Goal: Task Accomplishment & Management: Complete application form

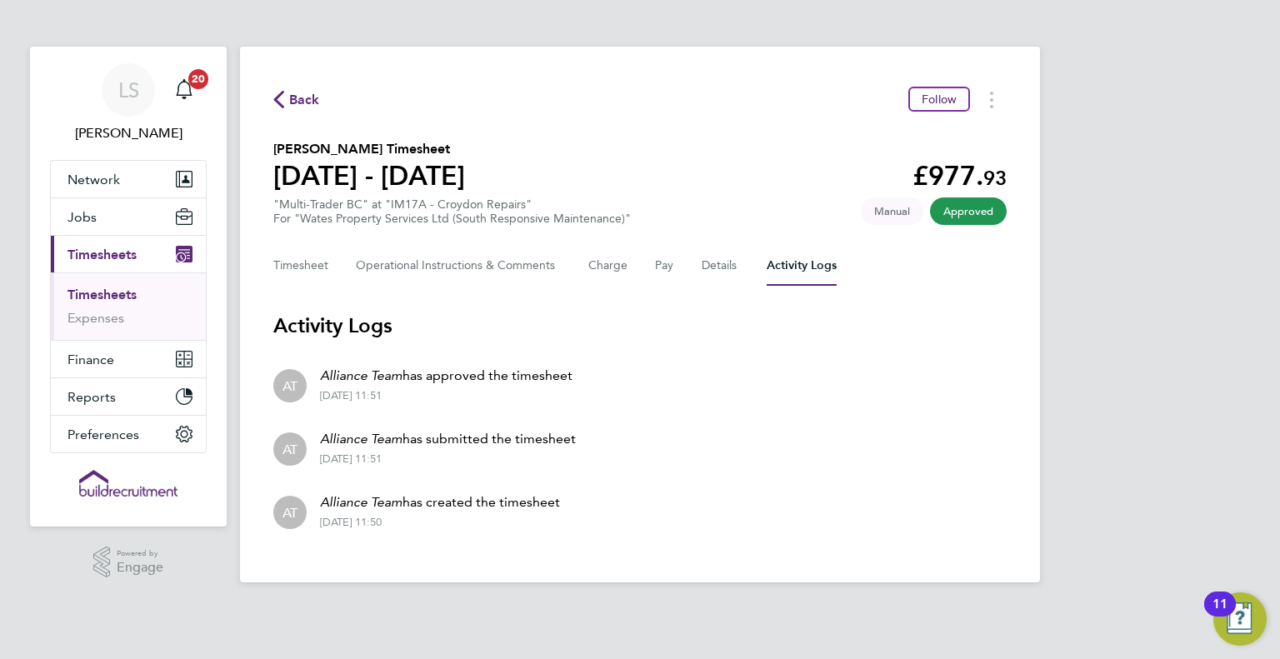
click at [93, 301] on link "Timesheets" at bounding box center [101, 295] width 69 height 16
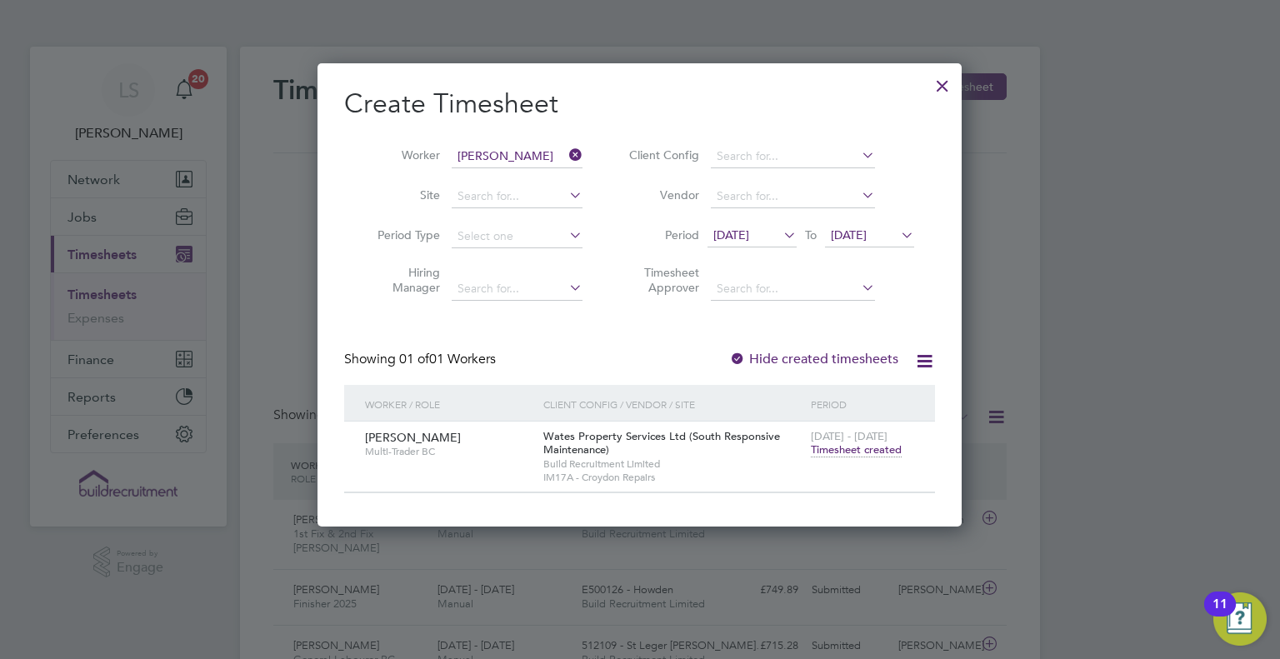
click at [934, 77] on div at bounding box center [942, 82] width 30 height 30
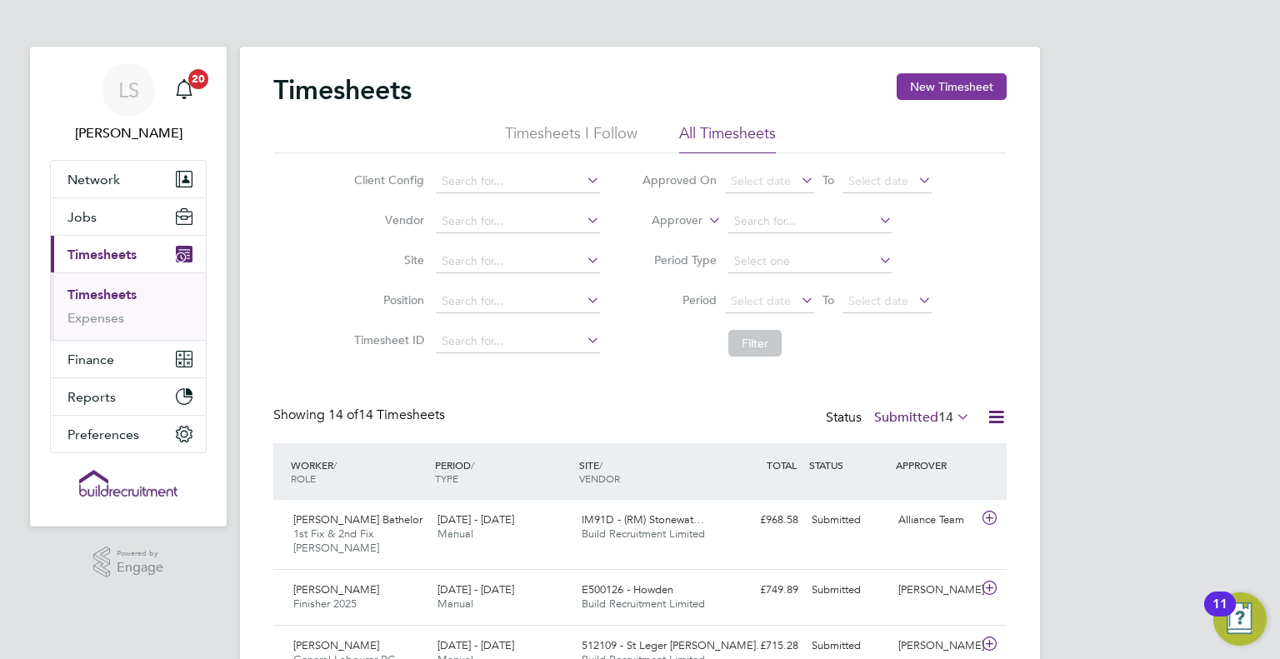
click at [980, 79] on button "New Timesheet" at bounding box center [951, 86] width 110 height 27
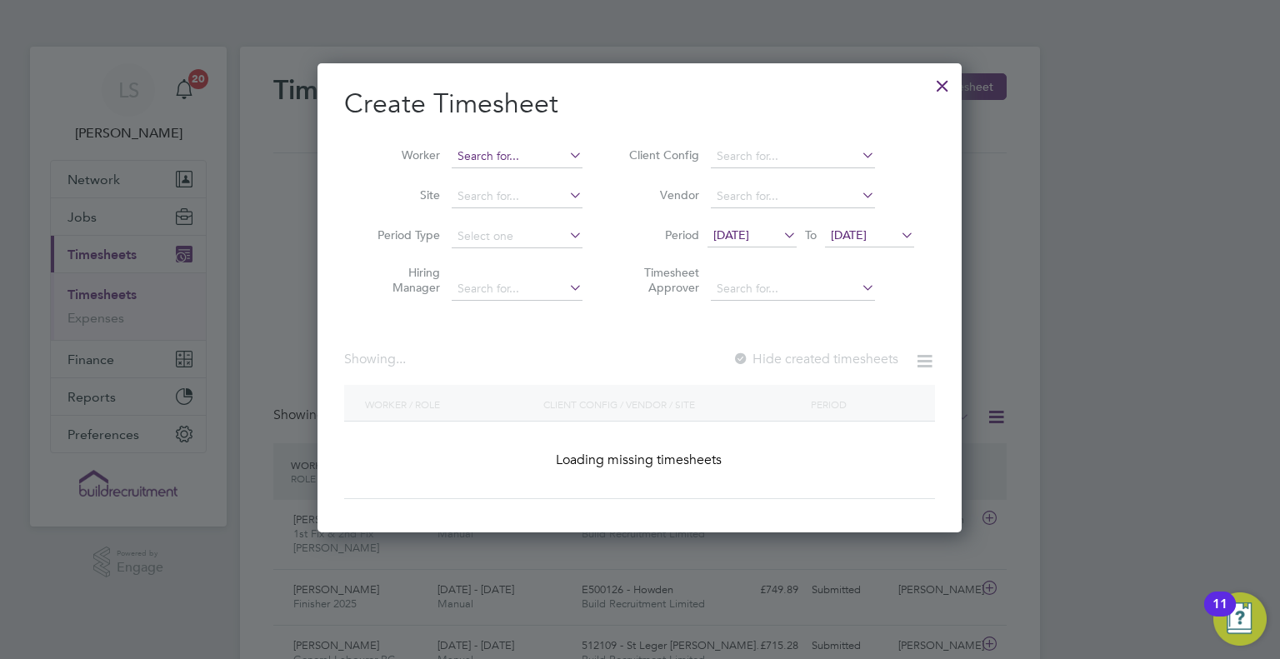
click at [512, 146] on input at bounding box center [517, 156] width 131 height 23
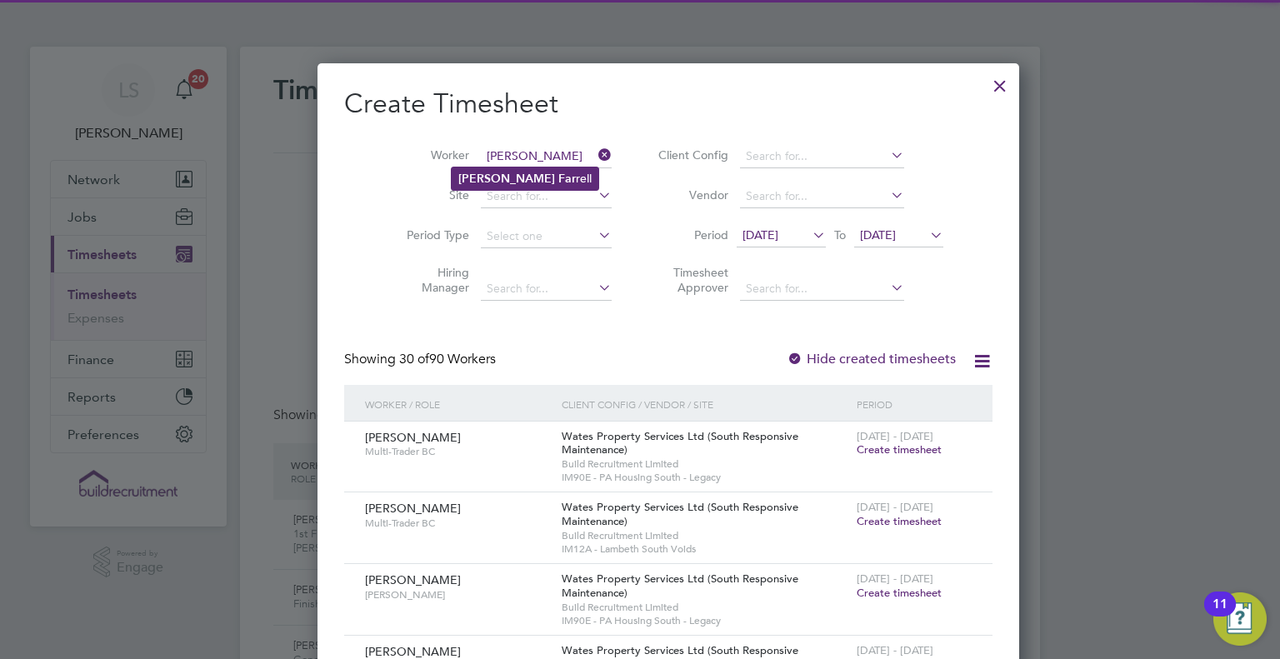
click at [547, 177] on li "Peter Far rell" at bounding box center [525, 178] width 147 height 22
type input "Peter Farrell"
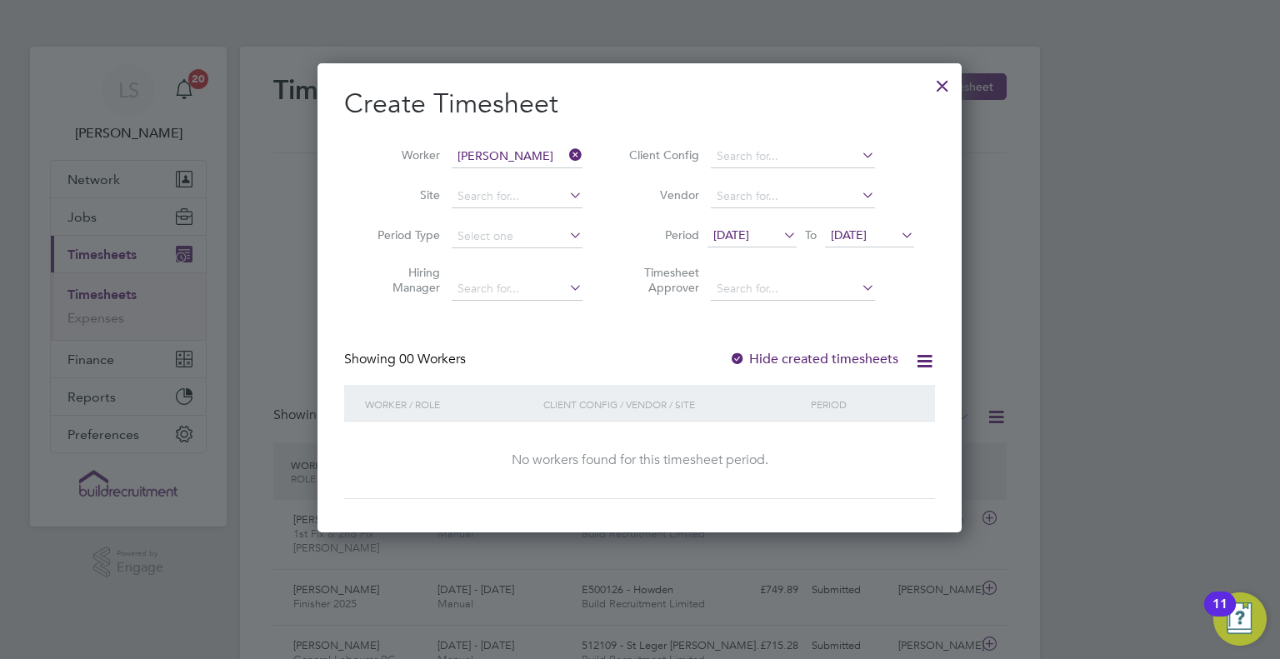
click at [780, 244] on icon at bounding box center [780, 234] width 0 height 23
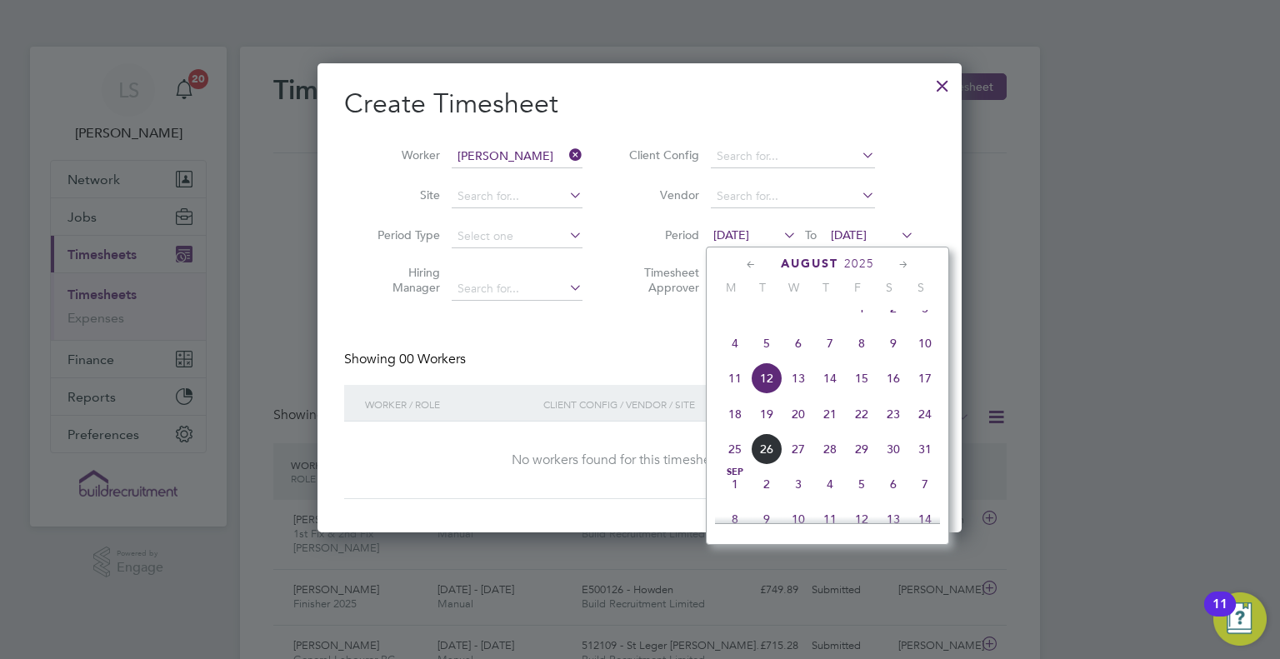
click at [894, 394] on span "16" at bounding box center [893, 378] width 32 height 32
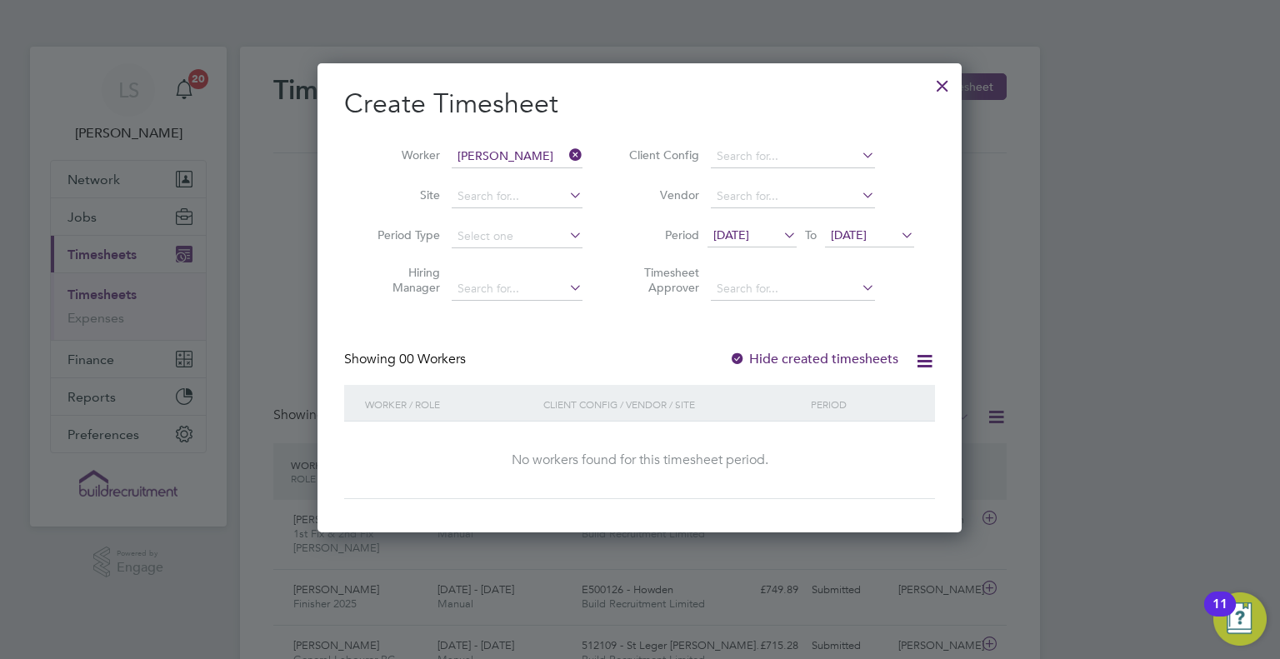
click at [866, 237] on span "19 Aug 2025" at bounding box center [849, 234] width 36 height 15
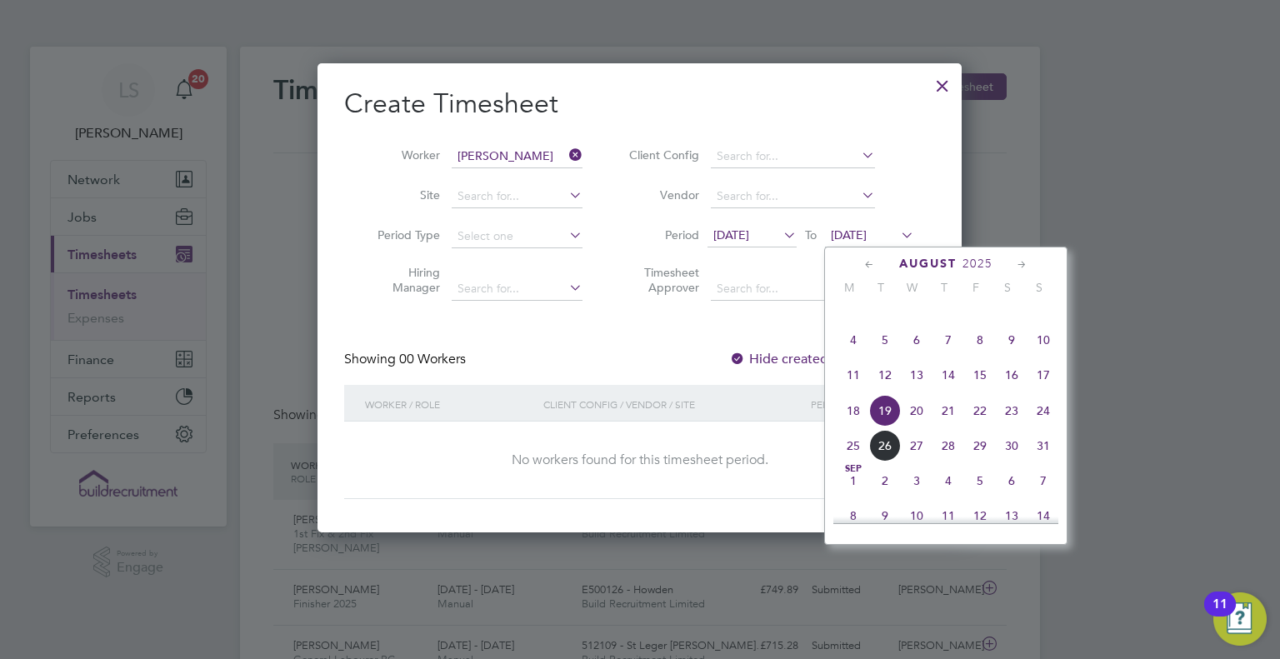
click at [976, 427] on span "22" at bounding box center [980, 411] width 32 height 32
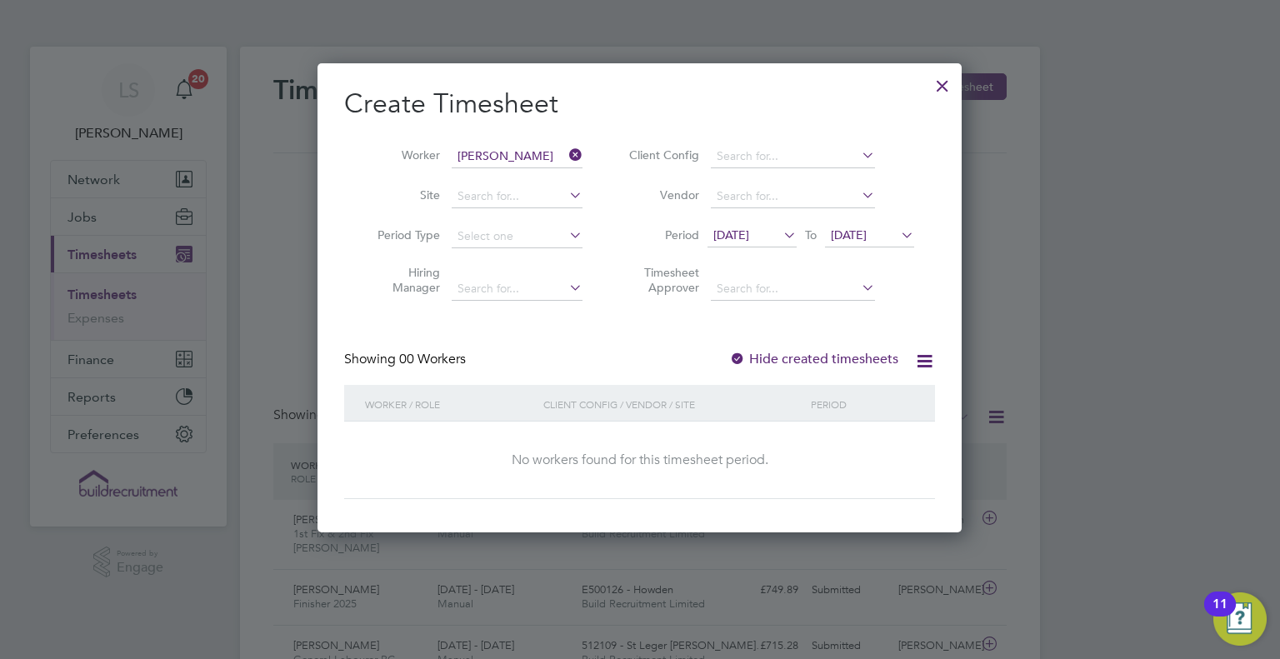
click at [944, 86] on div at bounding box center [942, 82] width 30 height 30
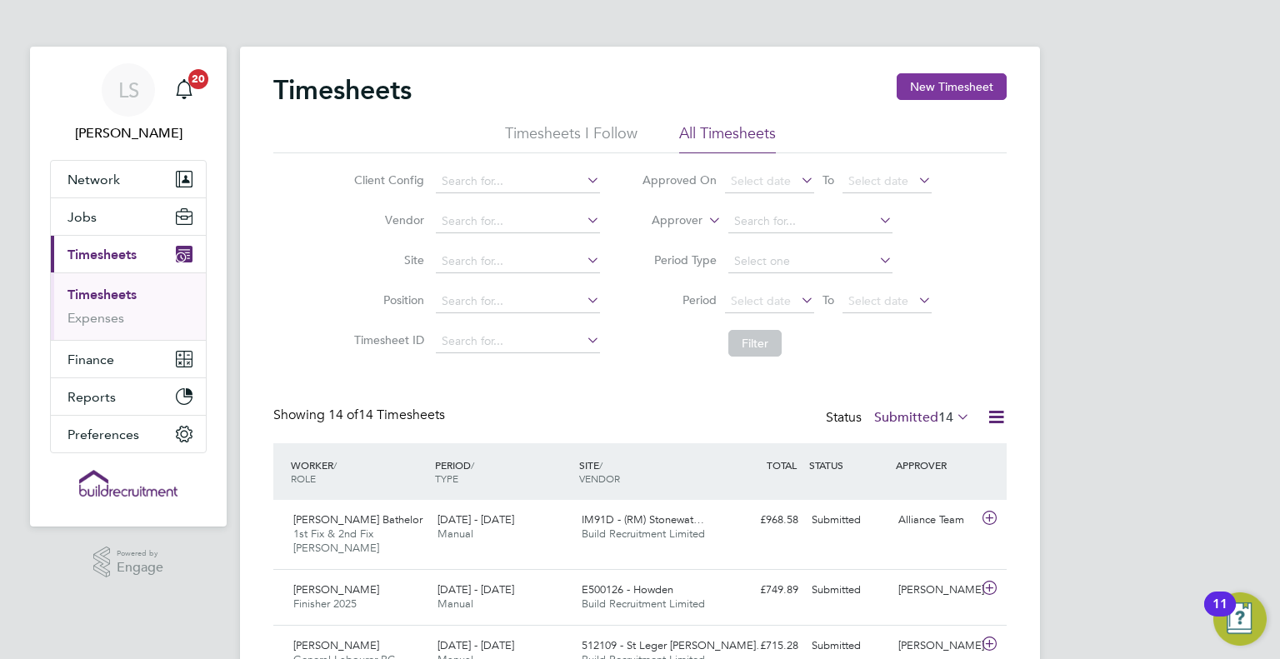
click at [927, 76] on button "New Timesheet" at bounding box center [951, 86] width 110 height 27
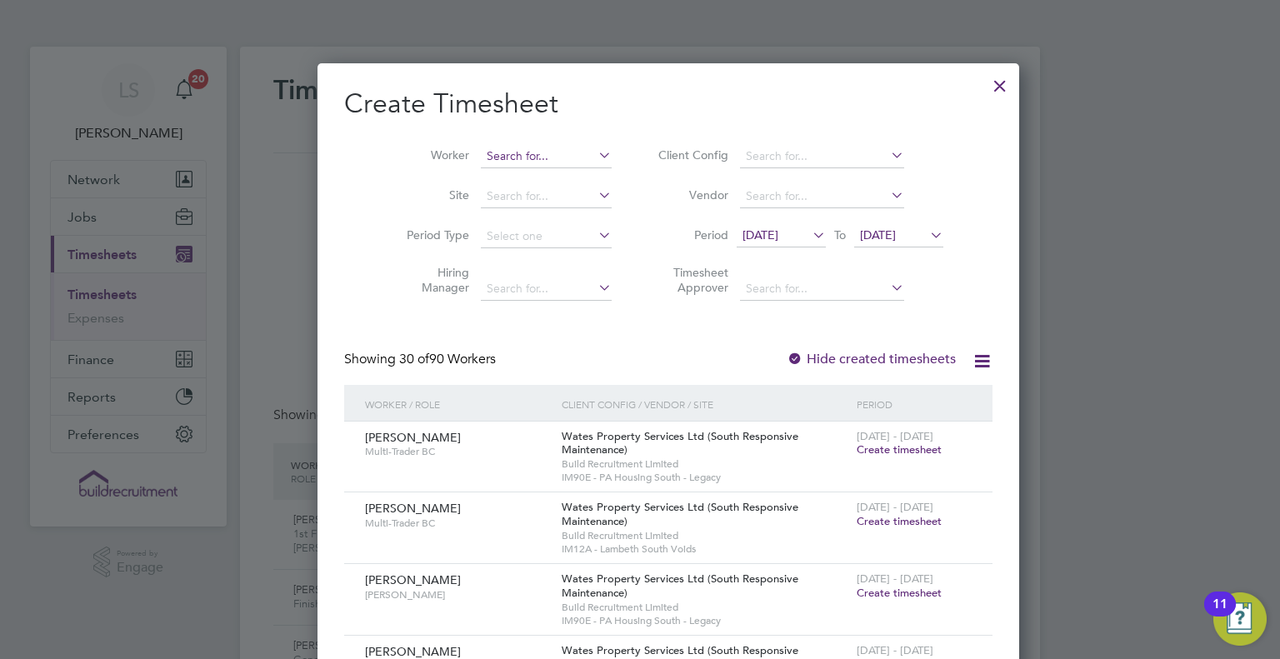
click at [517, 156] on input at bounding box center [546, 156] width 131 height 23
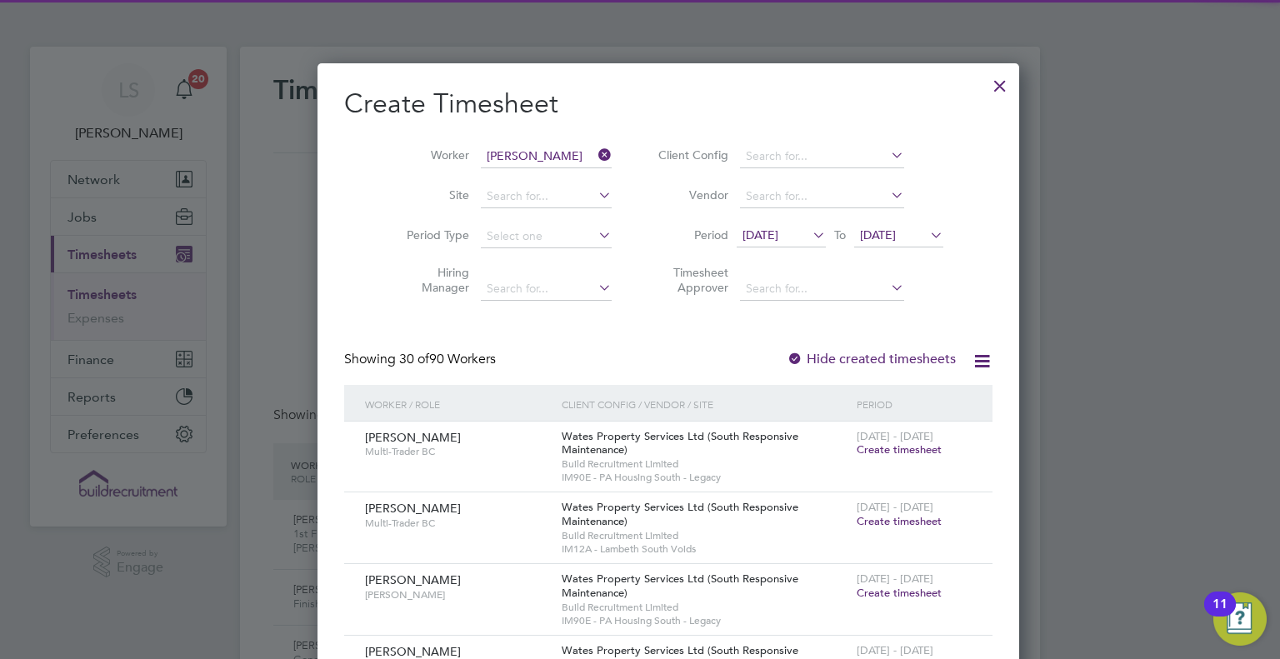
click at [520, 172] on li "Peter Farr ell" at bounding box center [563, 178] width 222 height 22
type input "Peter Farrell"
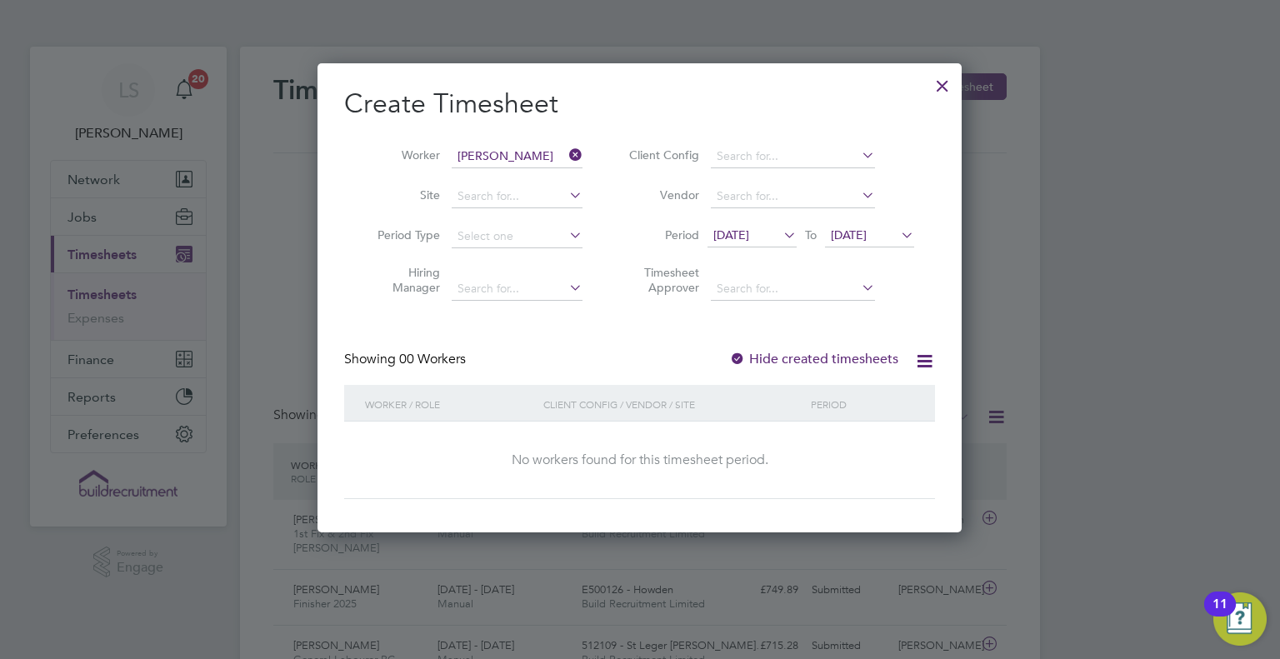
click at [749, 227] on span "12 Aug 2025" at bounding box center [731, 234] width 36 height 15
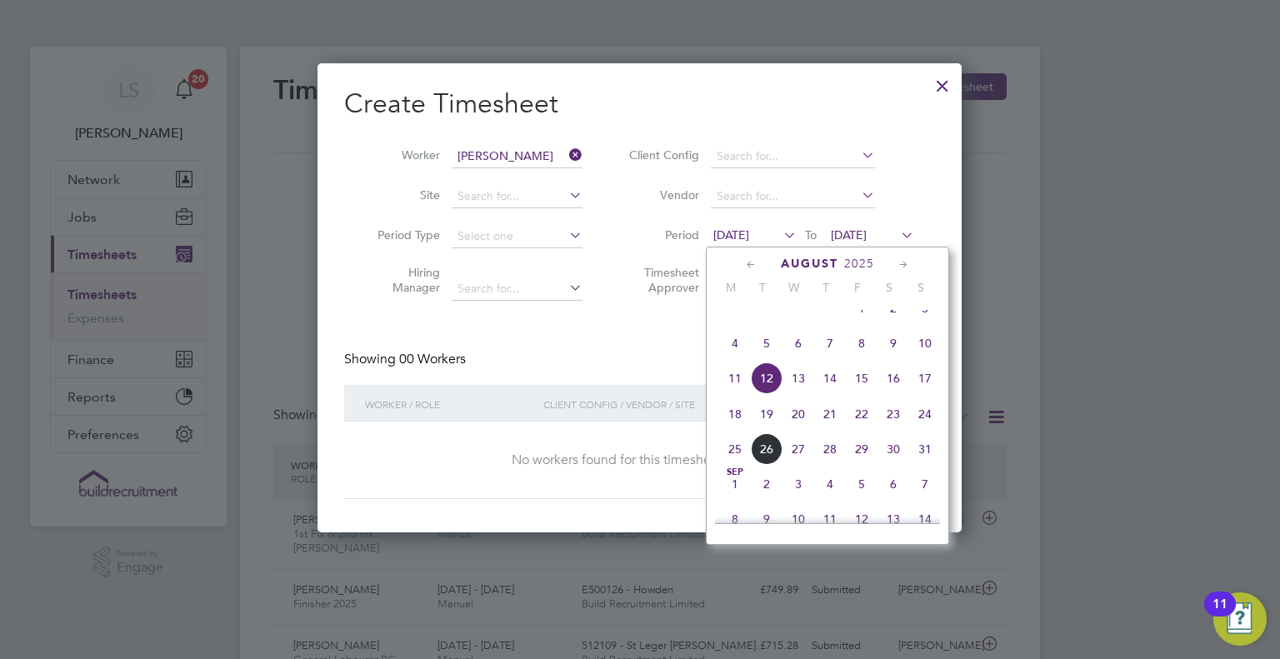
click at [1177, 651] on div at bounding box center [640, 329] width 1280 height 659
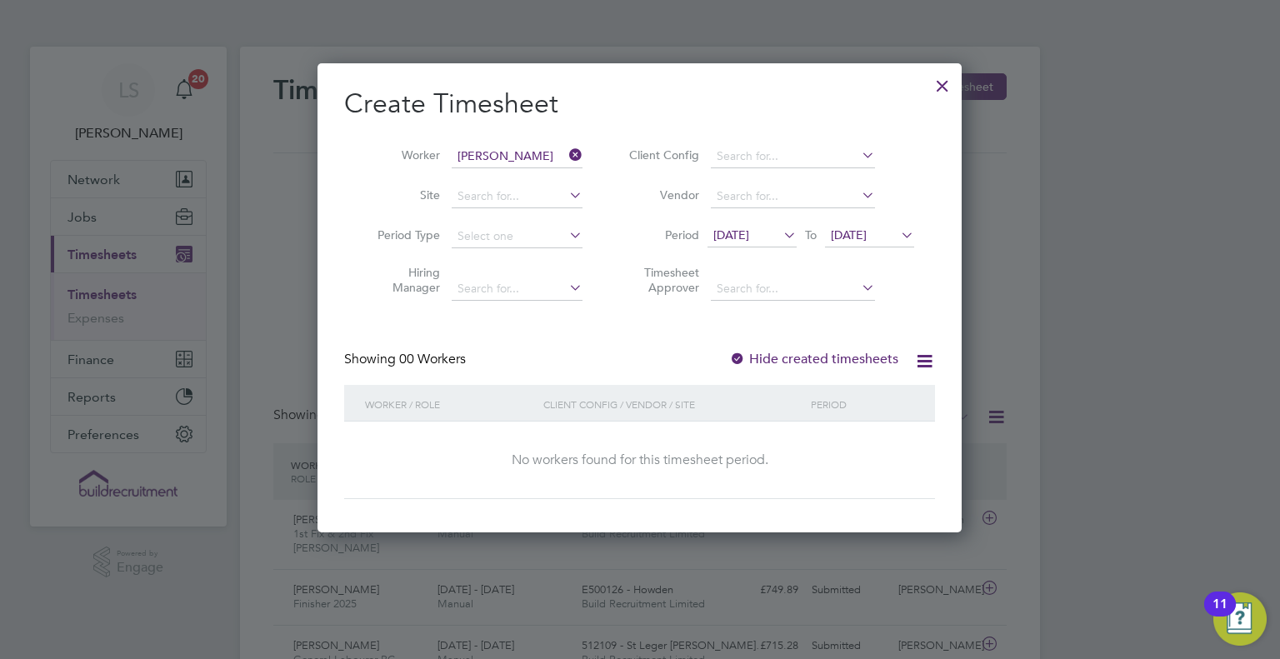
click at [749, 235] on span "12 Aug 2025" at bounding box center [731, 234] width 36 height 15
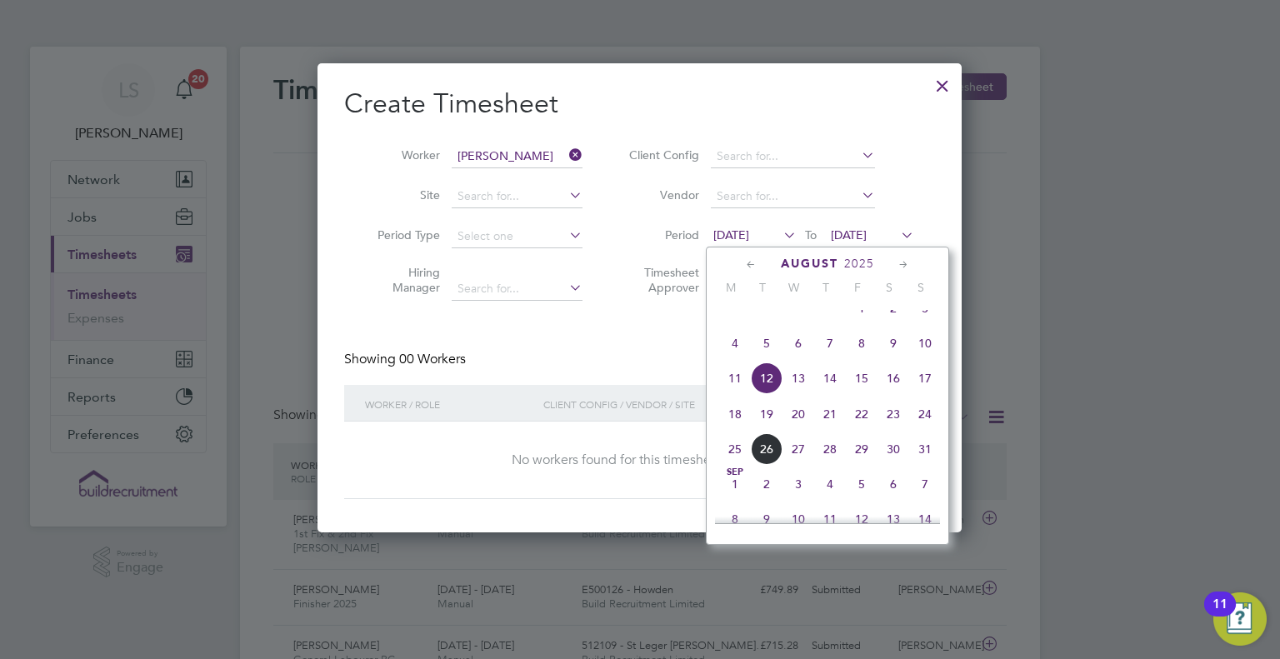
click at [887, 394] on span "16" at bounding box center [893, 378] width 32 height 32
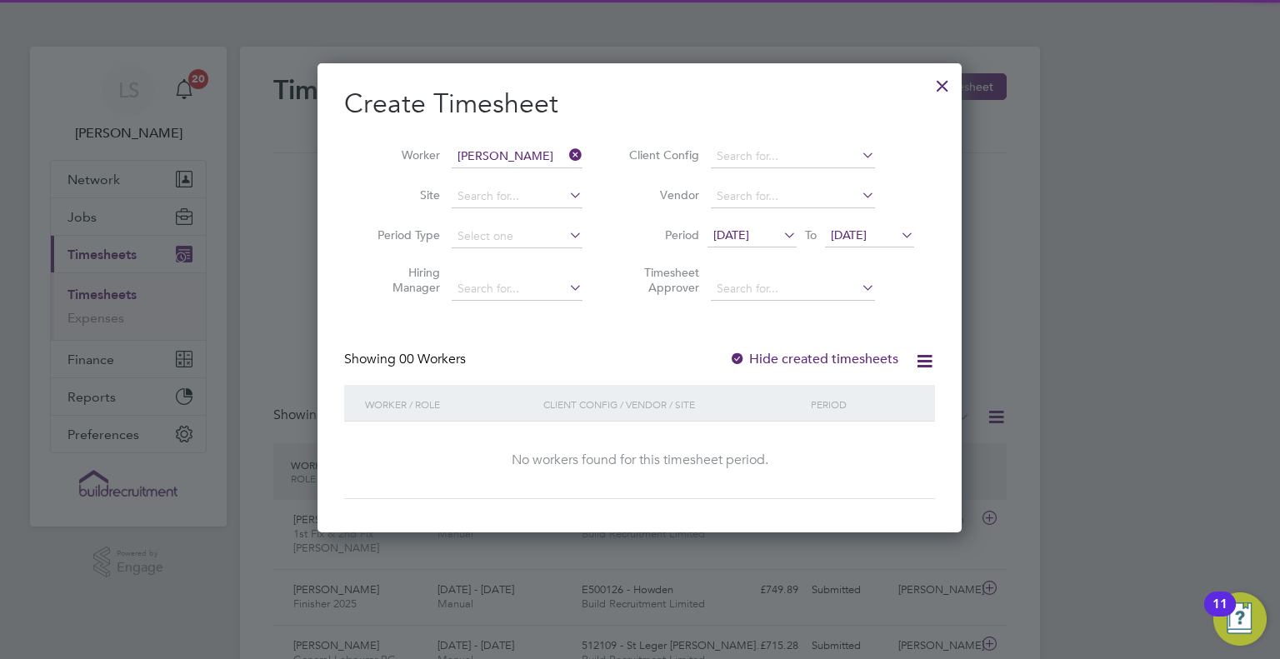
click at [866, 239] on span "19 Aug 2025" at bounding box center [849, 234] width 36 height 15
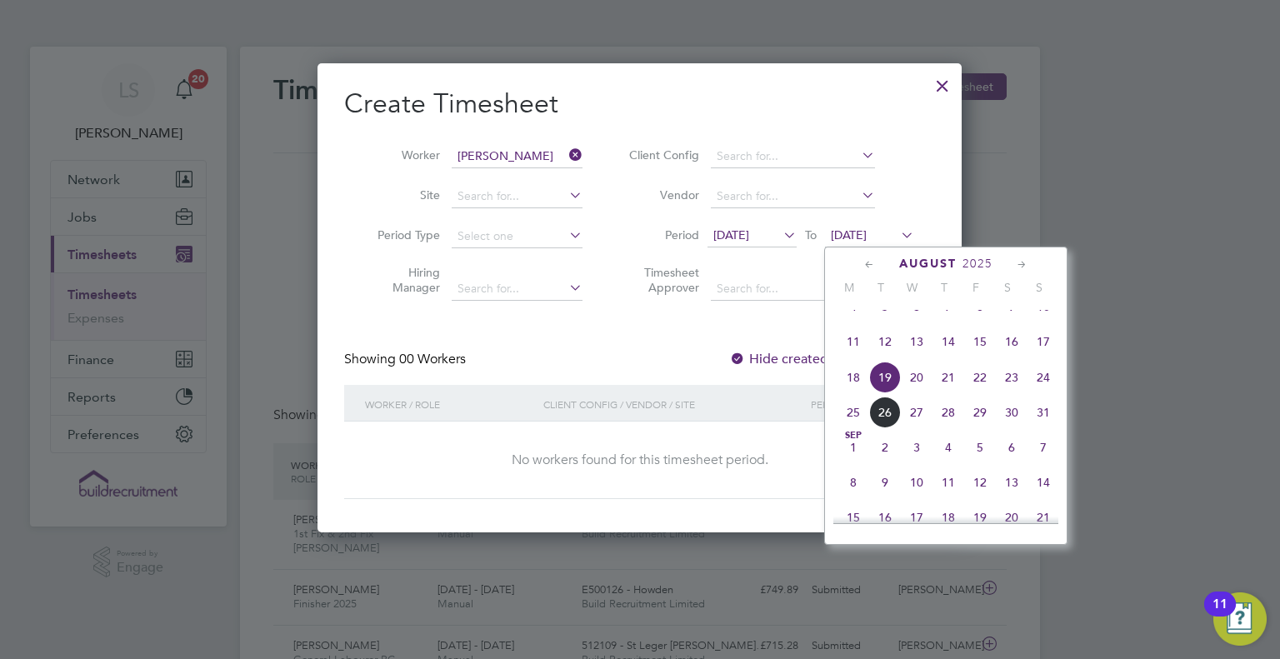
click at [981, 393] on span "22" at bounding box center [980, 378] width 32 height 32
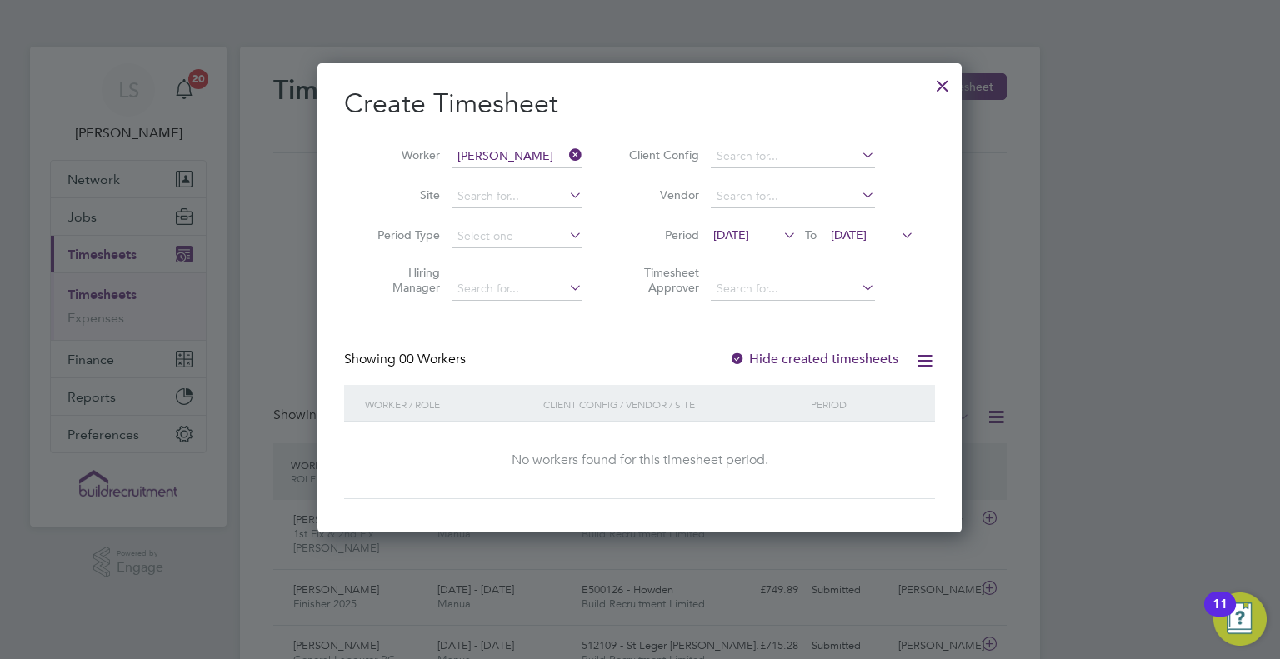
click at [813, 358] on label "Hide created timesheets" at bounding box center [813, 359] width 169 height 17
click at [866, 238] on span "22 Aug 2025" at bounding box center [849, 234] width 36 height 15
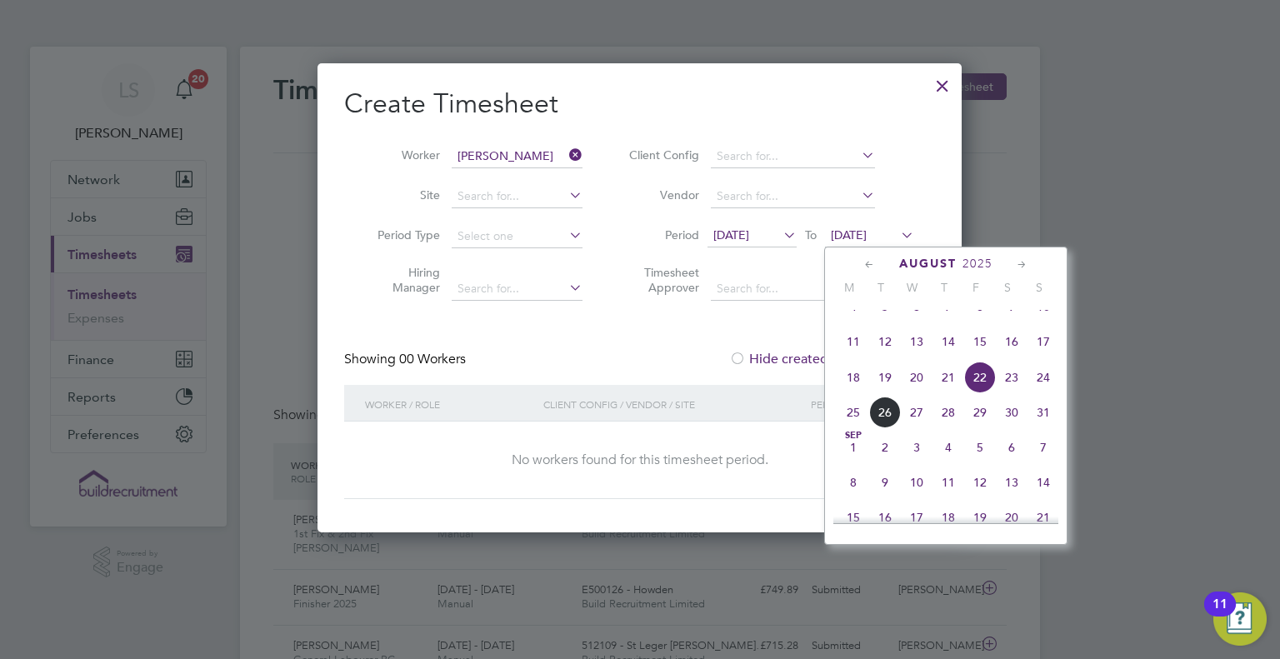
click at [985, 393] on span "22" at bounding box center [980, 378] width 32 height 32
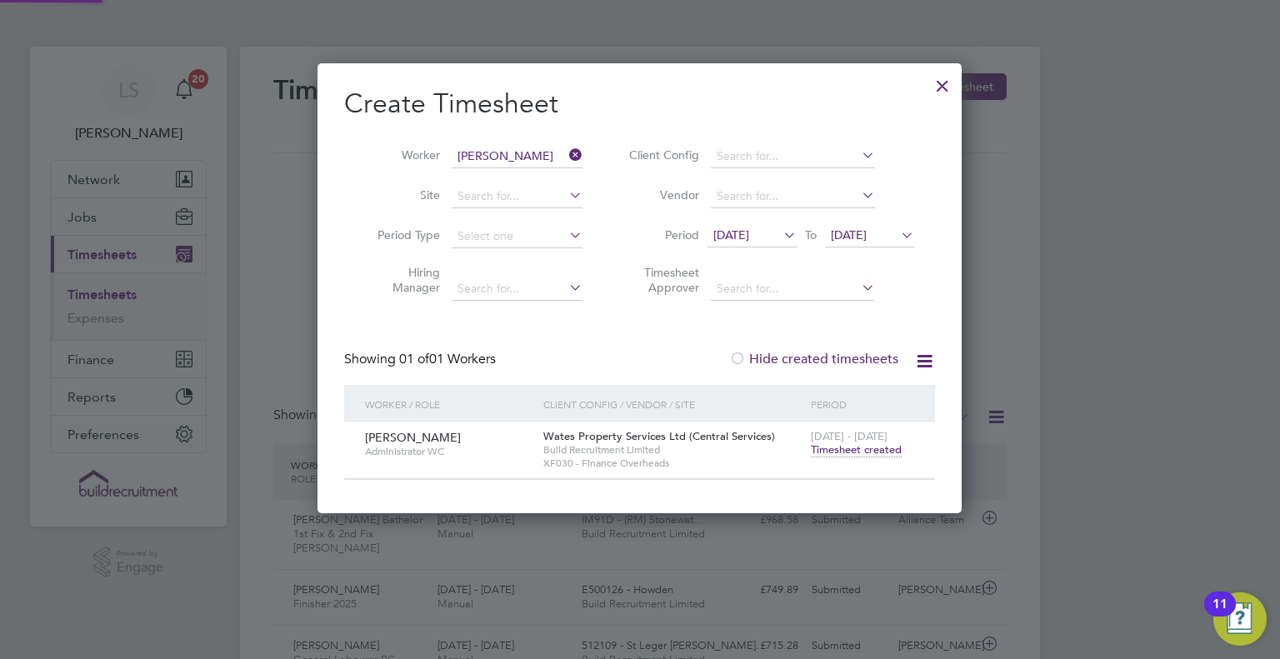
click at [745, 233] on span "16 Aug 2025" at bounding box center [731, 234] width 36 height 15
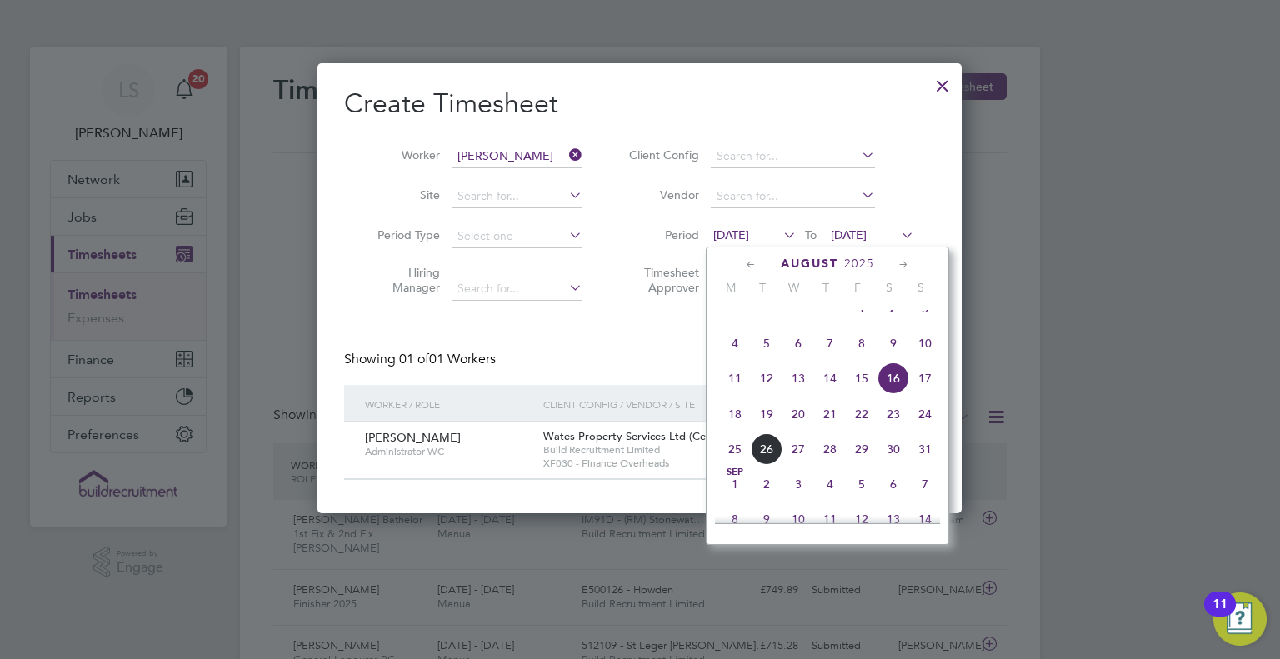
click at [637, 276] on label "Timesheet Approver" at bounding box center [661, 280] width 75 height 30
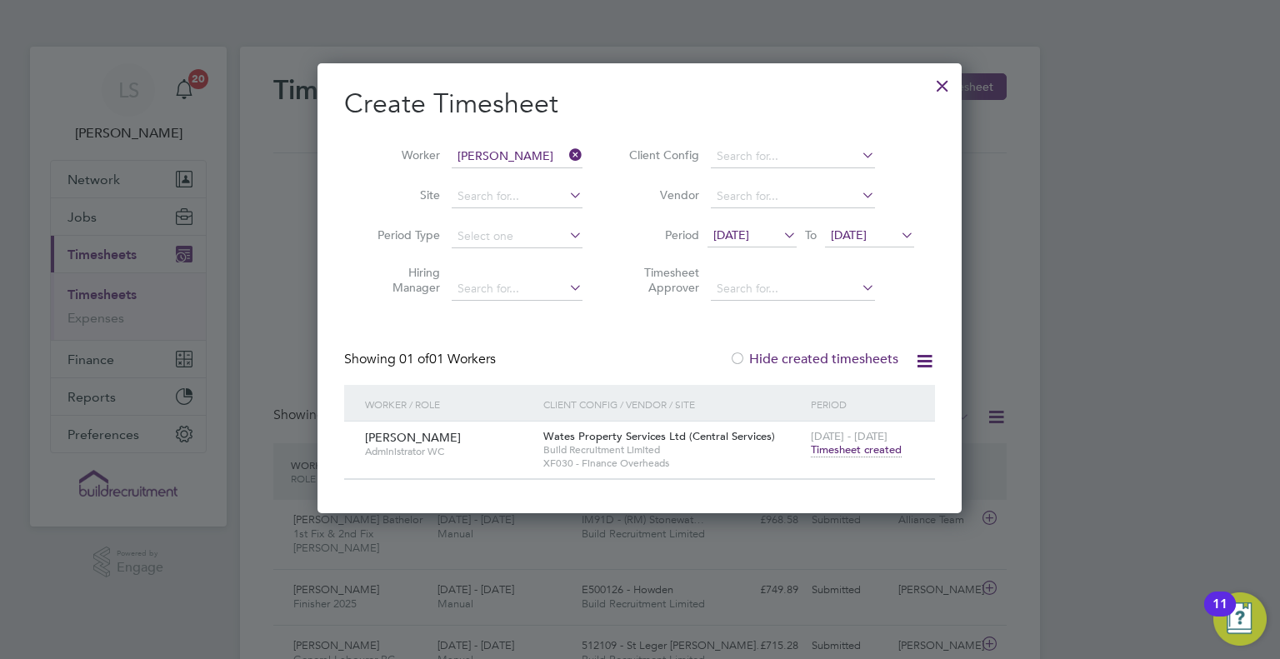
click at [869, 443] on span "Timesheet created" at bounding box center [856, 449] width 91 height 15
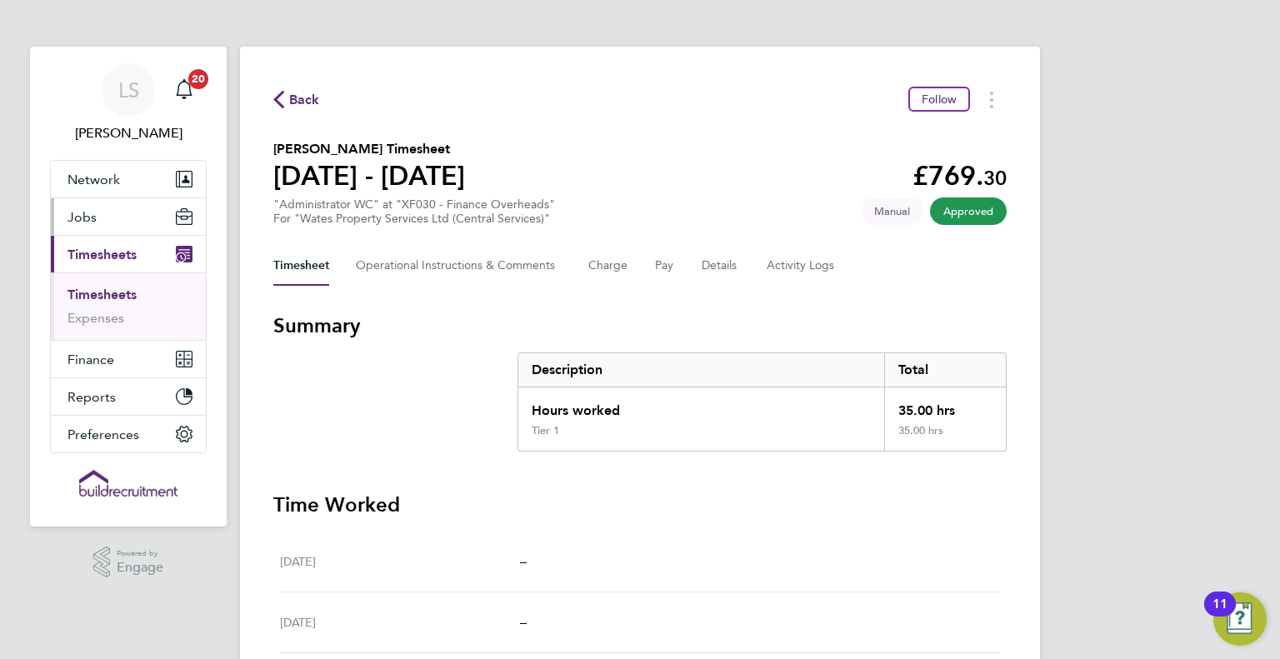
click at [84, 212] on span "Jobs" at bounding box center [81, 217] width 29 height 16
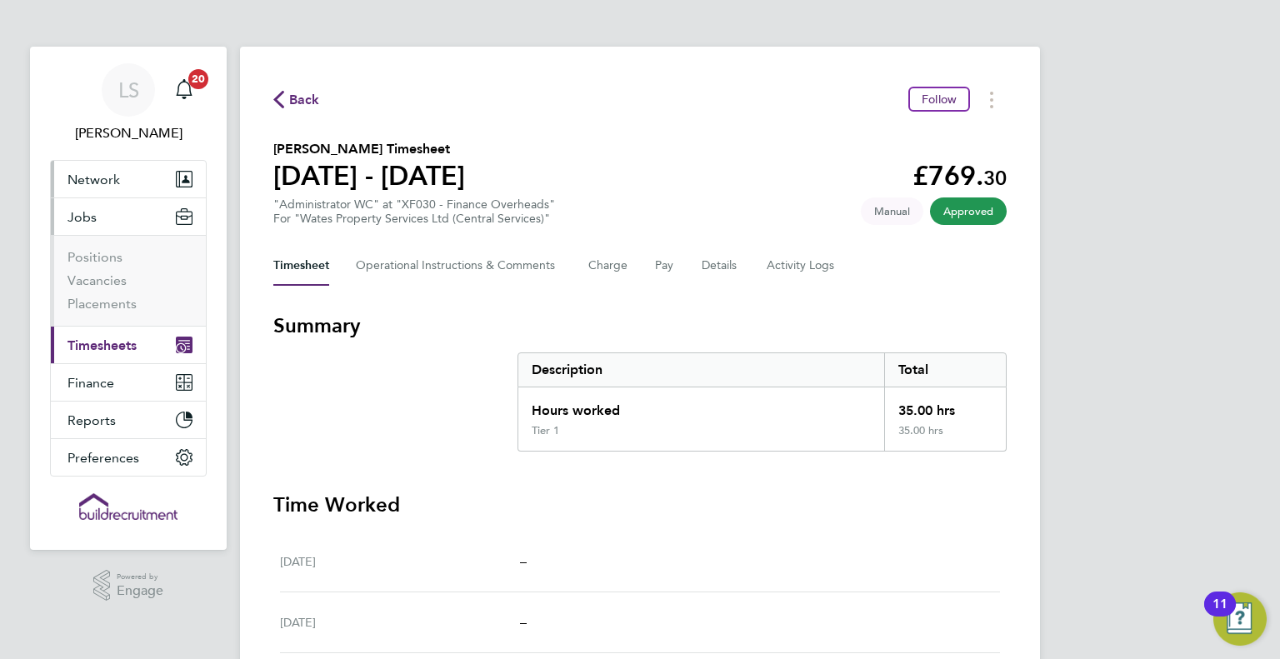
click at [134, 172] on button "Network" at bounding box center [128, 179] width 155 height 37
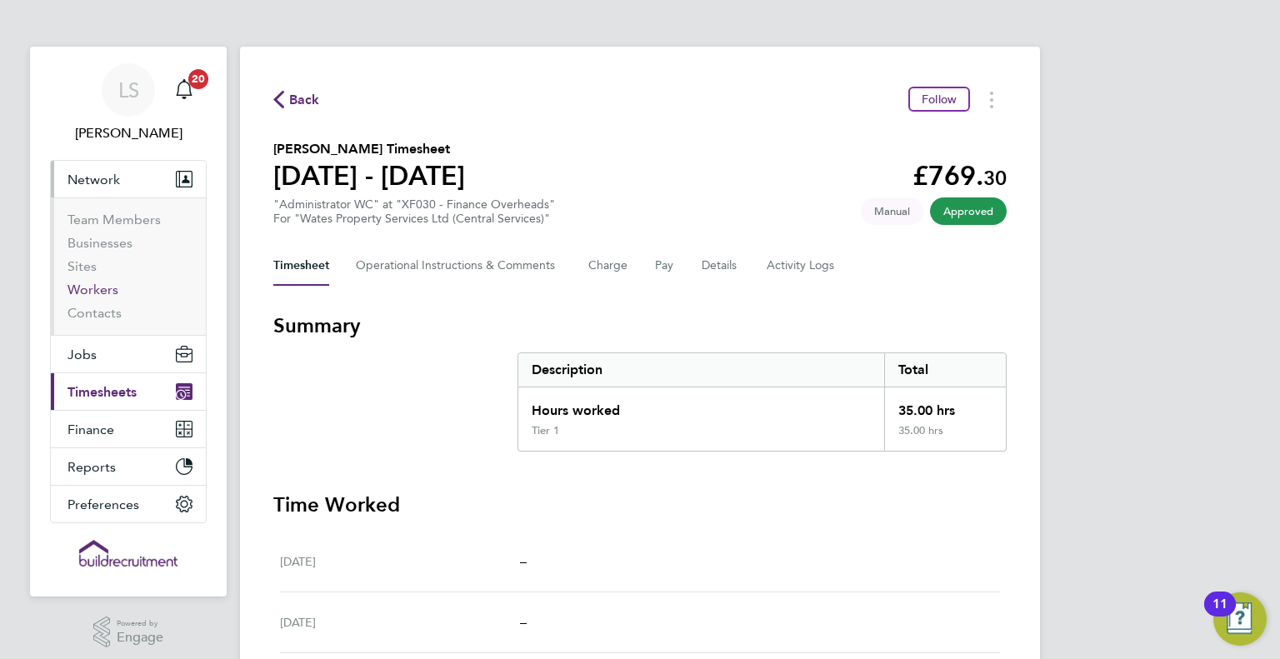
click at [115, 291] on link "Workers" at bounding box center [92, 290] width 51 height 16
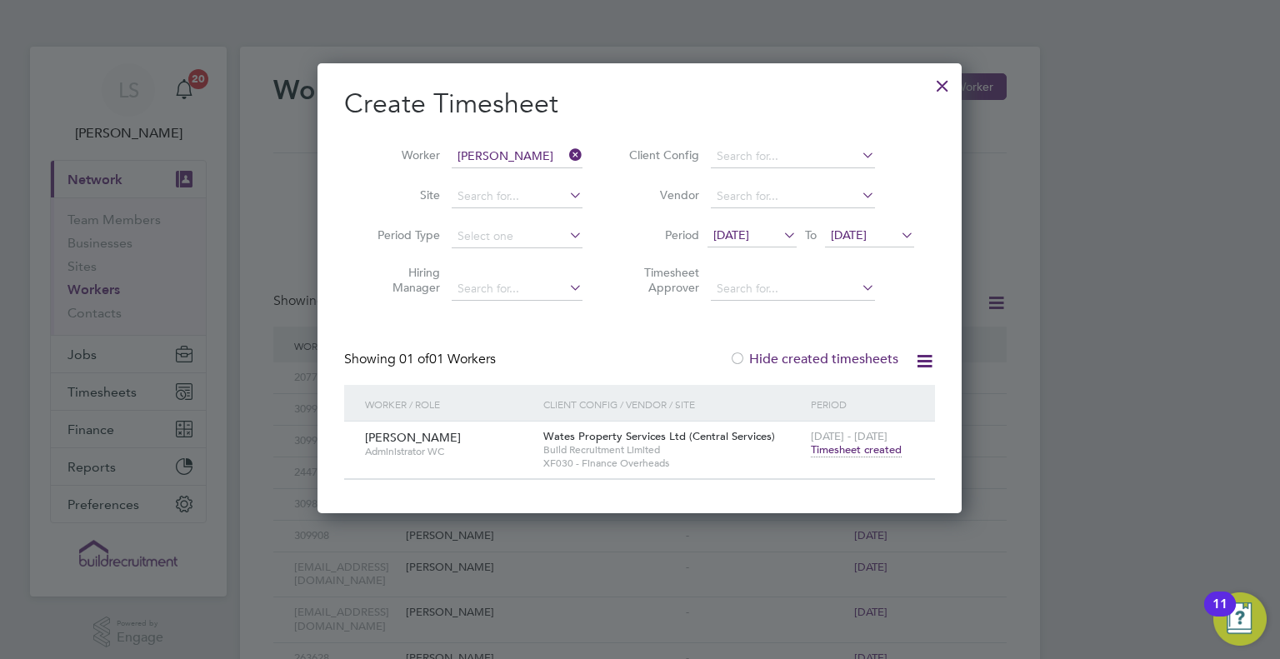
click at [946, 81] on div at bounding box center [942, 82] width 30 height 30
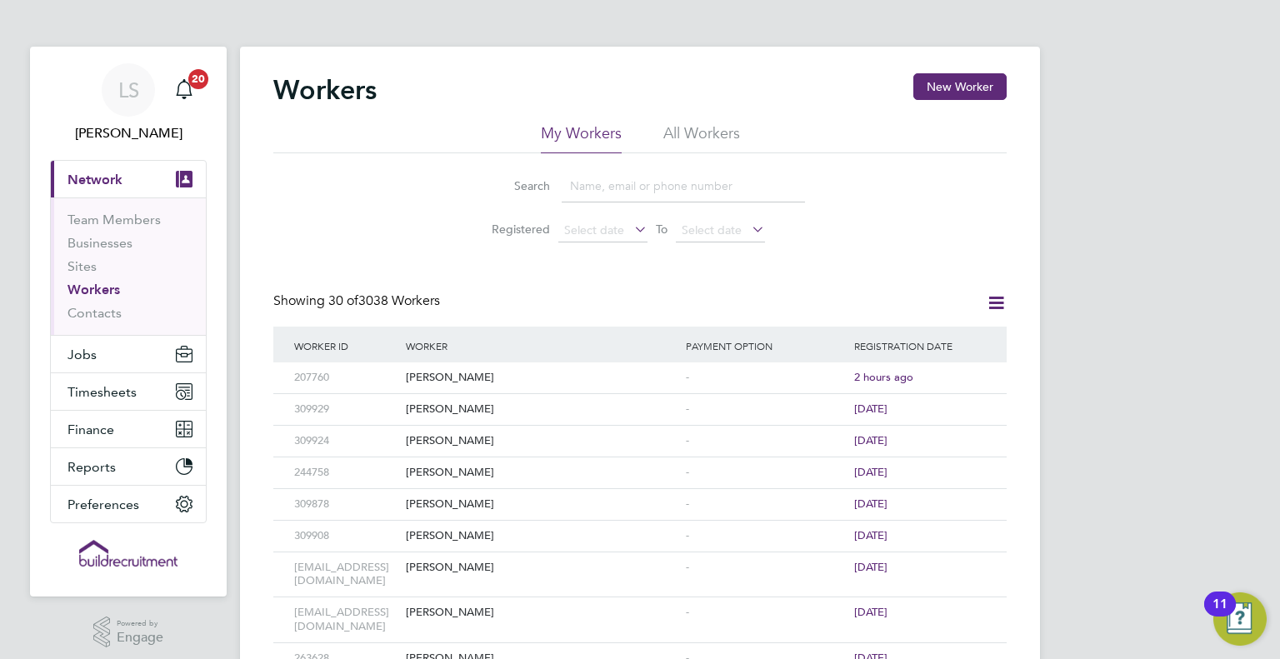
click at [81, 283] on link "Workers" at bounding box center [93, 290] width 52 height 16
click at [653, 179] on input at bounding box center [683, 186] width 243 height 32
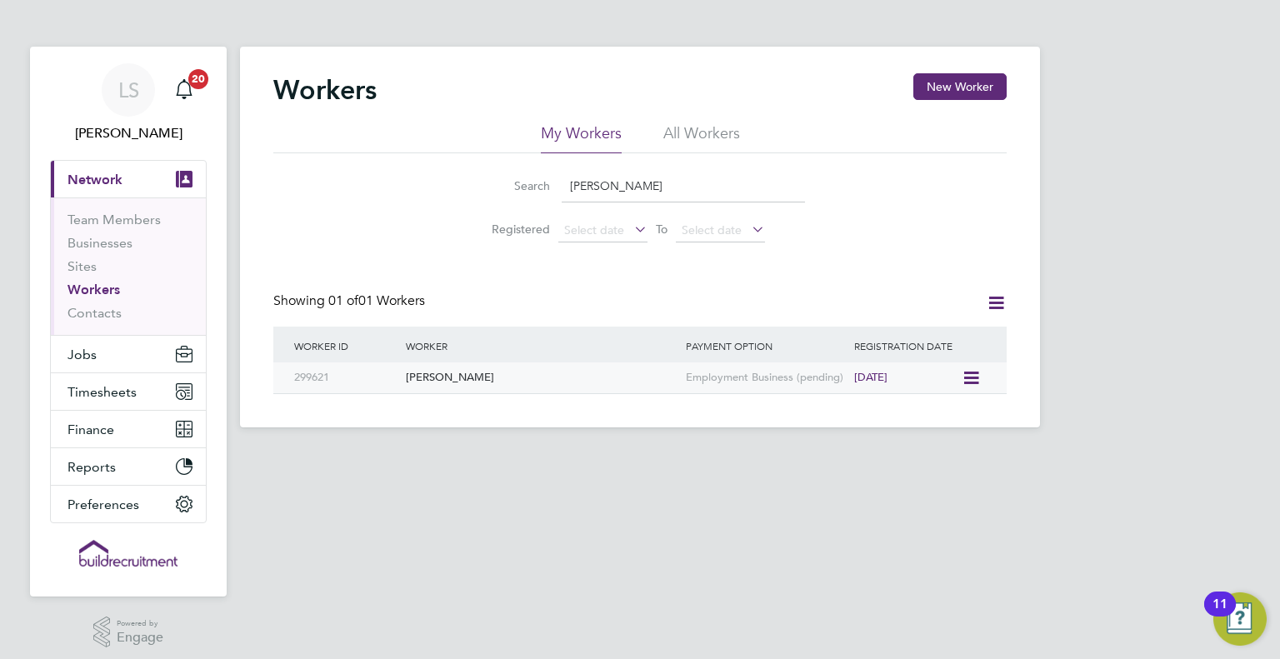
type input "peter far"
click at [975, 372] on icon at bounding box center [969, 378] width 17 height 20
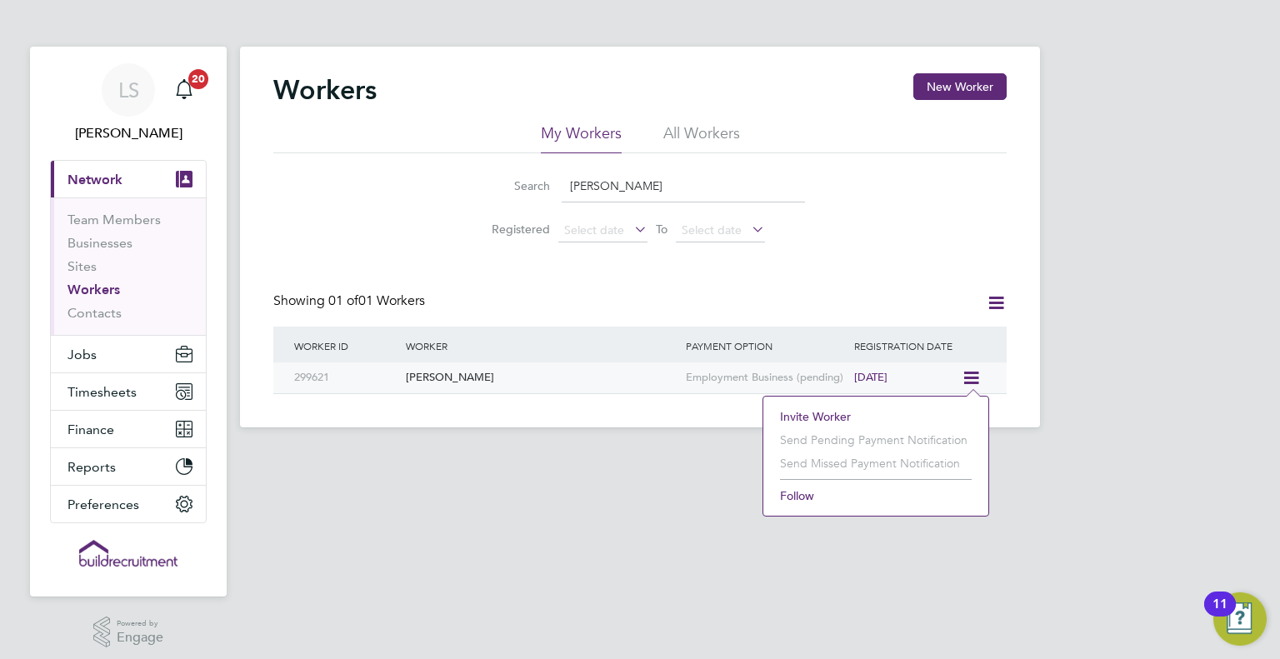
click at [703, 385] on div "Employment Business (pending)" at bounding box center [766, 377] width 168 height 31
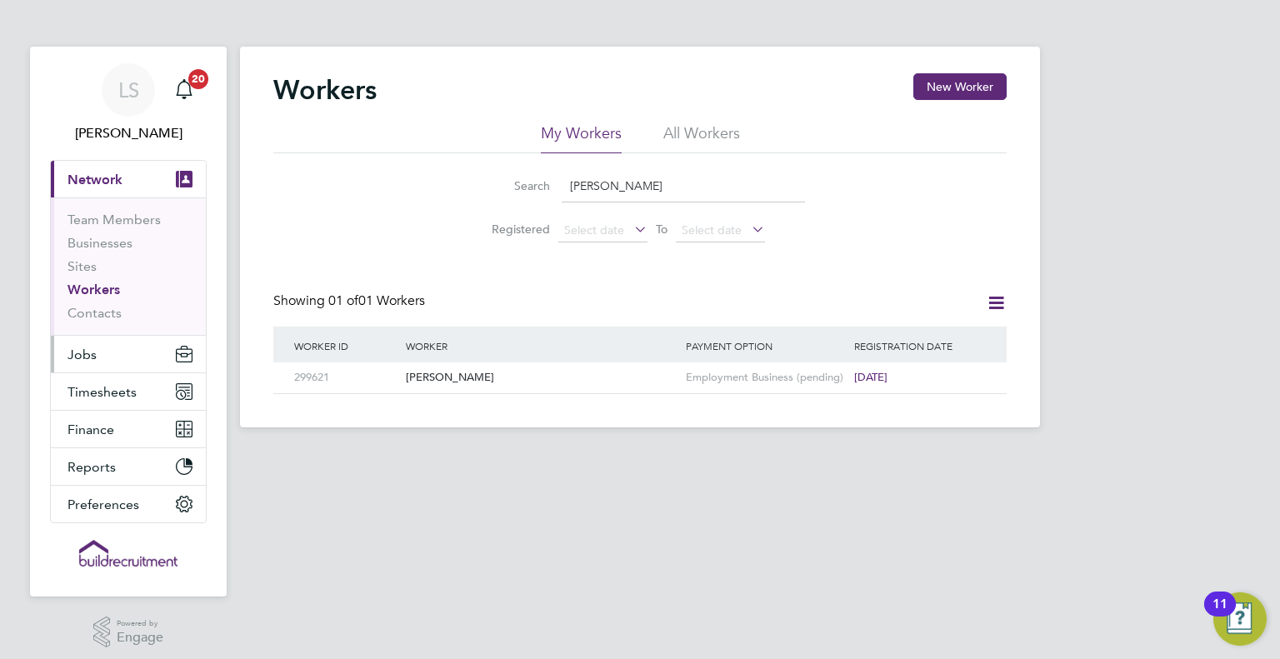
click at [111, 351] on button "Jobs" at bounding box center [128, 354] width 155 height 37
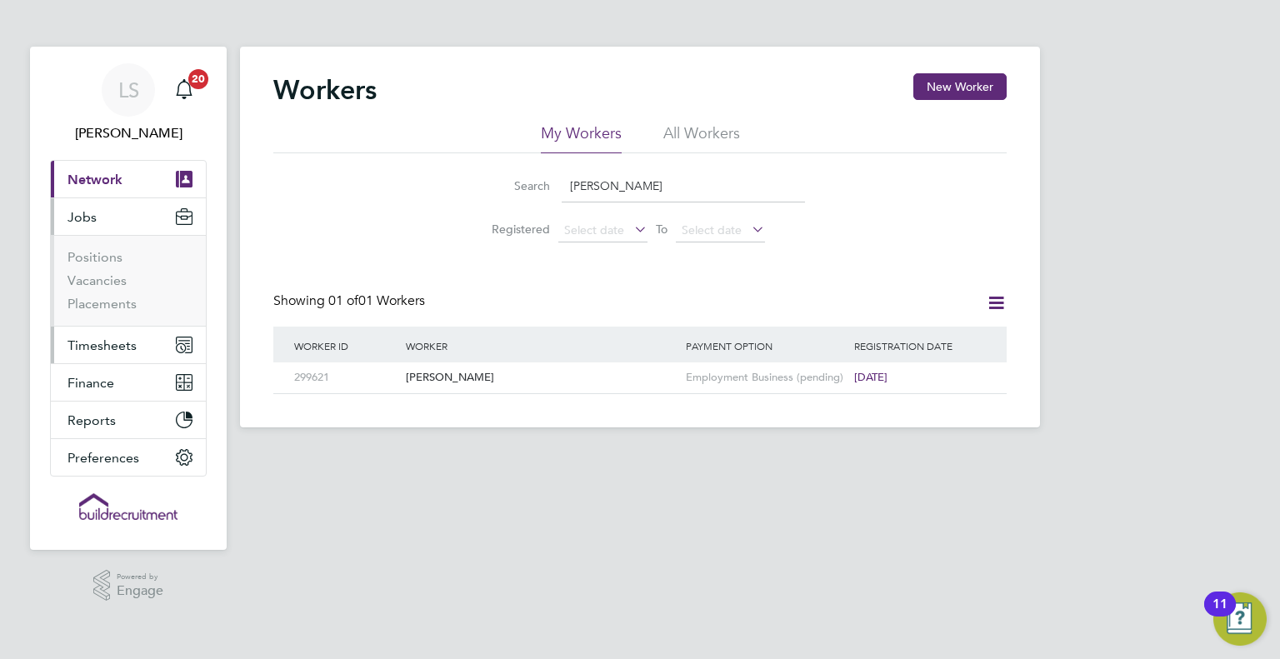
click at [107, 343] on span "Timesheets" at bounding box center [101, 345] width 69 height 16
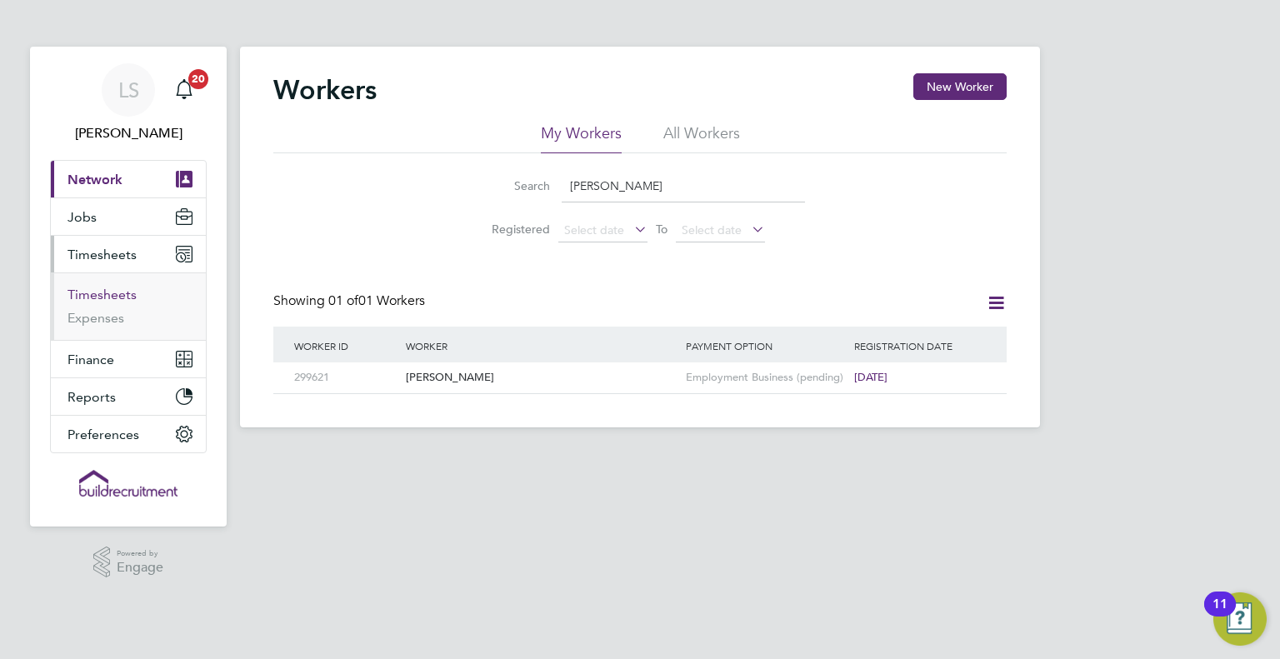
click at [129, 291] on link "Timesheets" at bounding box center [101, 295] width 69 height 16
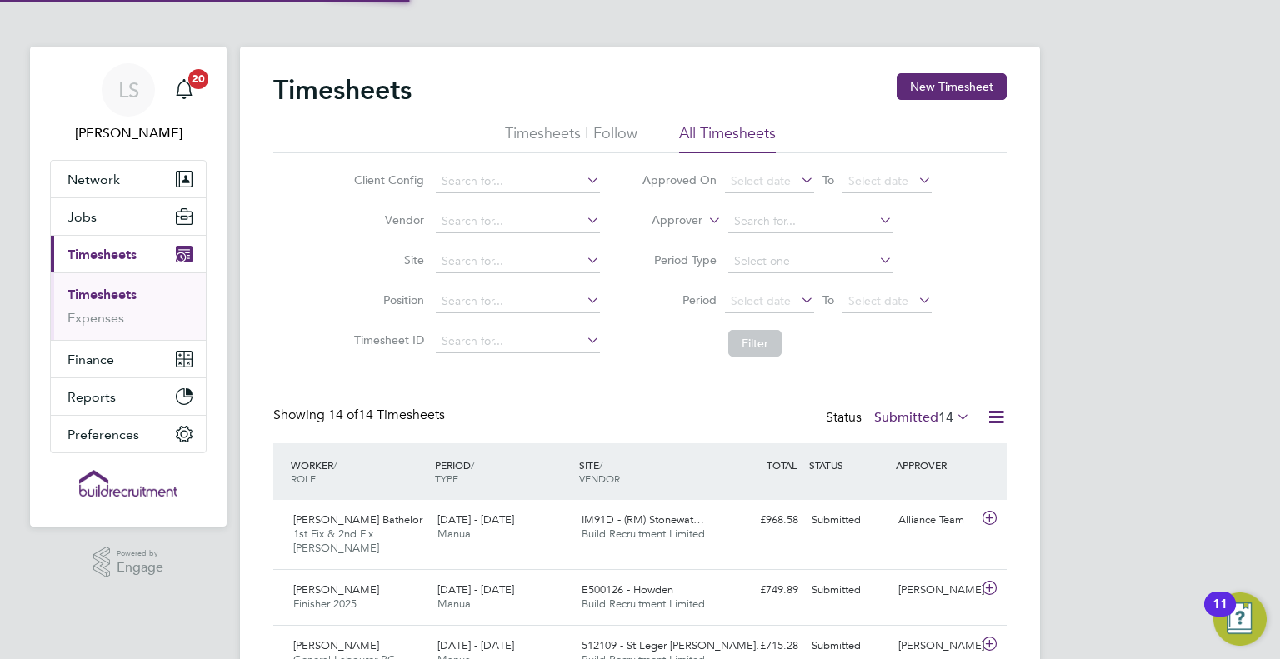
scroll to position [42, 145]
click at [944, 86] on button "New Timesheet" at bounding box center [951, 86] width 110 height 27
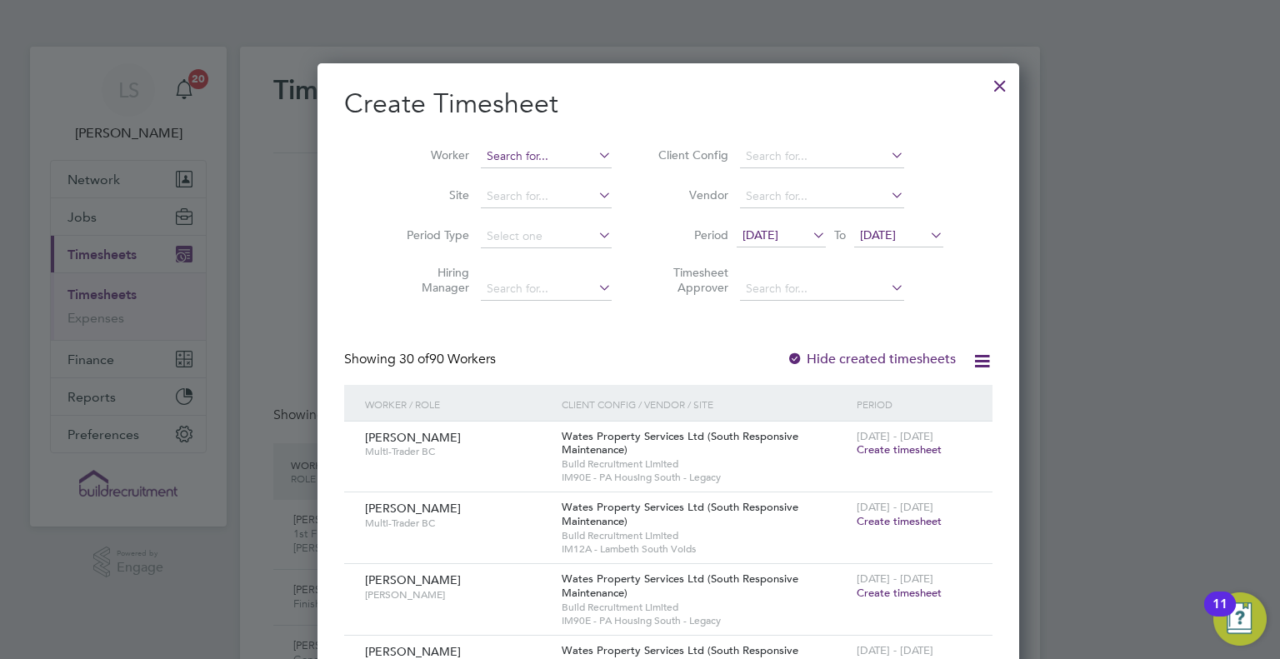
click at [537, 164] on input at bounding box center [546, 156] width 131 height 23
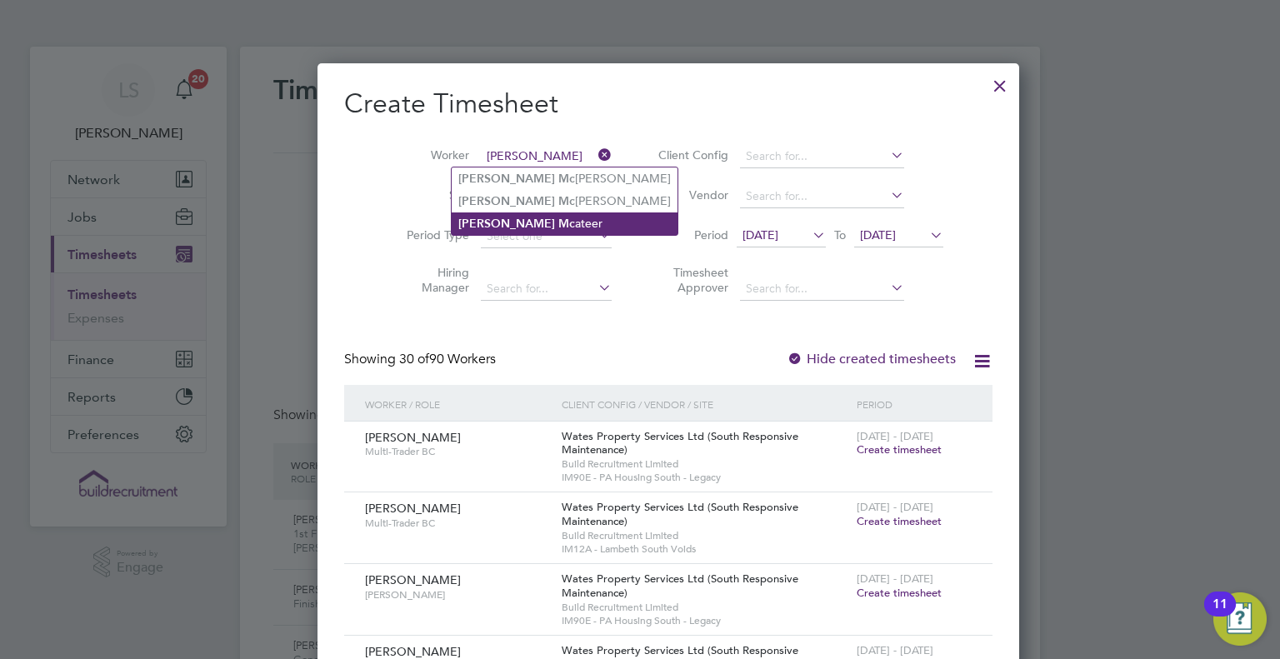
click at [533, 228] on li "James Mc ateer" at bounding box center [565, 223] width 226 height 22
type input "James Mcateer"
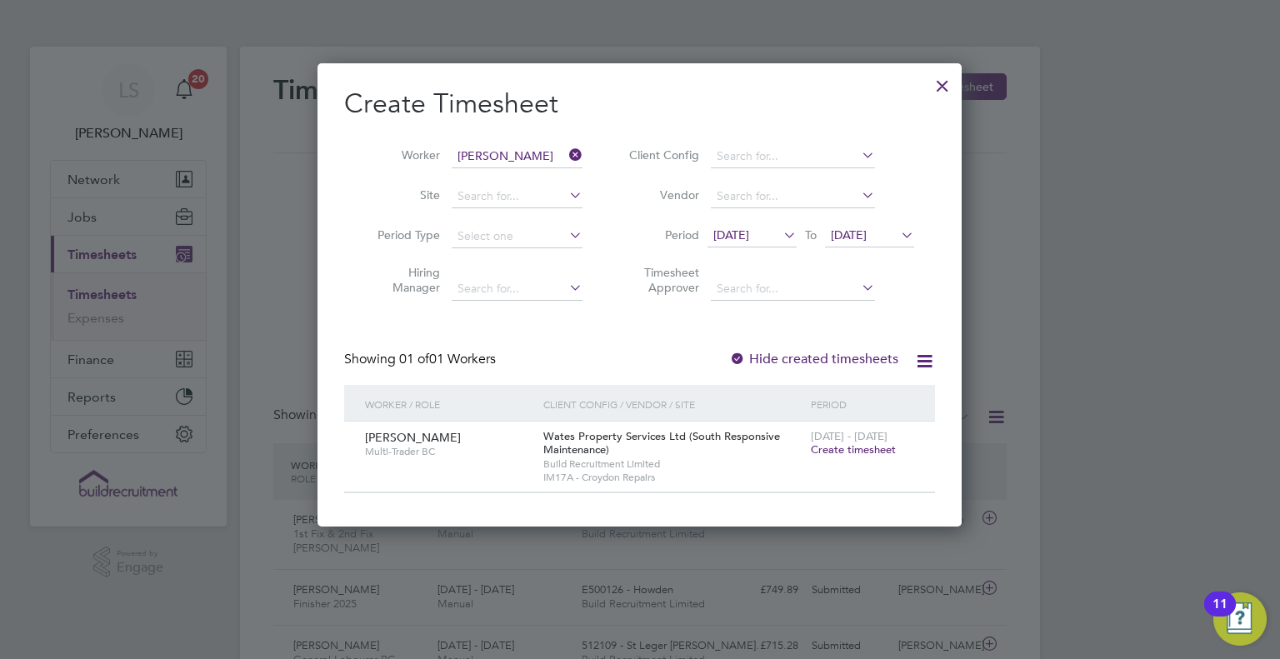
click at [851, 447] on span "Create timesheet" at bounding box center [853, 449] width 85 height 14
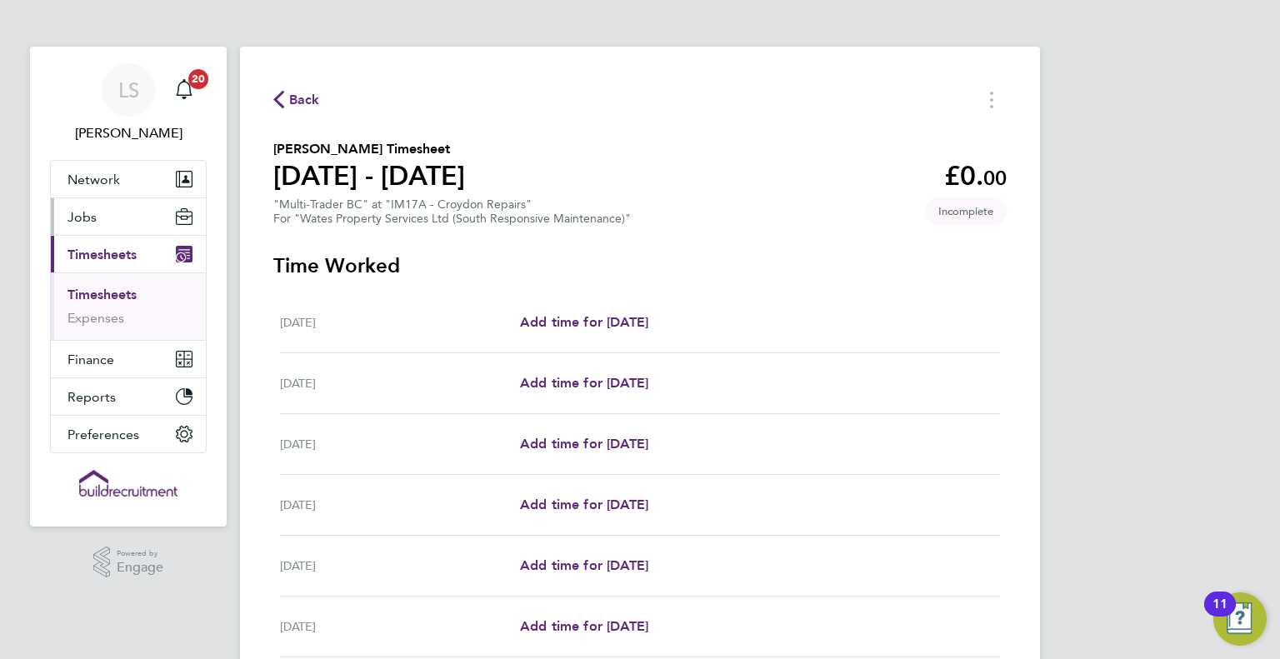
click at [107, 231] on button "Jobs" at bounding box center [128, 216] width 155 height 37
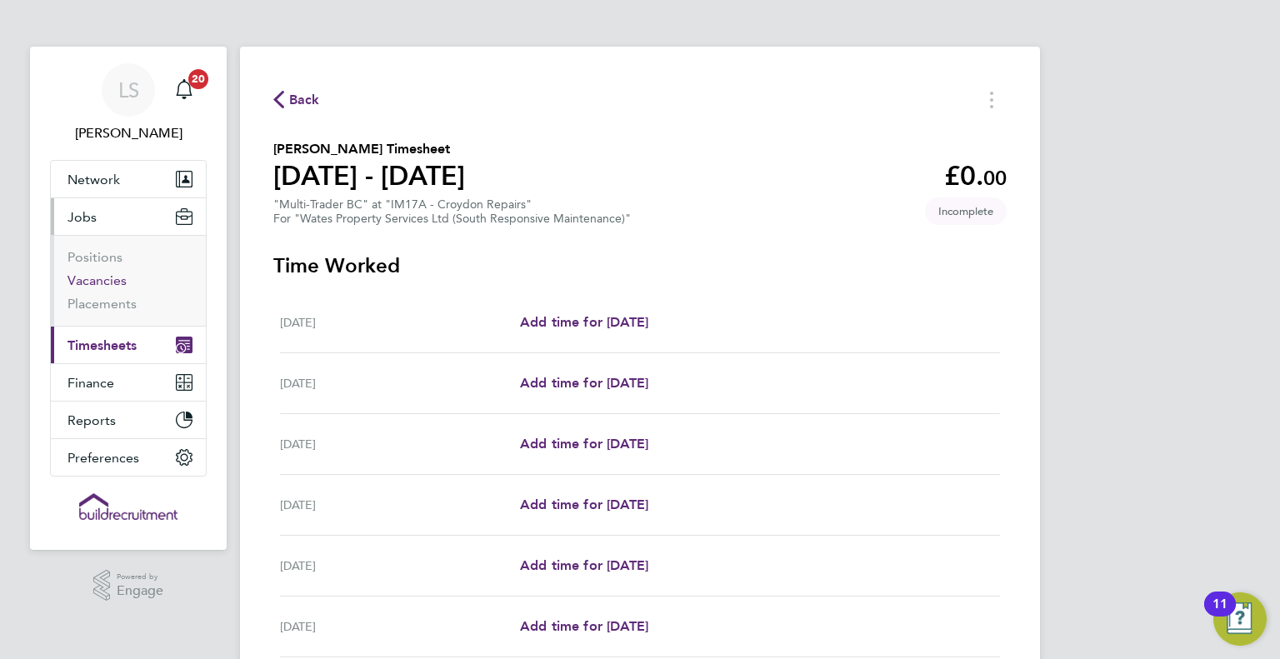
click at [123, 282] on link "Vacancies" at bounding box center [96, 280] width 59 height 16
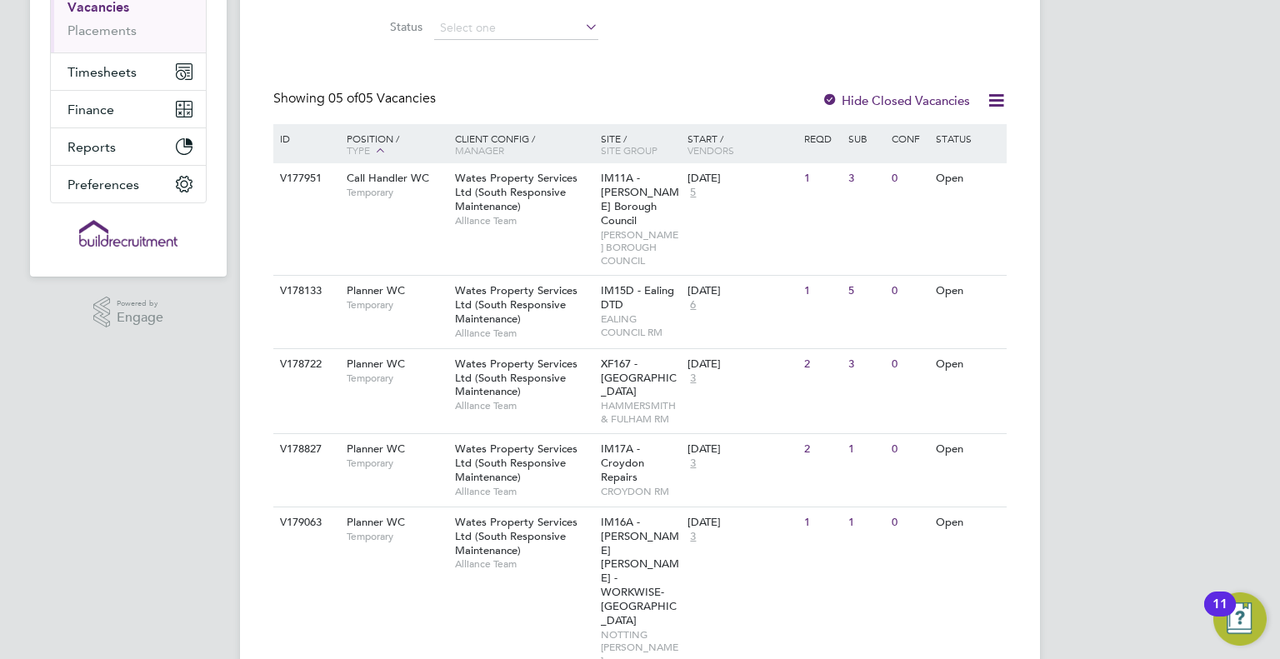
scroll to position [280, 0]
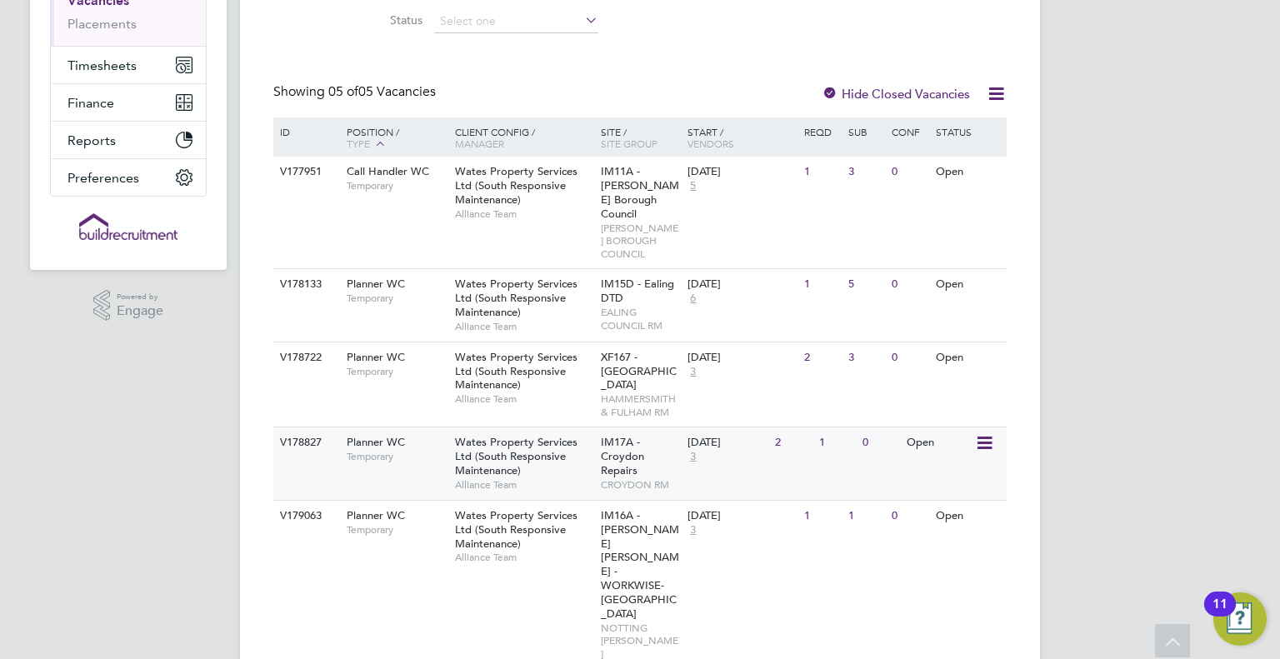
click at [485, 479] on span "Alliance Team" at bounding box center [523, 484] width 137 height 13
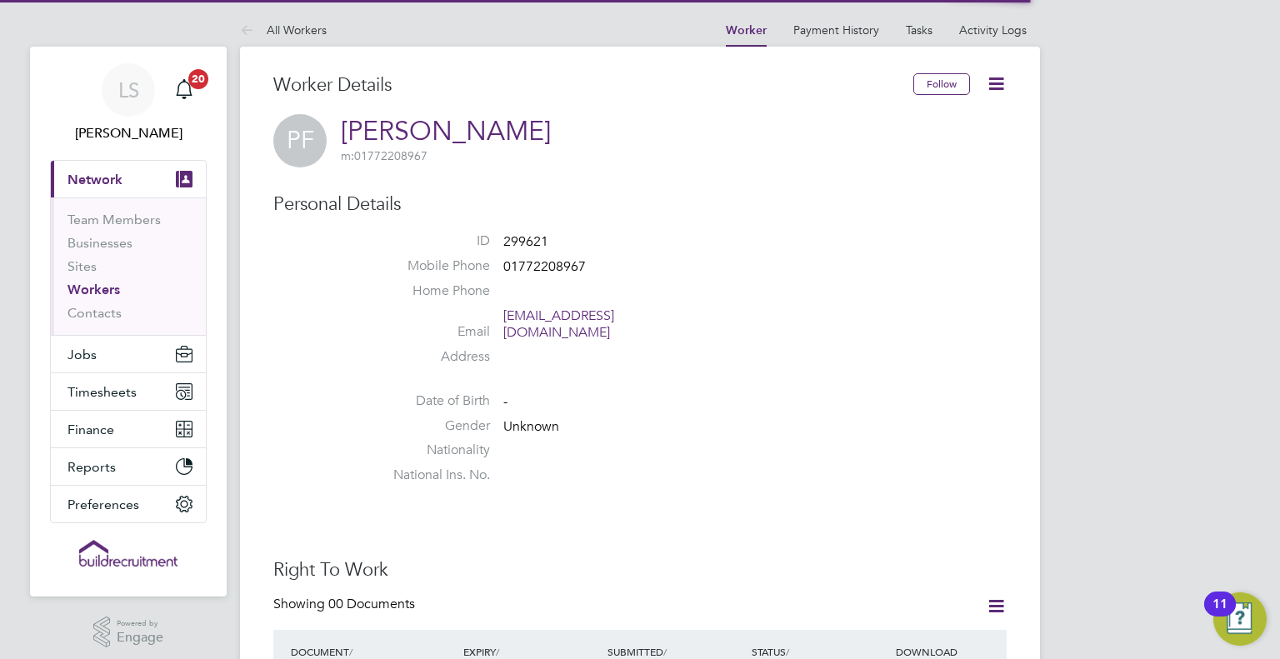
click at [1001, 73] on icon at bounding box center [996, 83] width 21 height 21
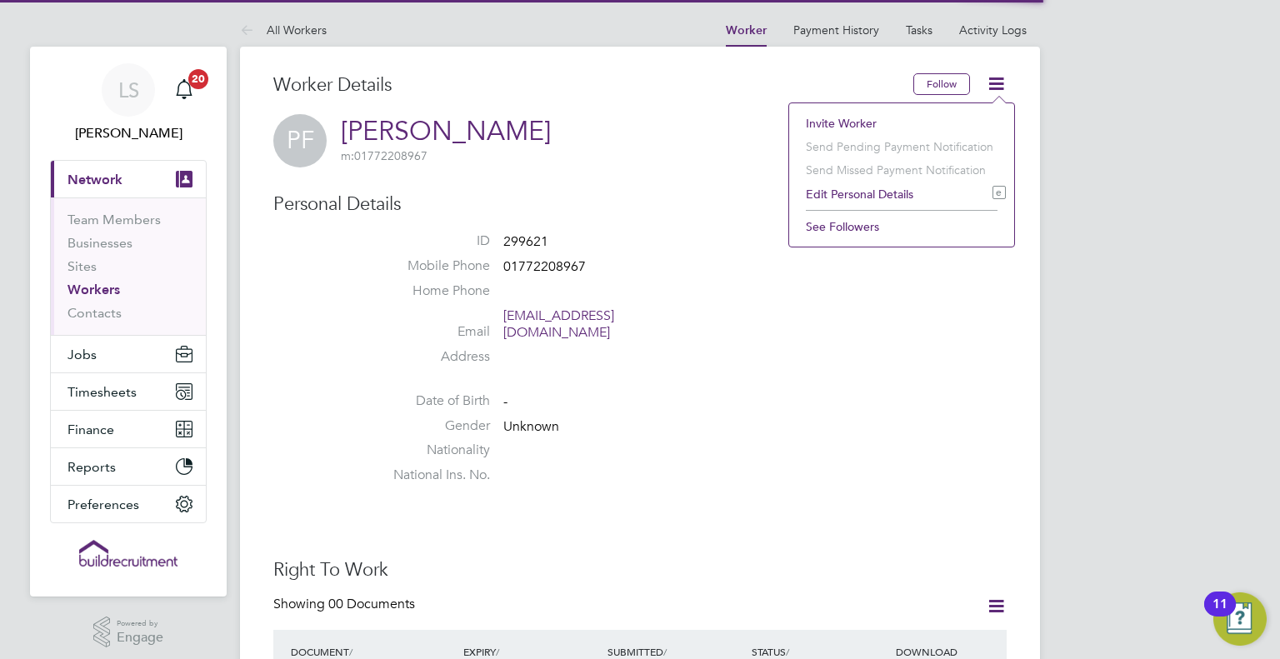
click at [886, 121] on li "Invite Worker" at bounding box center [901, 123] width 208 height 23
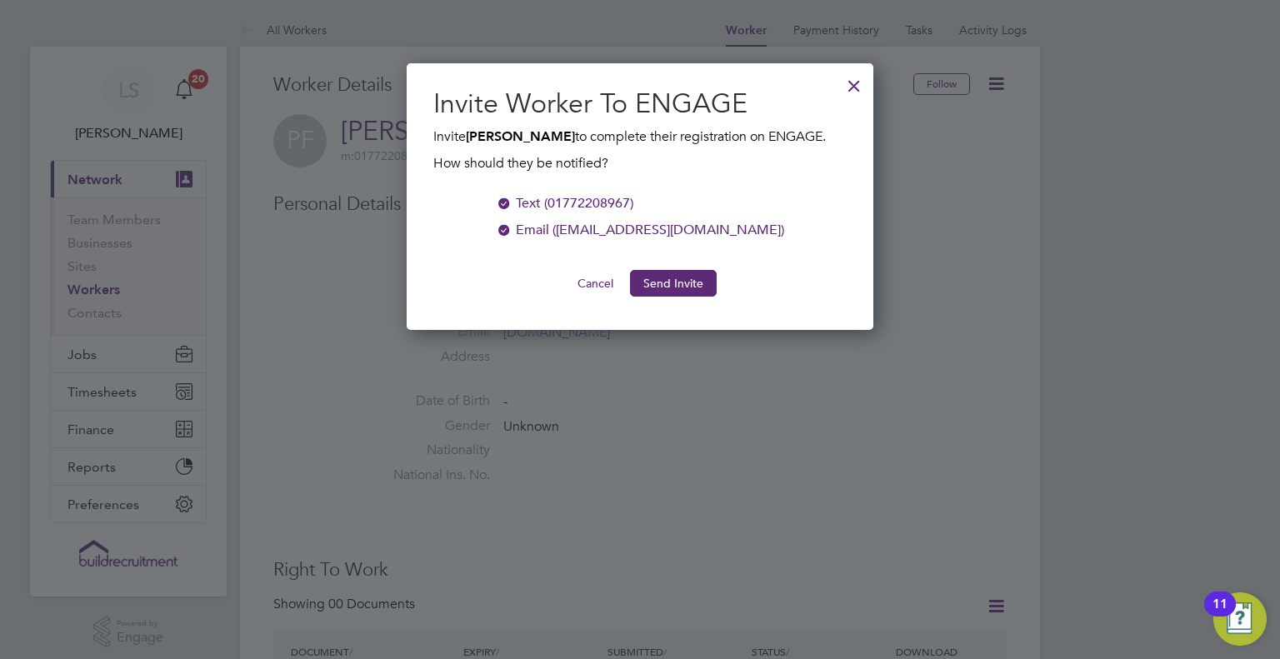
scroll to position [267, 467]
click at [662, 261] on ng-form "Text (01772208967) Email (fyah124@gmail.com) Cancel Send Invite" at bounding box center [639, 244] width 413 height 103
click at [671, 281] on button "Send Invite" at bounding box center [673, 283] width 87 height 27
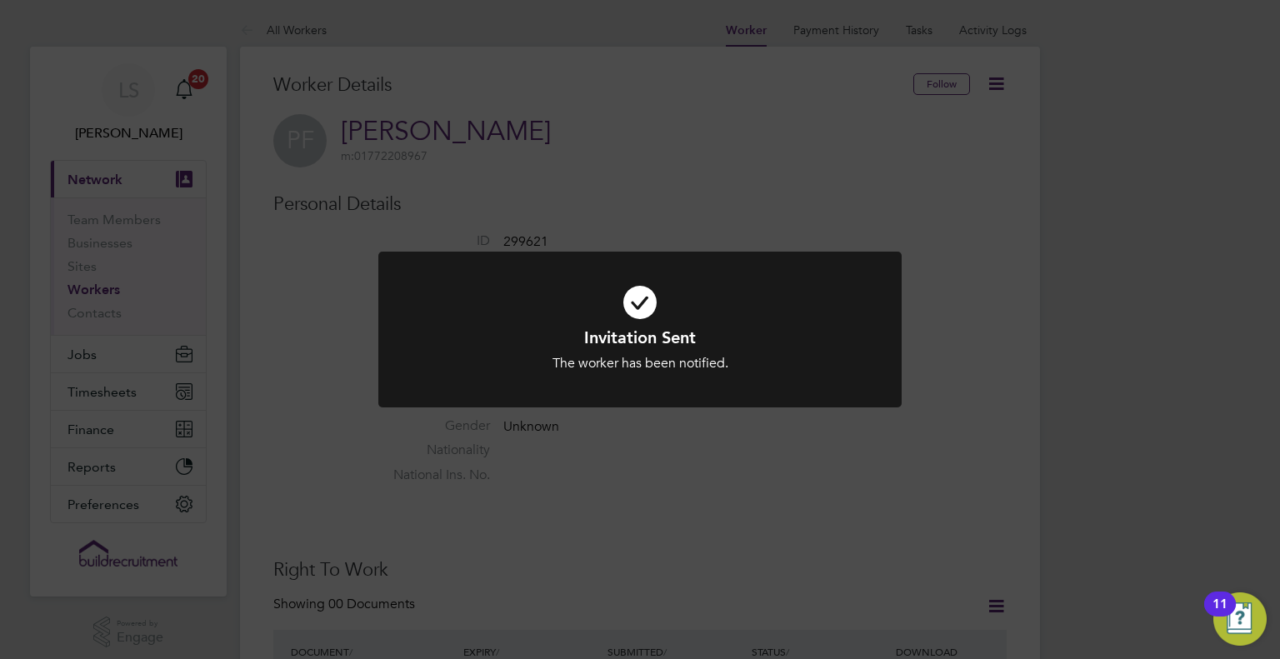
click at [691, 232] on div "Invitation Sent The worker has been notified. Cancel Okay" at bounding box center [640, 329] width 1280 height 659
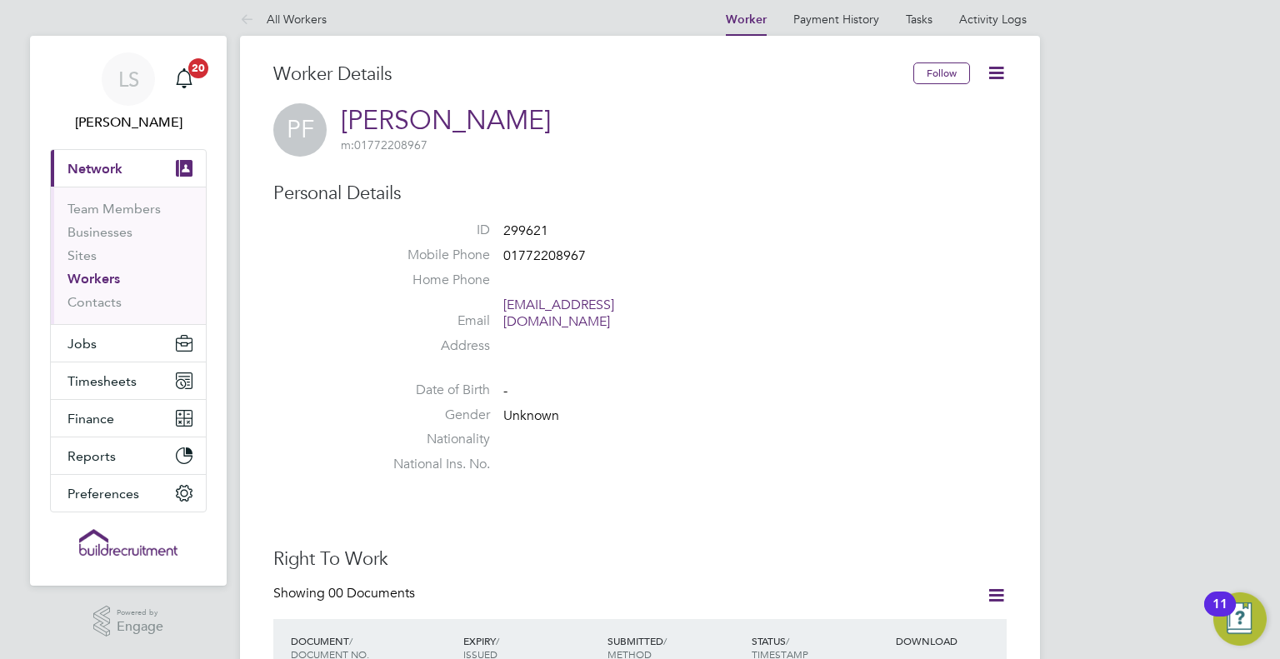
scroll to position [0, 0]
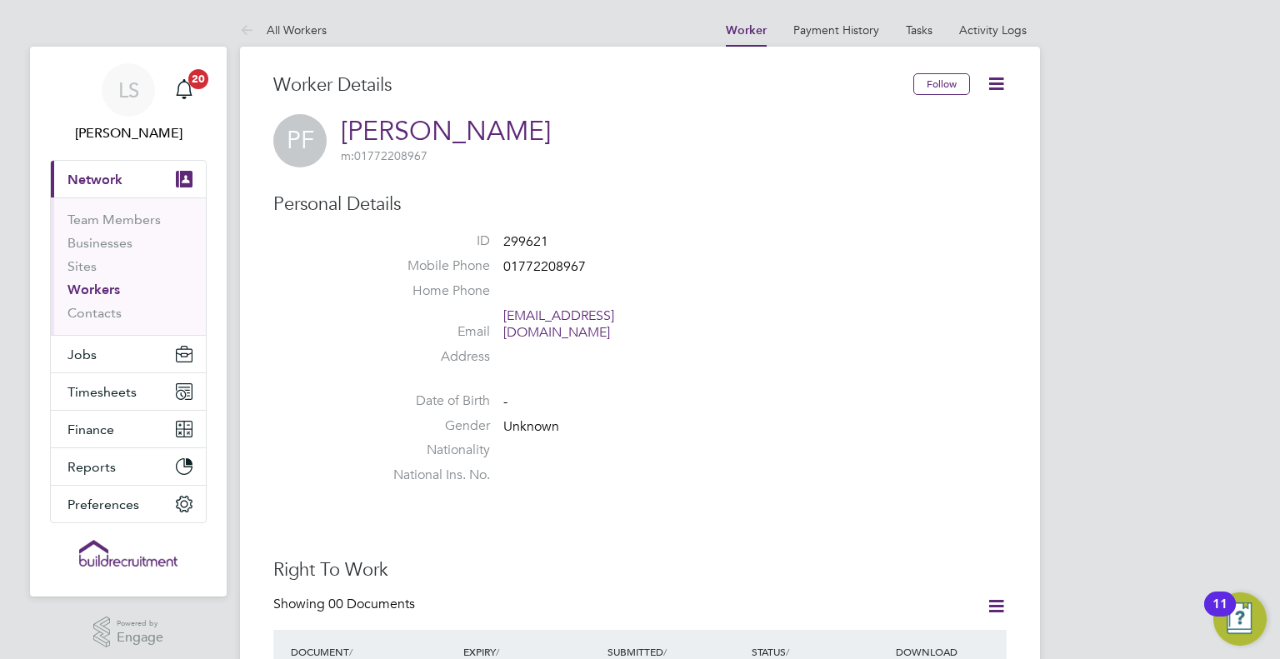
click at [988, 85] on icon at bounding box center [996, 83] width 21 height 21
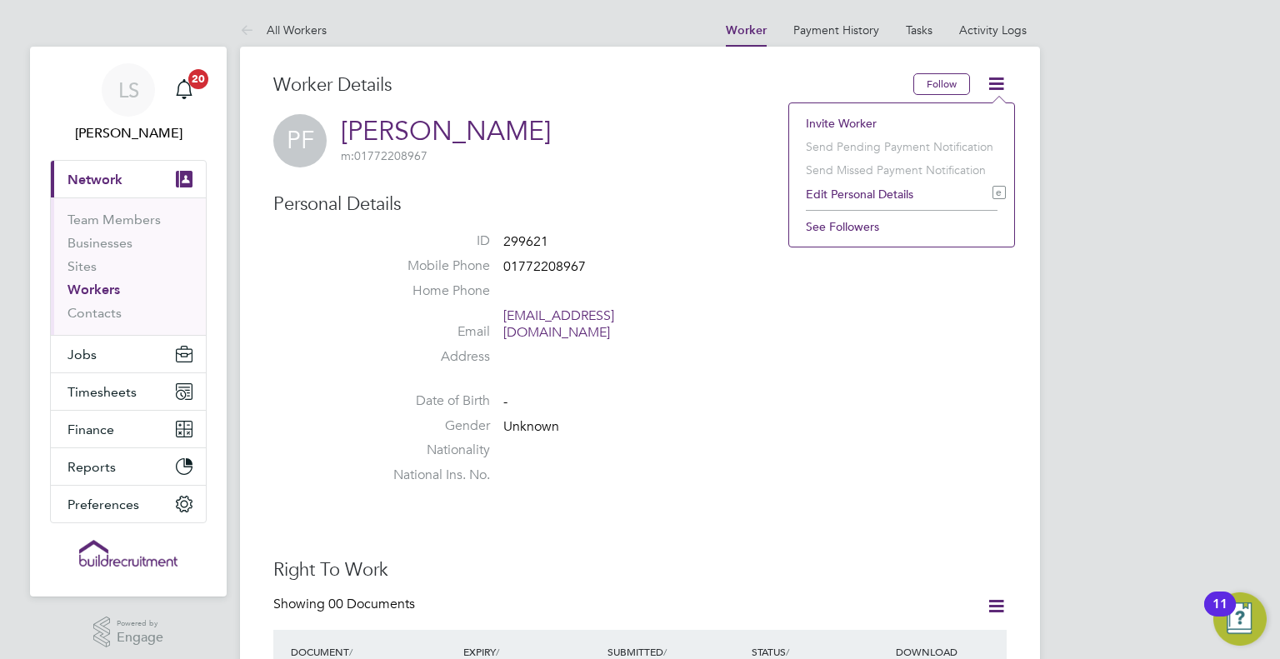
click at [121, 184] on span "Network" at bounding box center [94, 180] width 55 height 16
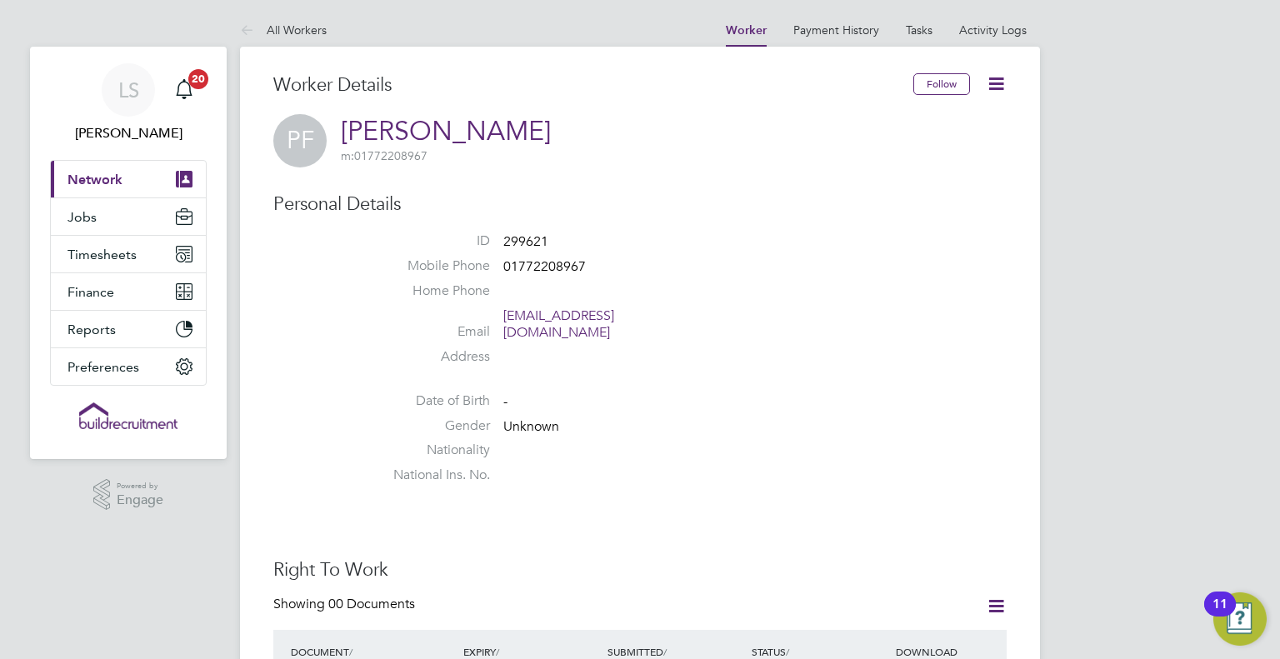
click at [121, 184] on span "Network" at bounding box center [94, 180] width 55 height 16
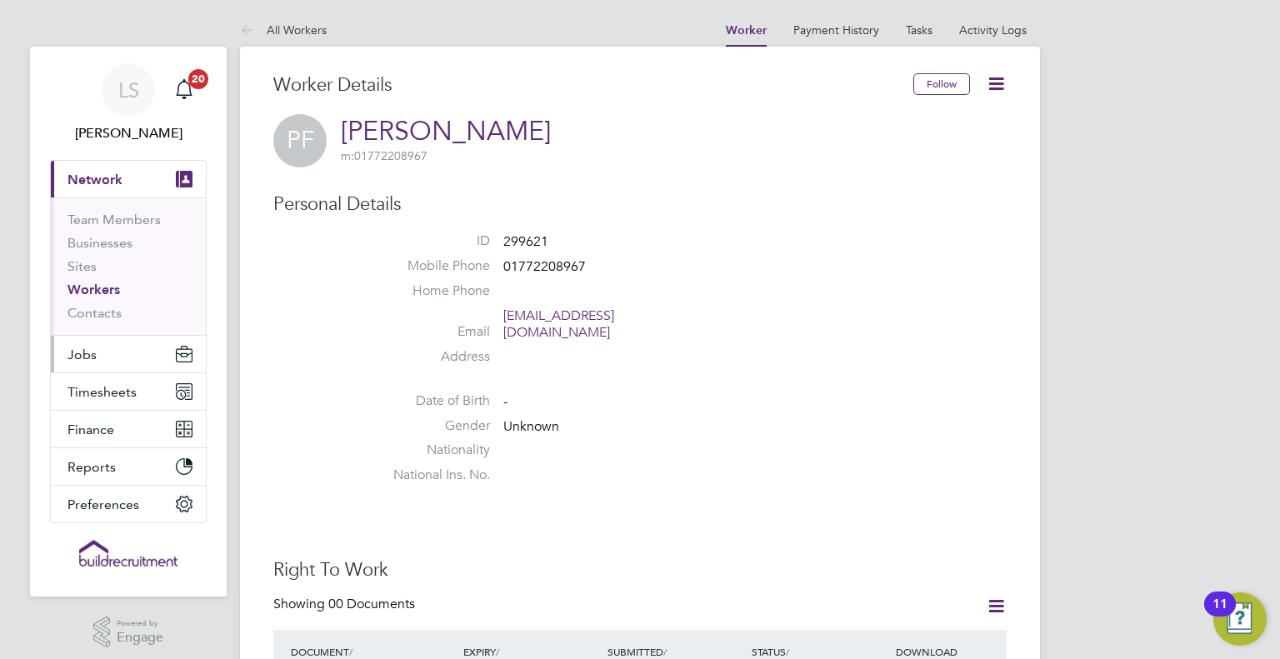
click at [97, 357] on button "Jobs" at bounding box center [128, 354] width 155 height 37
click at [97, 354] on button "Jobs" at bounding box center [128, 354] width 155 height 37
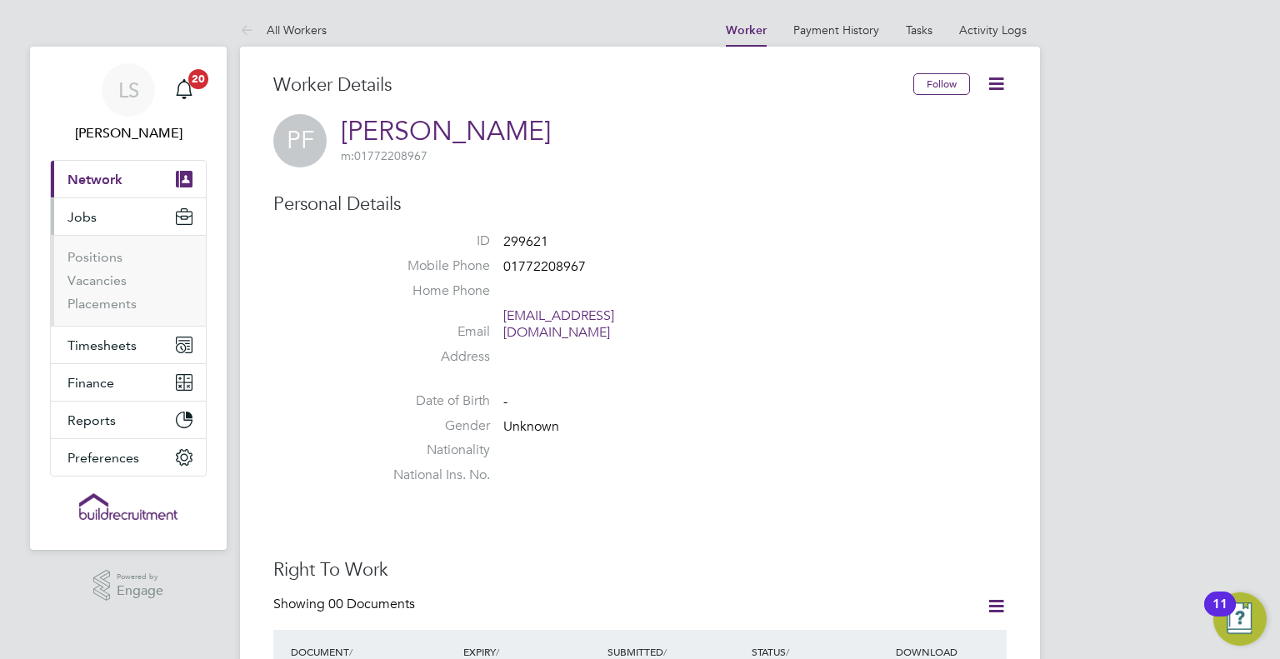
click at [103, 227] on button "Jobs" at bounding box center [128, 216] width 155 height 37
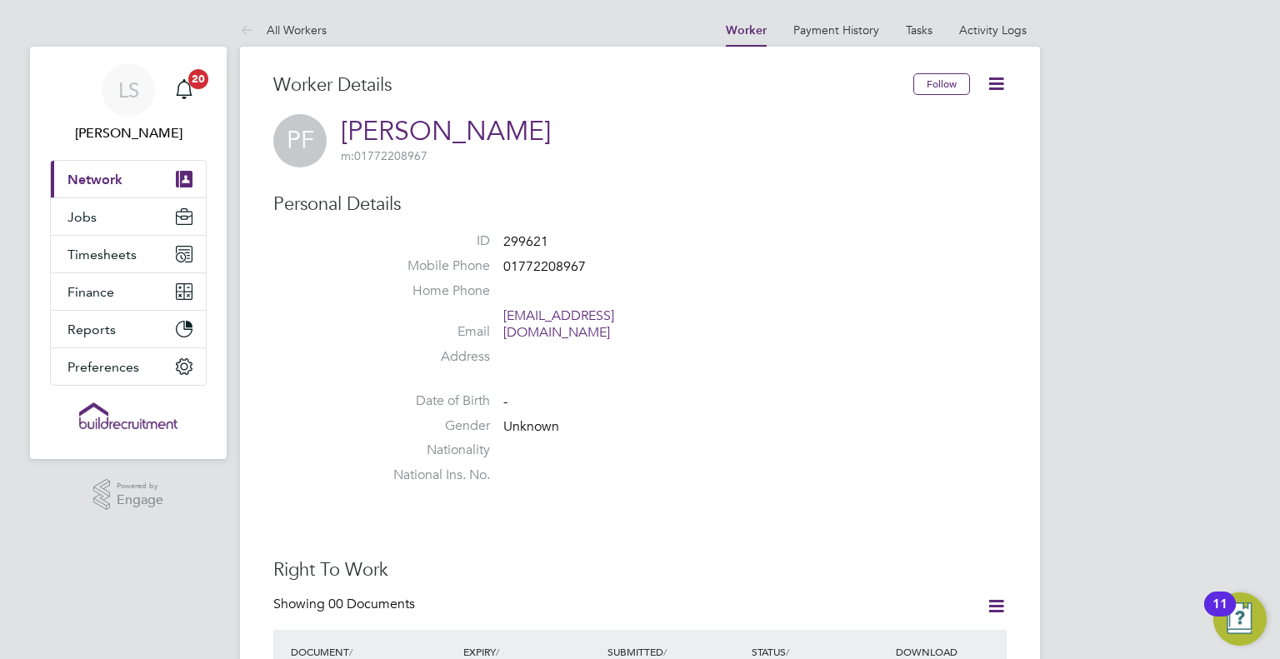
click at [127, 170] on button "Current page: Network" at bounding box center [128, 179] width 155 height 37
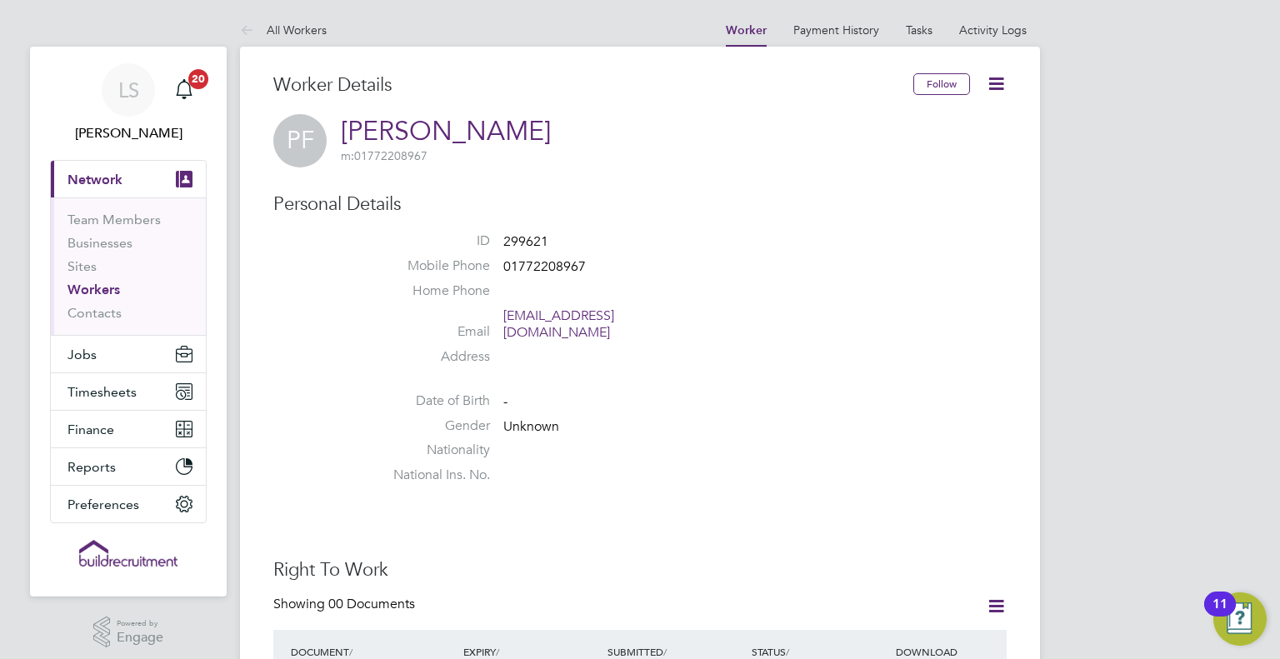
click at [90, 166] on button "Current page: Network" at bounding box center [128, 179] width 155 height 37
click at [109, 360] on button "Jobs" at bounding box center [128, 354] width 155 height 37
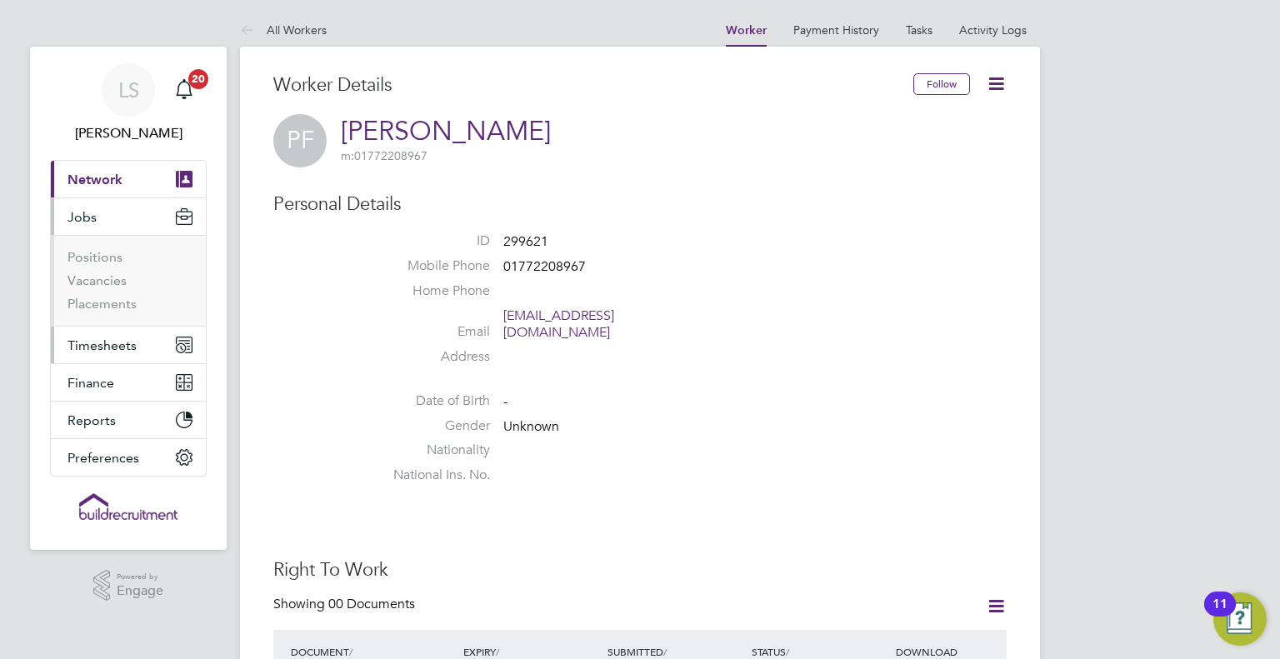
click at [110, 331] on button "Timesheets" at bounding box center [128, 345] width 155 height 37
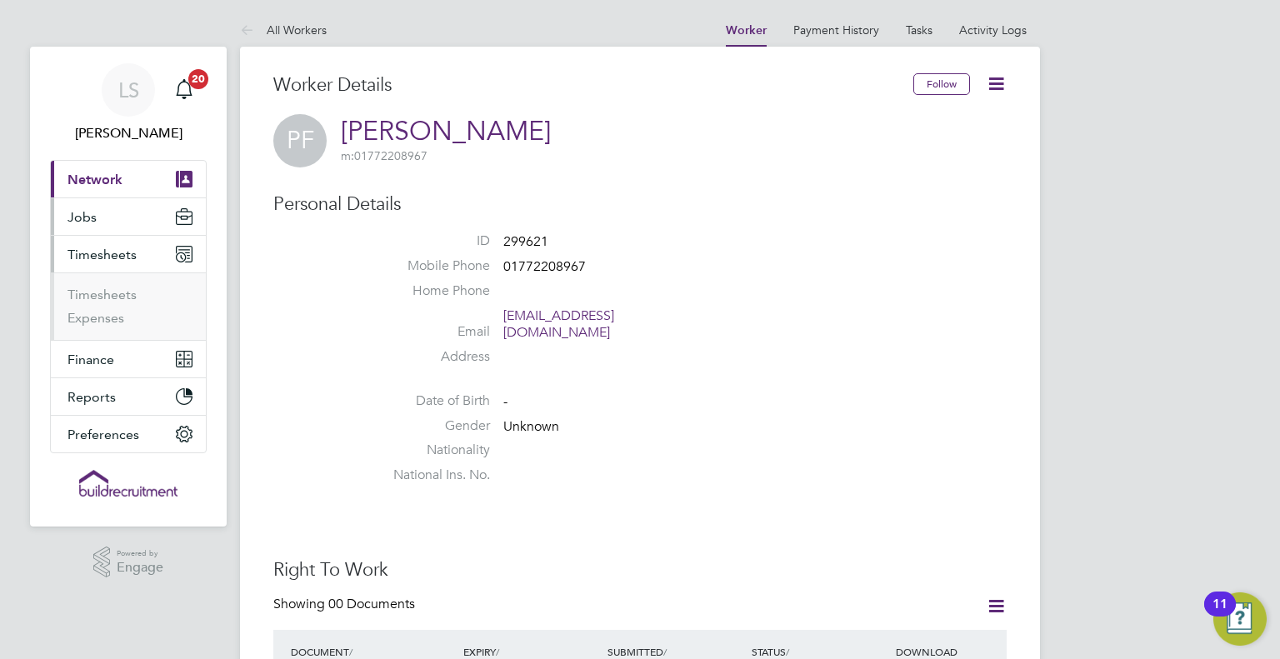
click at [81, 209] on span "Jobs" at bounding box center [81, 217] width 29 height 16
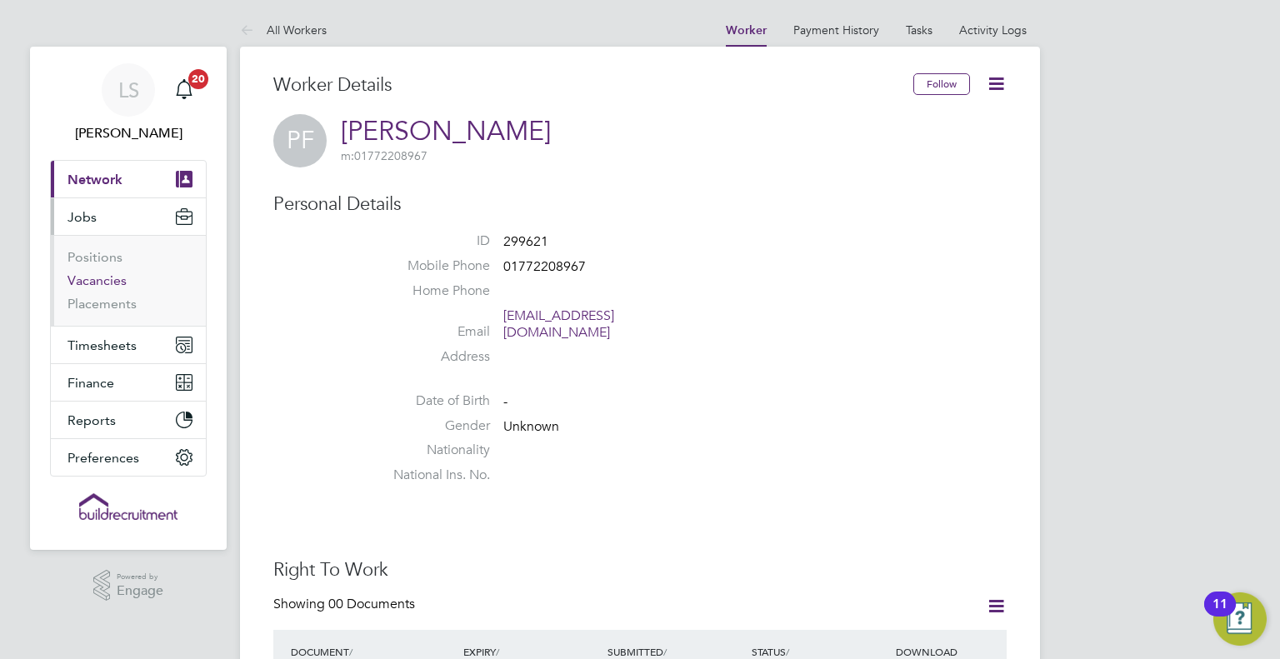
click at [107, 282] on link "Vacancies" at bounding box center [96, 280] width 59 height 16
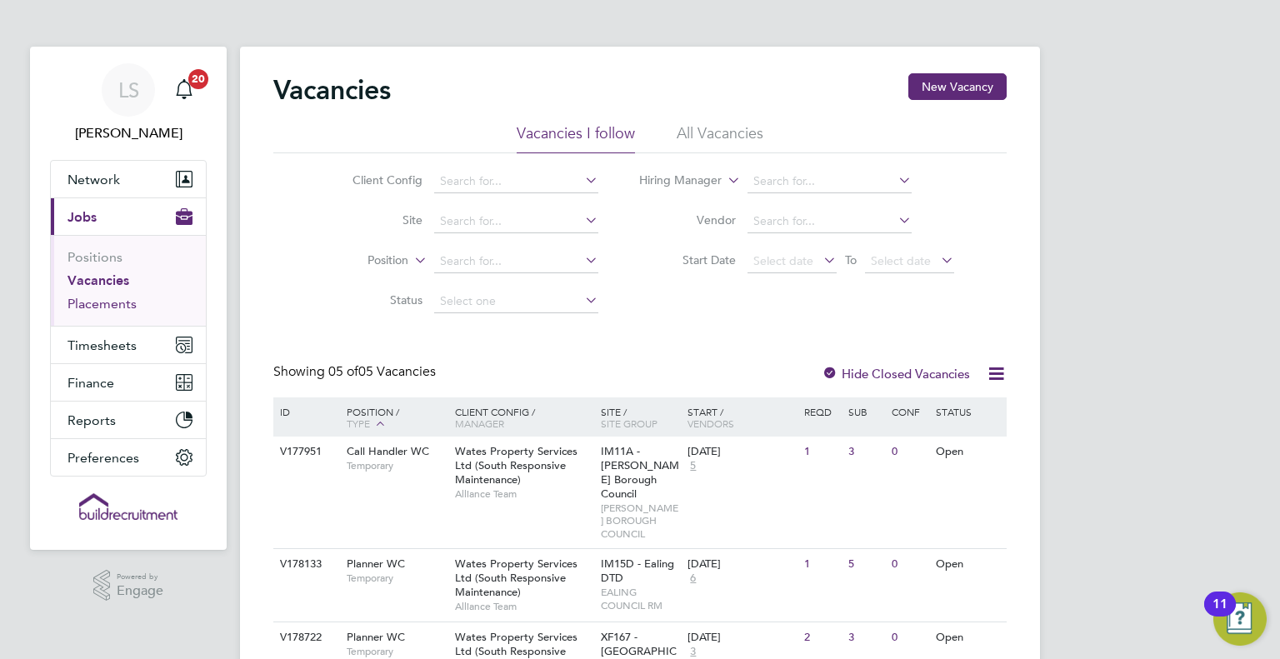
click at [116, 306] on link "Placements" at bounding box center [101, 304] width 69 height 16
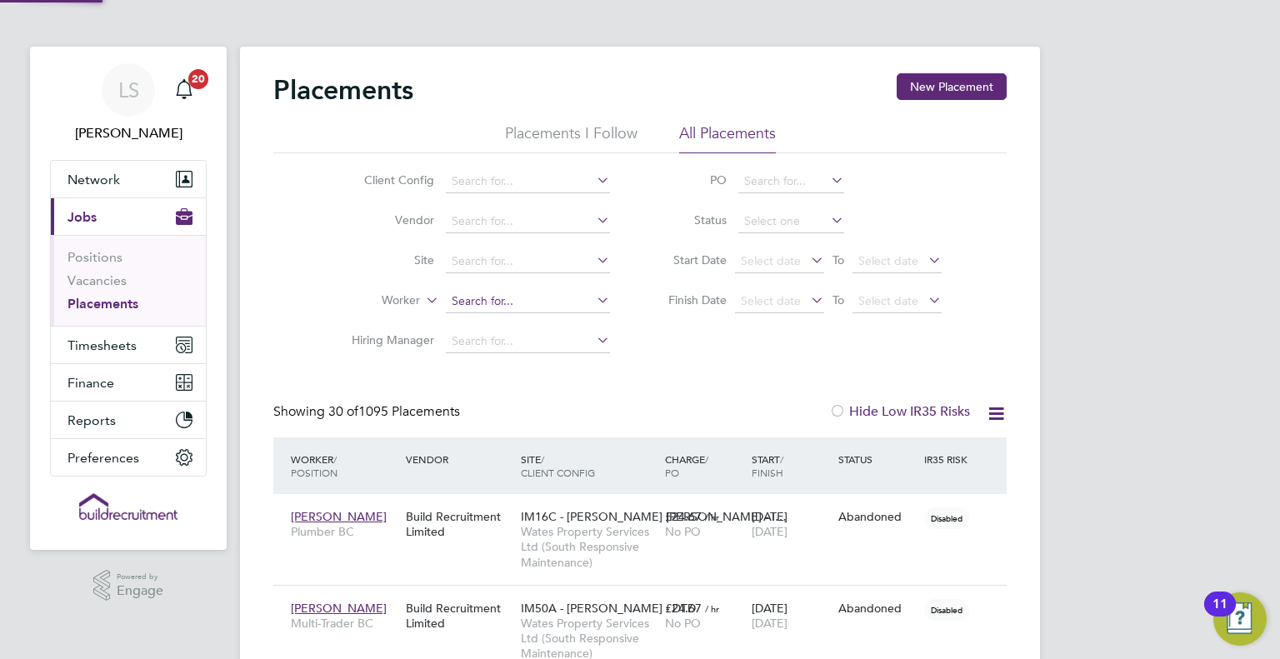
click at [490, 302] on input at bounding box center [528, 301] width 164 height 23
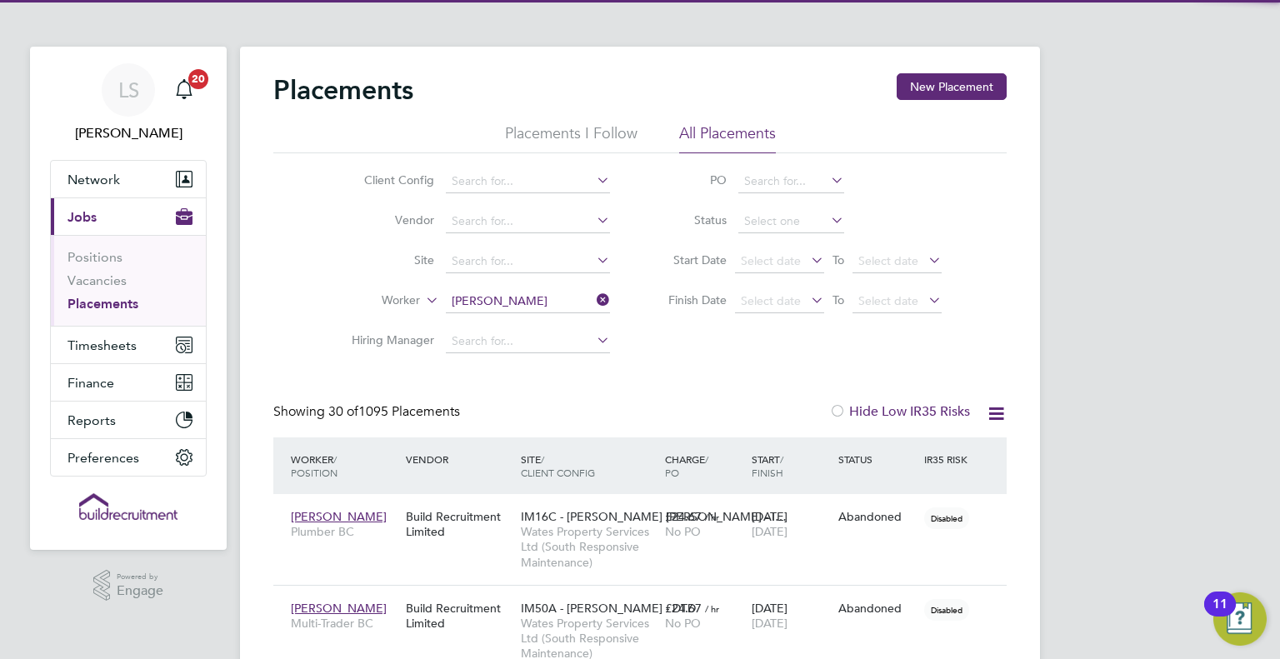
click at [532, 328] on li "Jed Barley" at bounding box center [528, 323] width 165 height 22
type input "Jed Barley"
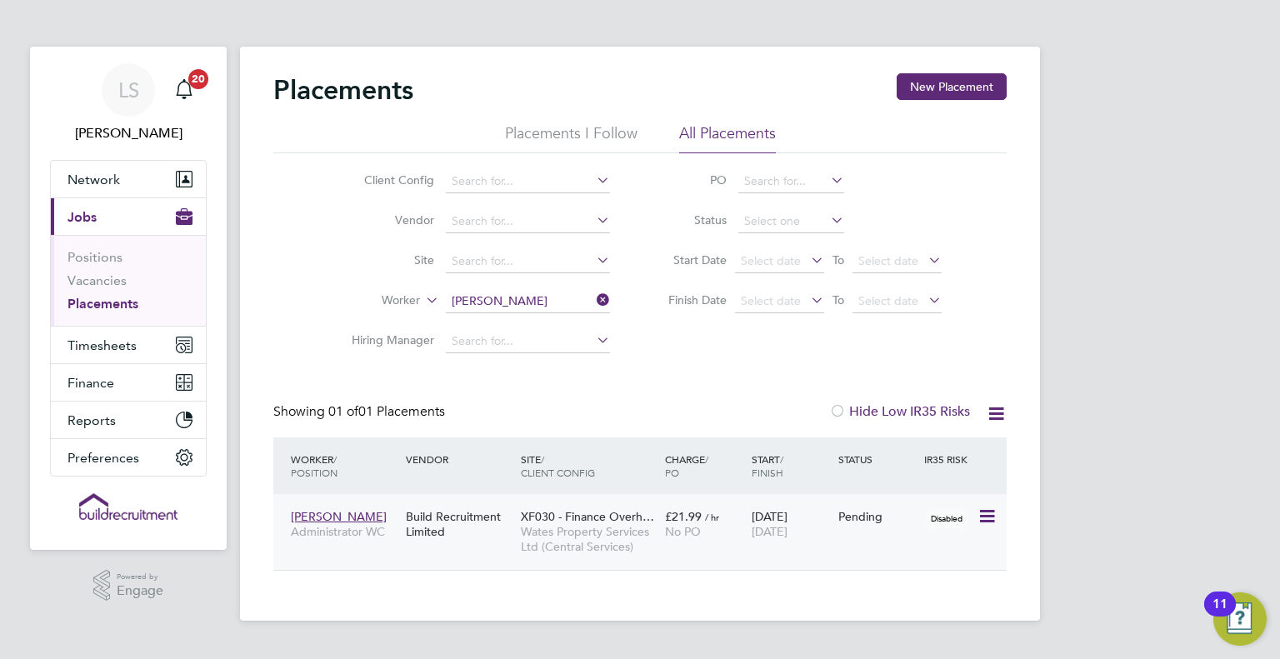
click at [990, 512] on icon at bounding box center [985, 517] width 17 height 20
click at [764, 541] on div "27 Aug 2025 31 Oct 2025" at bounding box center [790, 524] width 87 height 47
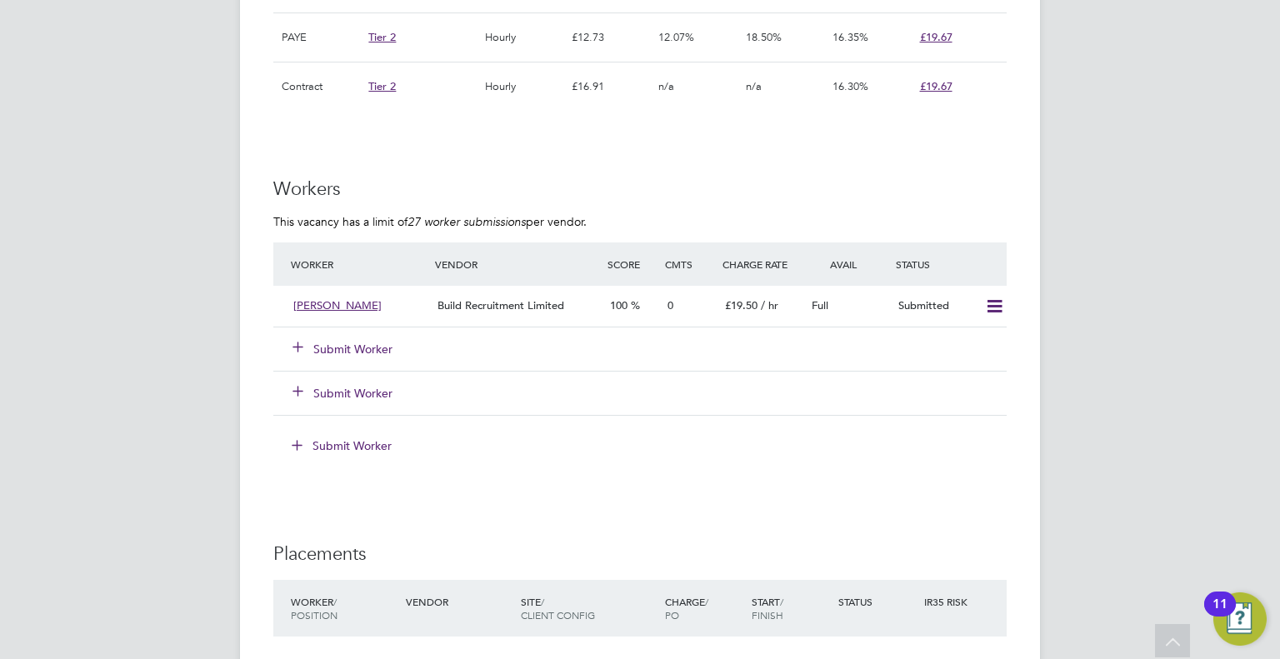
click at [364, 329] on div "Submit Worker" at bounding box center [639, 349] width 733 height 44
click at [364, 342] on button "Submit Worker" at bounding box center [343, 349] width 100 height 17
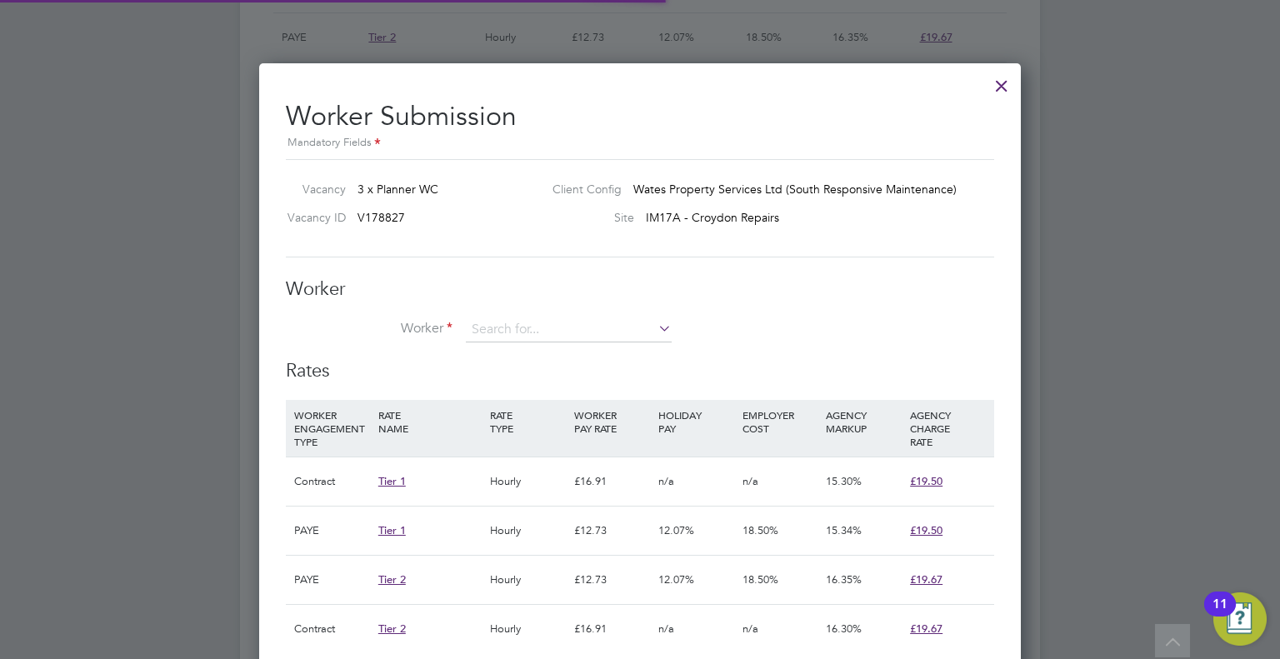
scroll to position [49, 113]
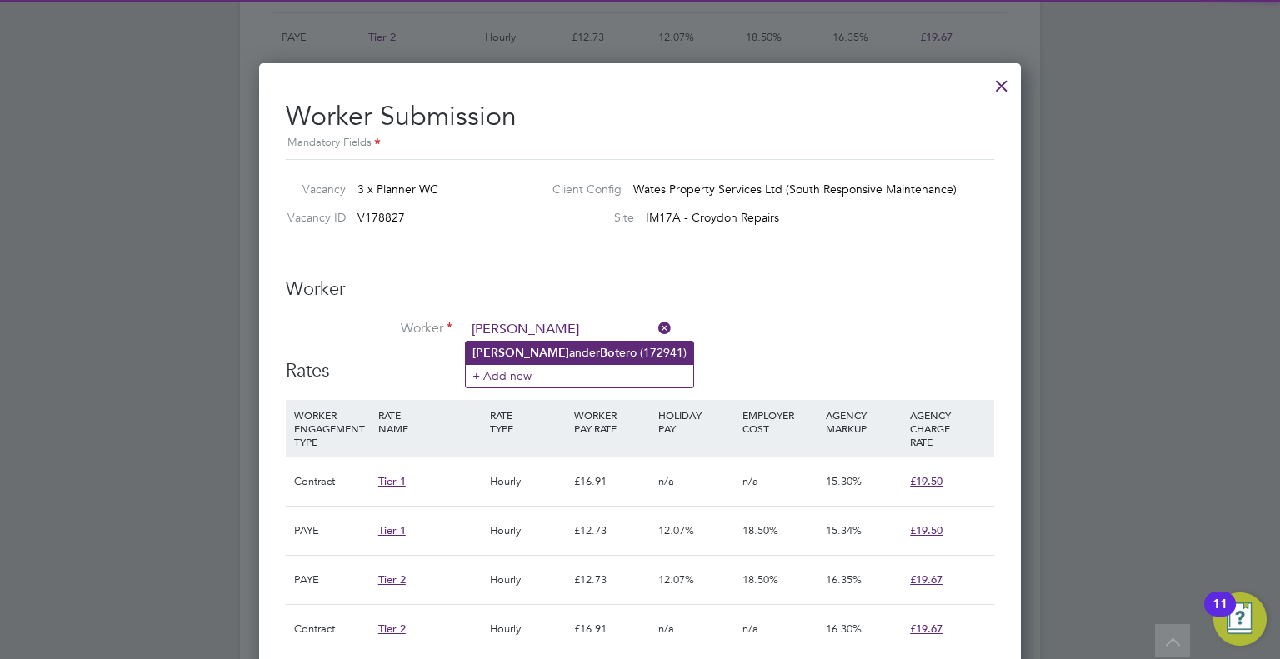
click at [523, 352] on li "[PERSON_NAME] ero (172941)" at bounding box center [579, 353] width 227 height 22
type input "[PERSON_NAME] (172941)"
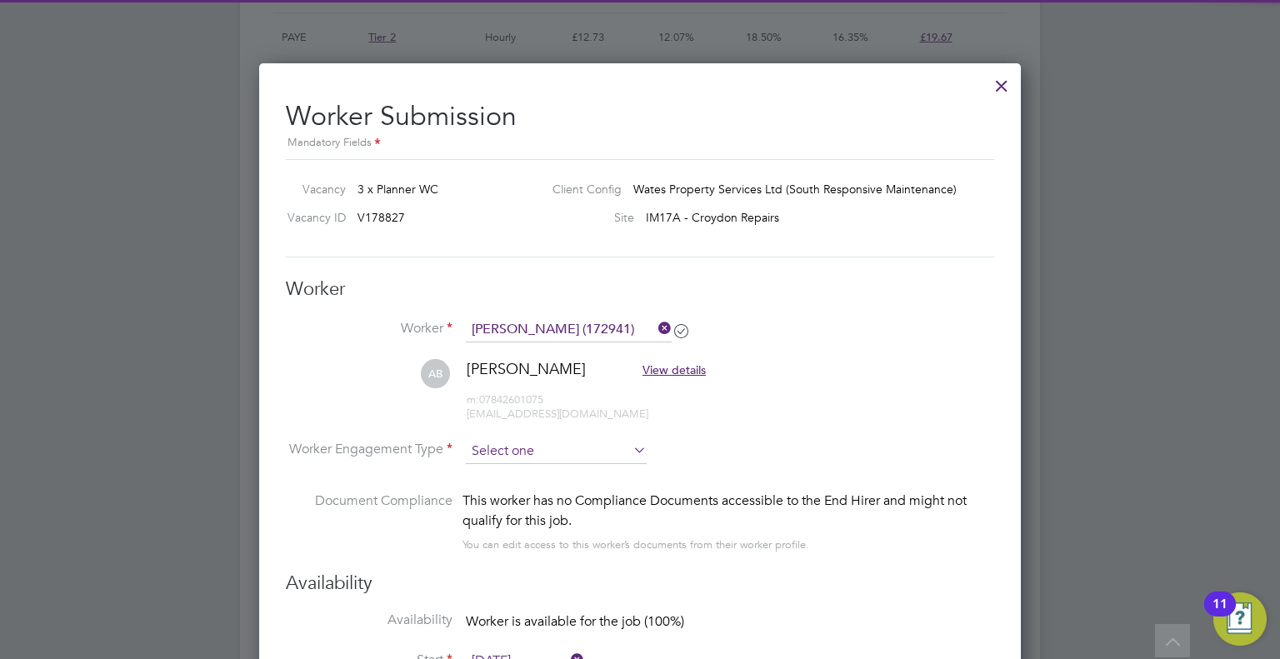
click at [540, 454] on input at bounding box center [556, 451] width 181 height 25
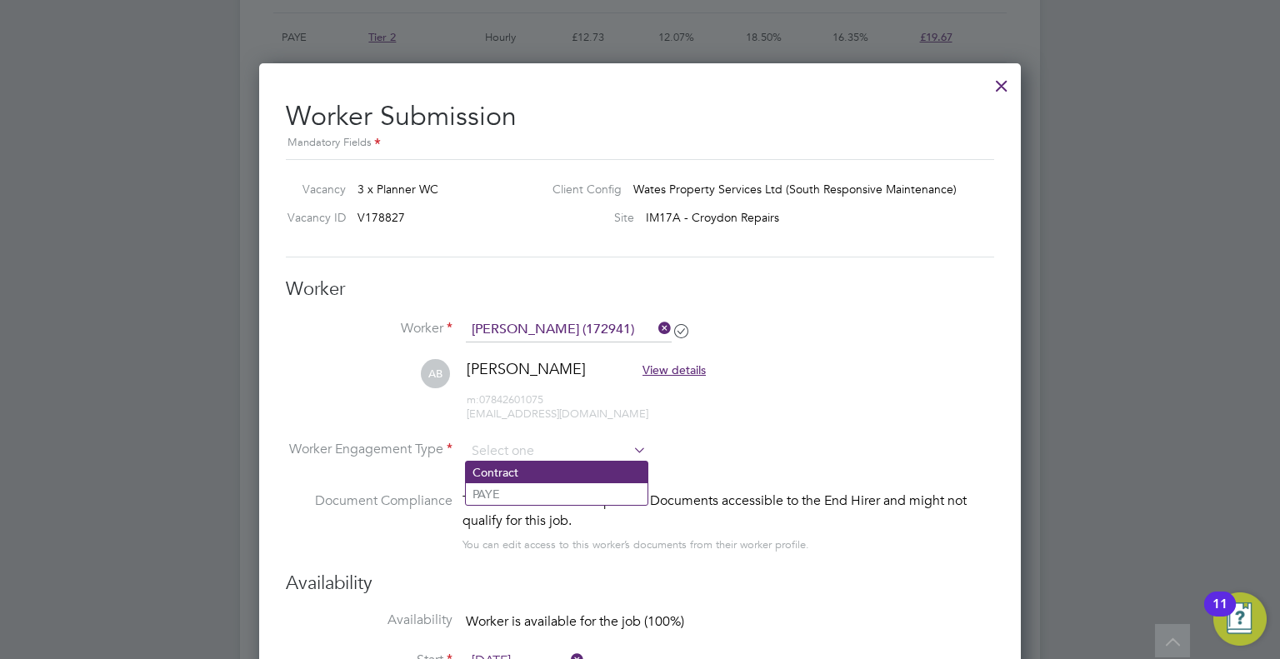
click at [552, 468] on li "Contract" at bounding box center [557, 473] width 182 height 22
type input "Contract"
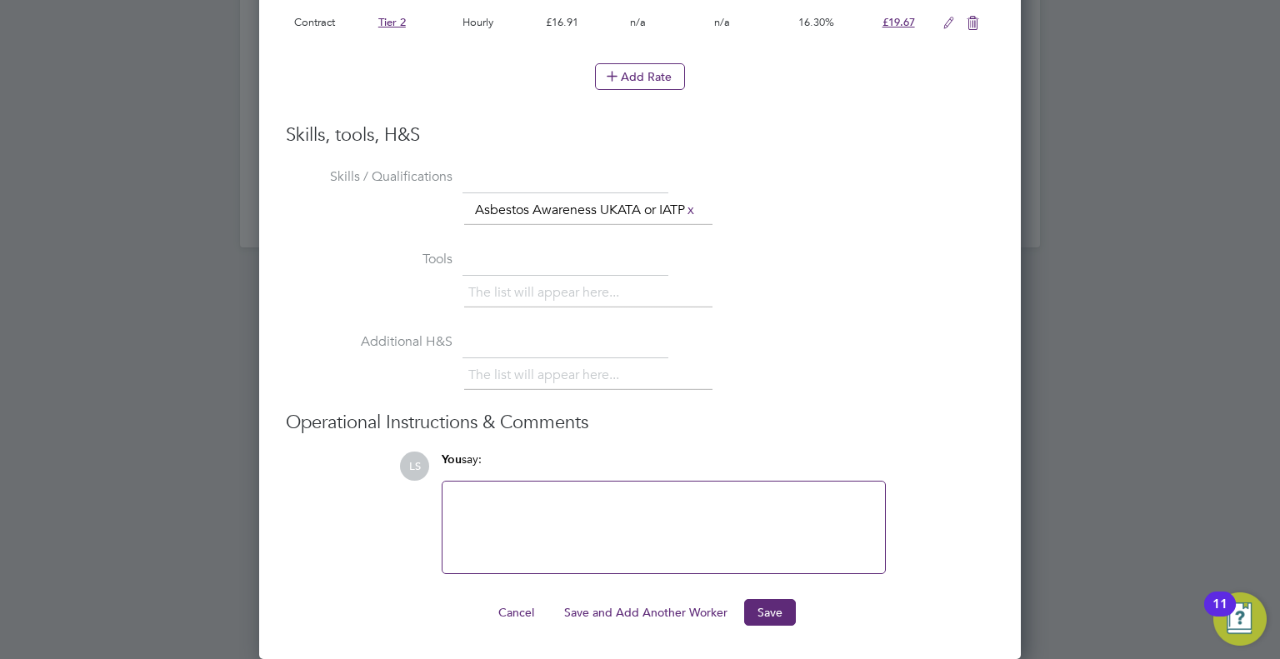
click at [974, 17] on icon at bounding box center [972, 23] width 21 height 13
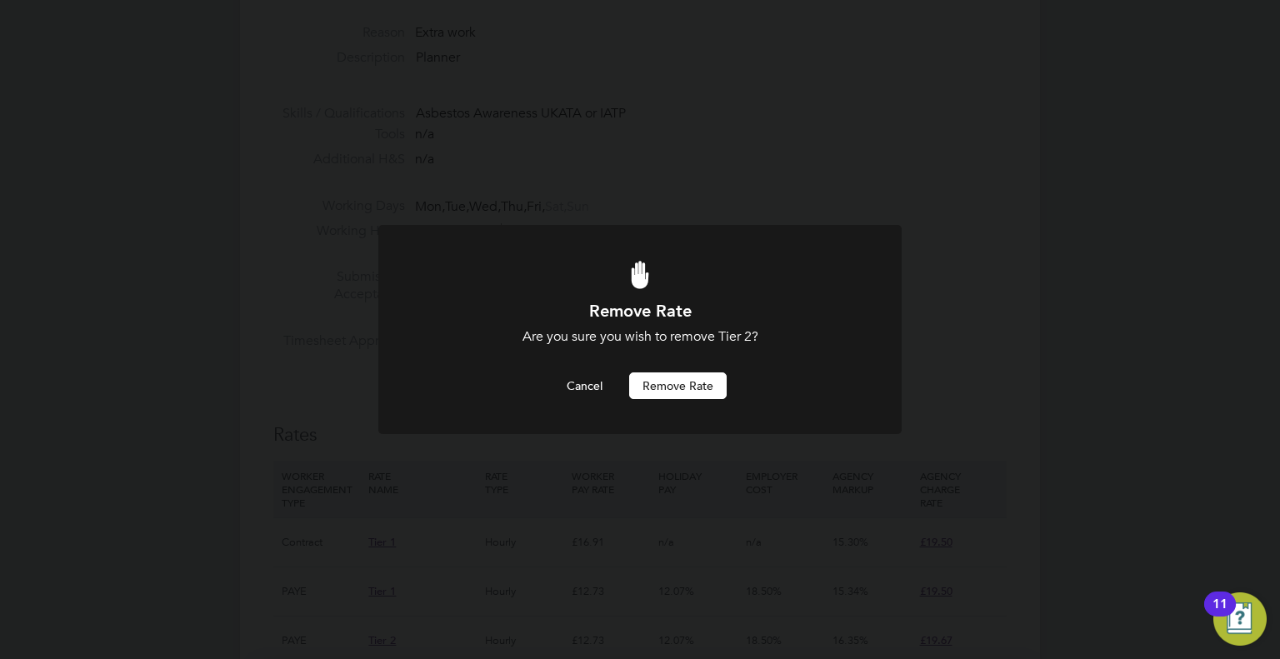
click at [702, 397] on button "Remove rate" at bounding box center [677, 385] width 97 height 27
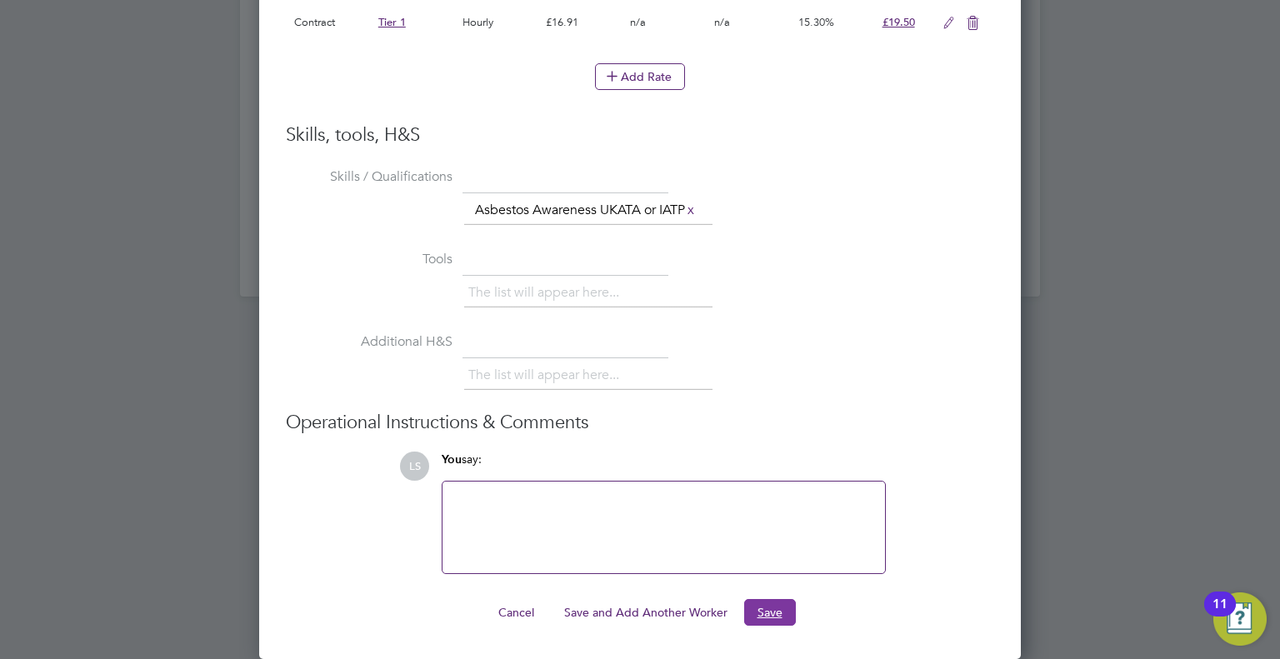
click at [766, 622] on button "Save" at bounding box center [770, 612] width 52 height 27
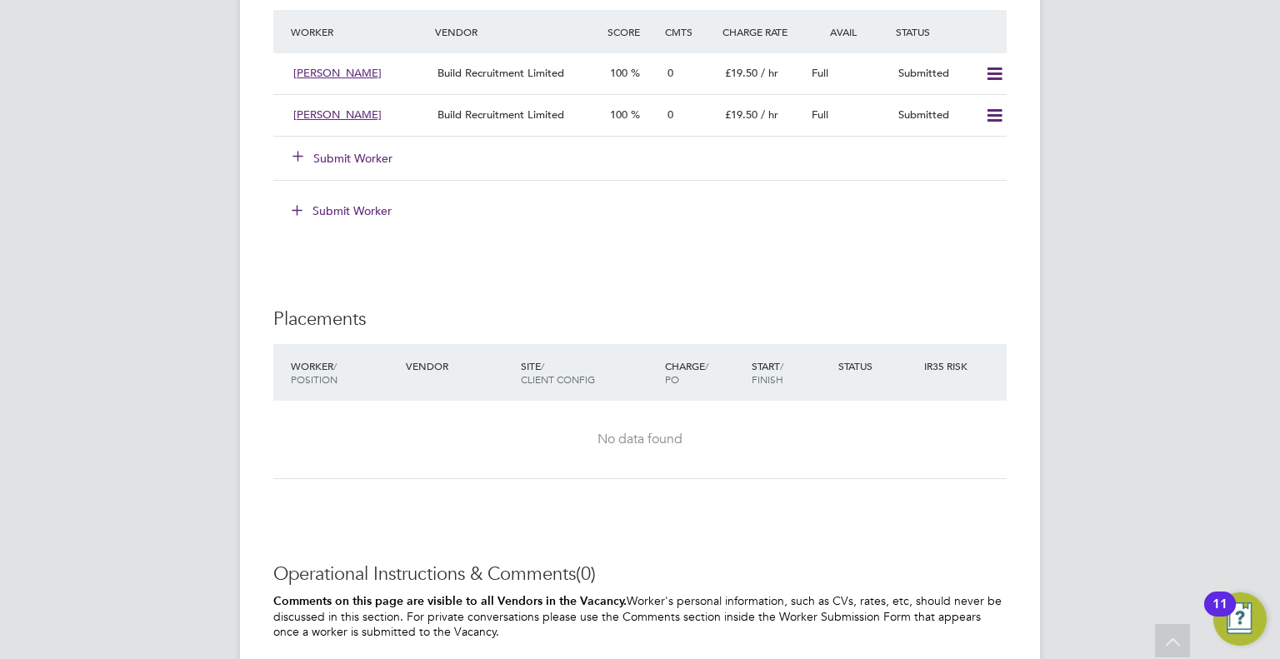
scroll to position [1488, 0]
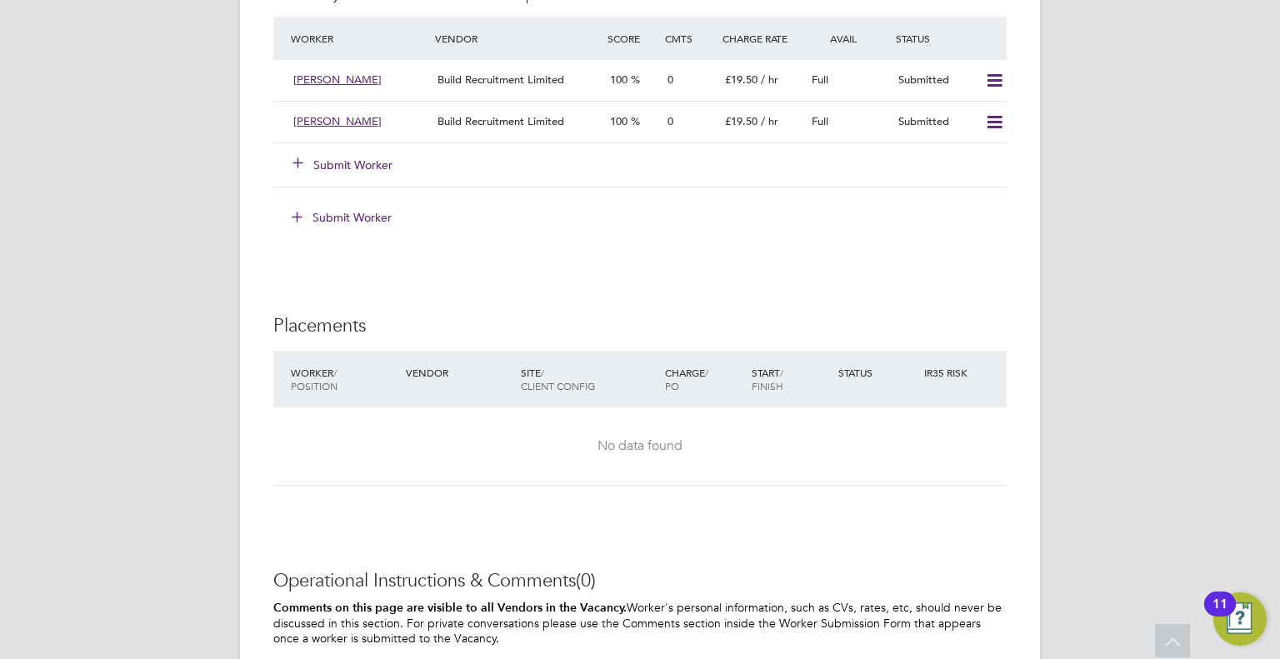
click at [355, 166] on button "Submit Worker" at bounding box center [343, 165] width 100 height 17
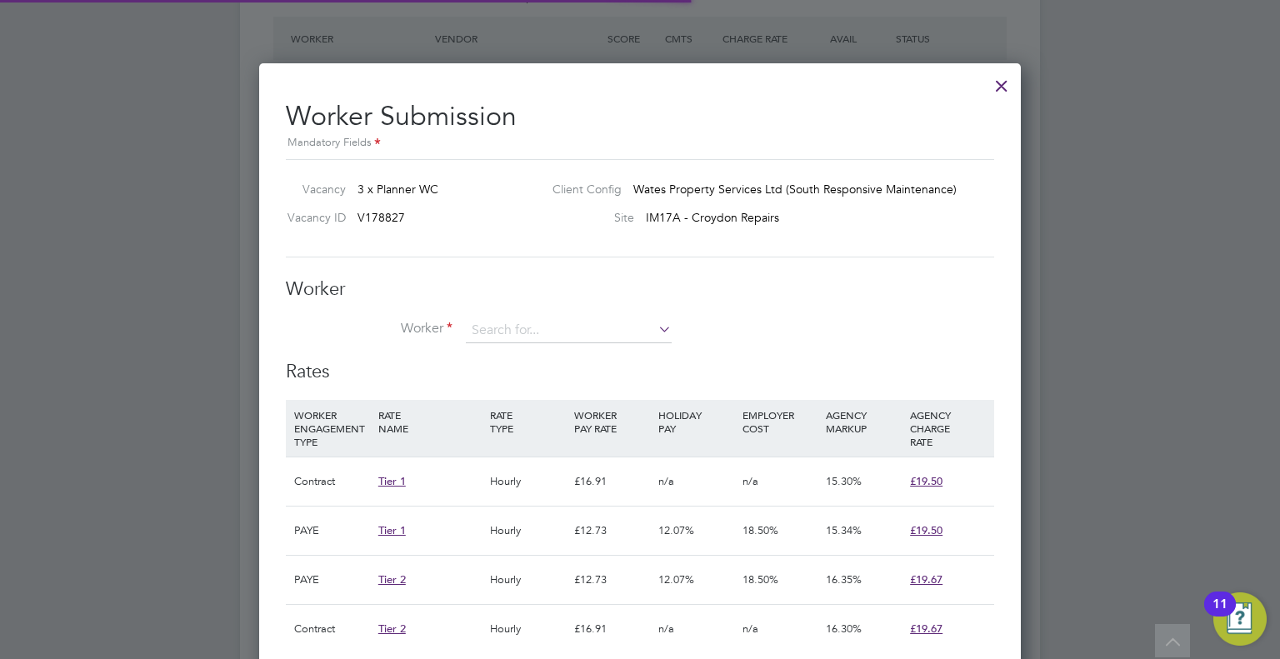
scroll to position [49, 113]
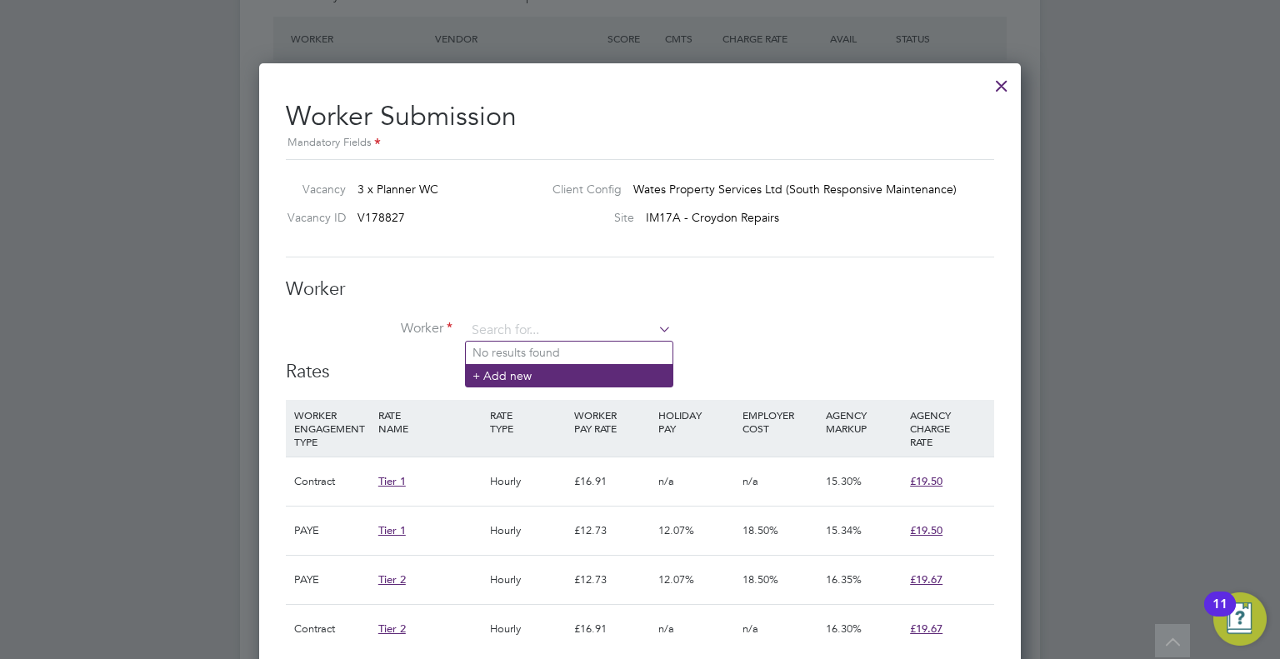
click at [526, 382] on li "+ Add new" at bounding box center [569, 375] width 207 height 22
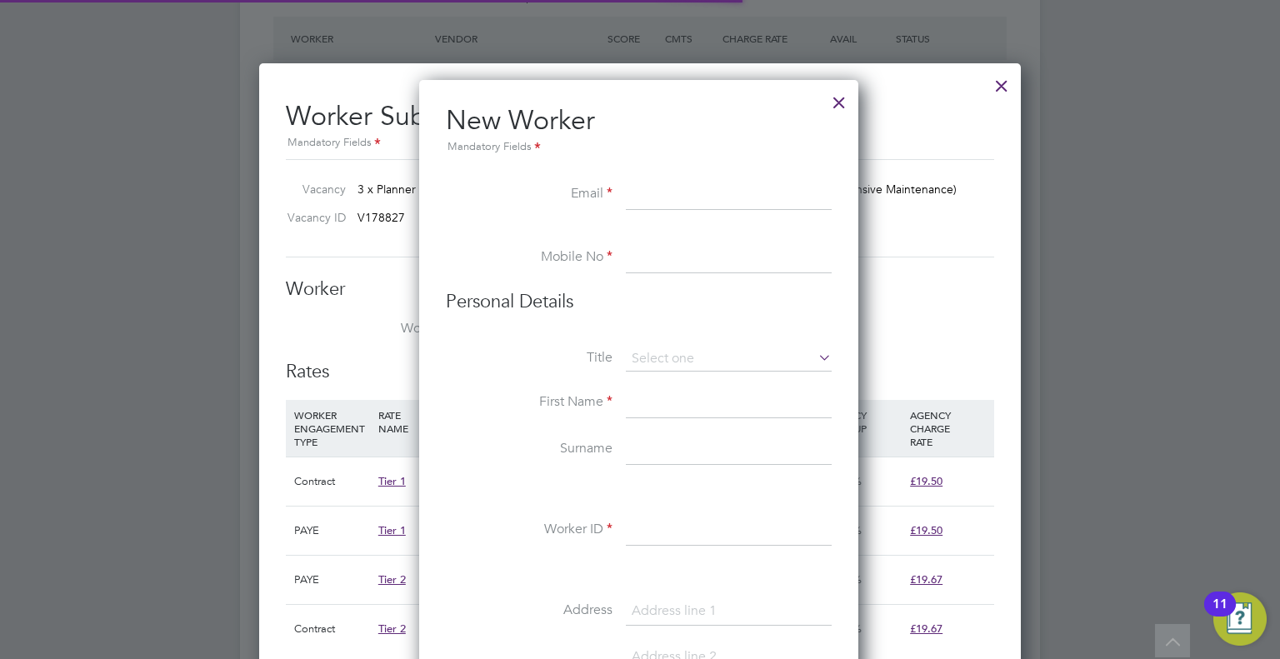
scroll to position [1412, 441]
paste input "[EMAIL_ADDRESS][DOMAIN_NAME]"
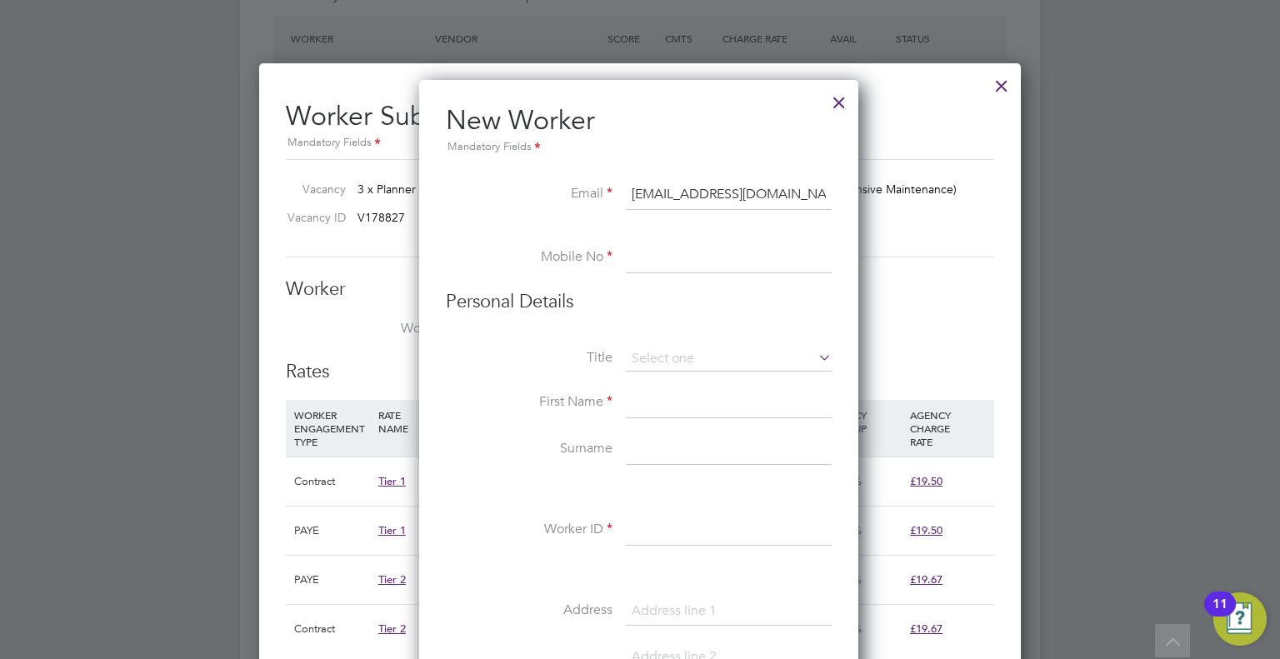
type input "[EMAIL_ADDRESS][DOMAIN_NAME]"
click at [653, 270] on input at bounding box center [729, 258] width 206 height 30
paste input "7709 515974"
click at [642, 250] on input "0 7709 515974" at bounding box center [729, 258] width 206 height 30
type input "07709 515974"
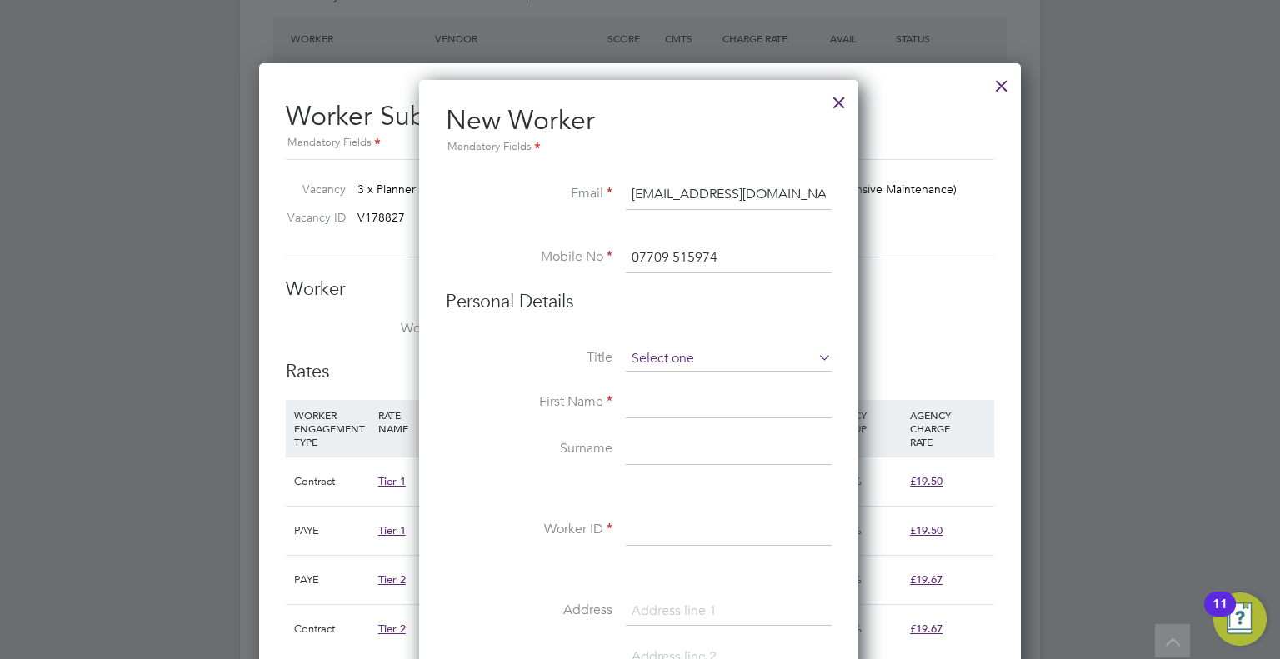
click at [687, 352] on input at bounding box center [729, 359] width 206 height 25
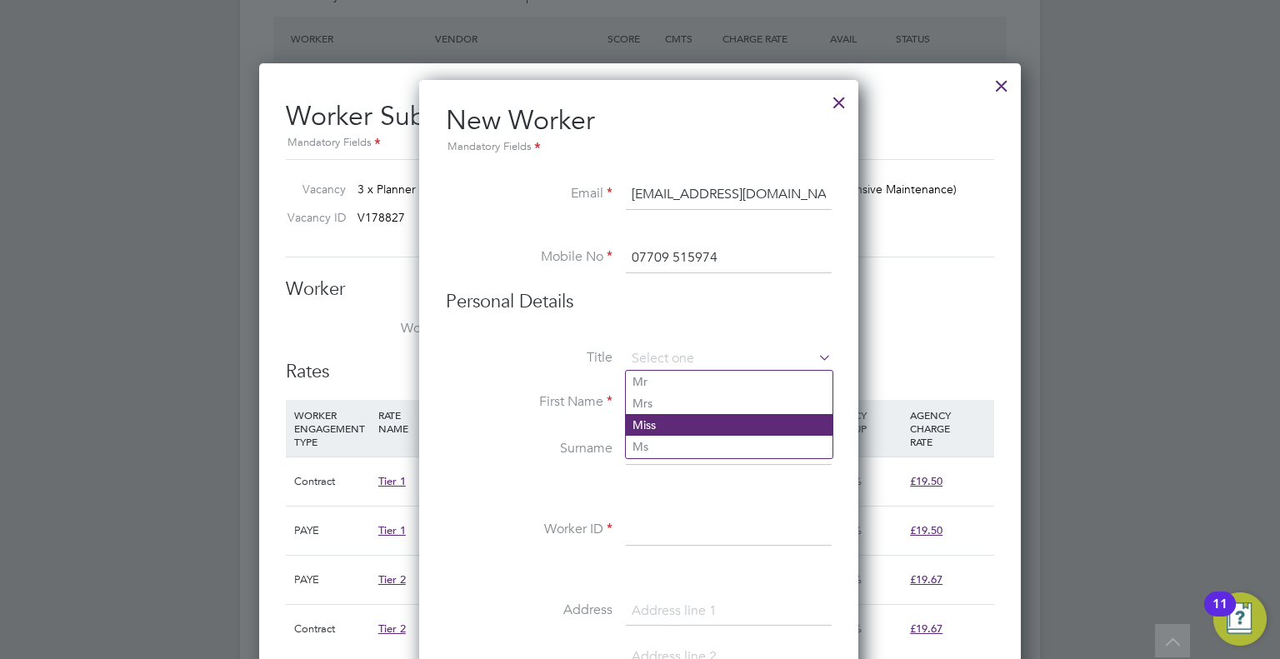
click at [659, 426] on li "Miss" at bounding box center [729, 425] width 207 height 22
type input "Miss"
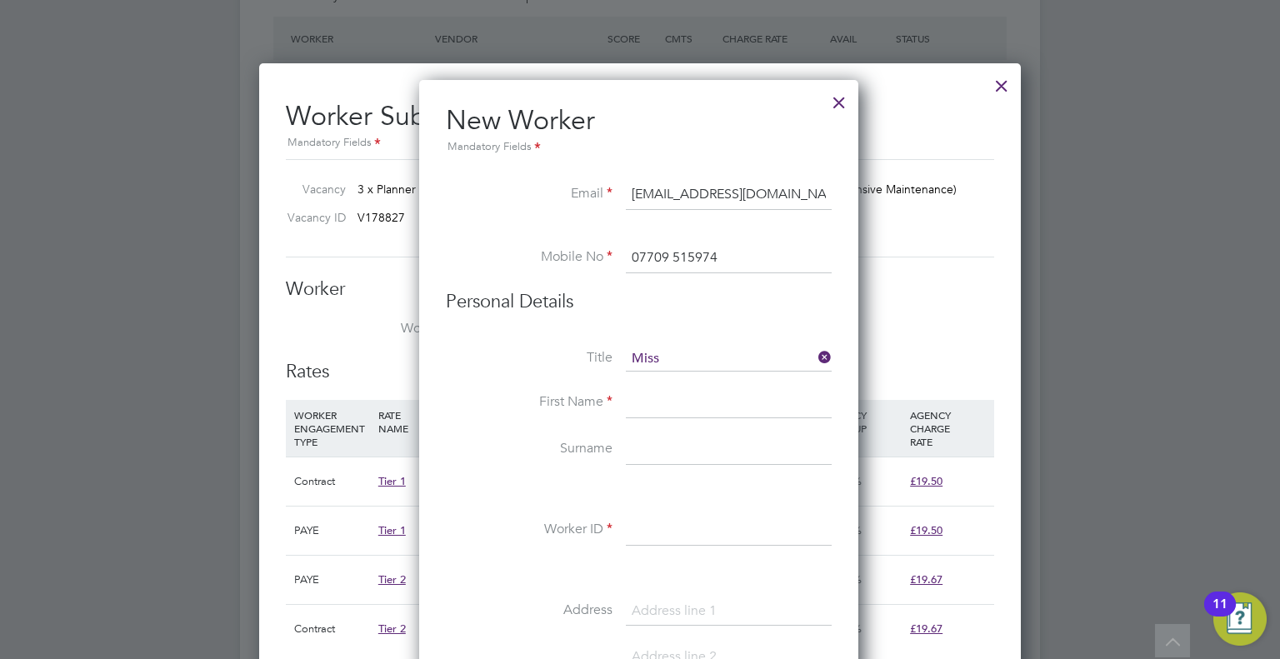
click at [667, 404] on input at bounding box center [729, 403] width 206 height 30
type input "[PERSON_NAME]"
click at [665, 452] on input at bounding box center [729, 450] width 206 height 30
type input "[PERSON_NAME]"
click at [659, 529] on input at bounding box center [729, 531] width 206 height 30
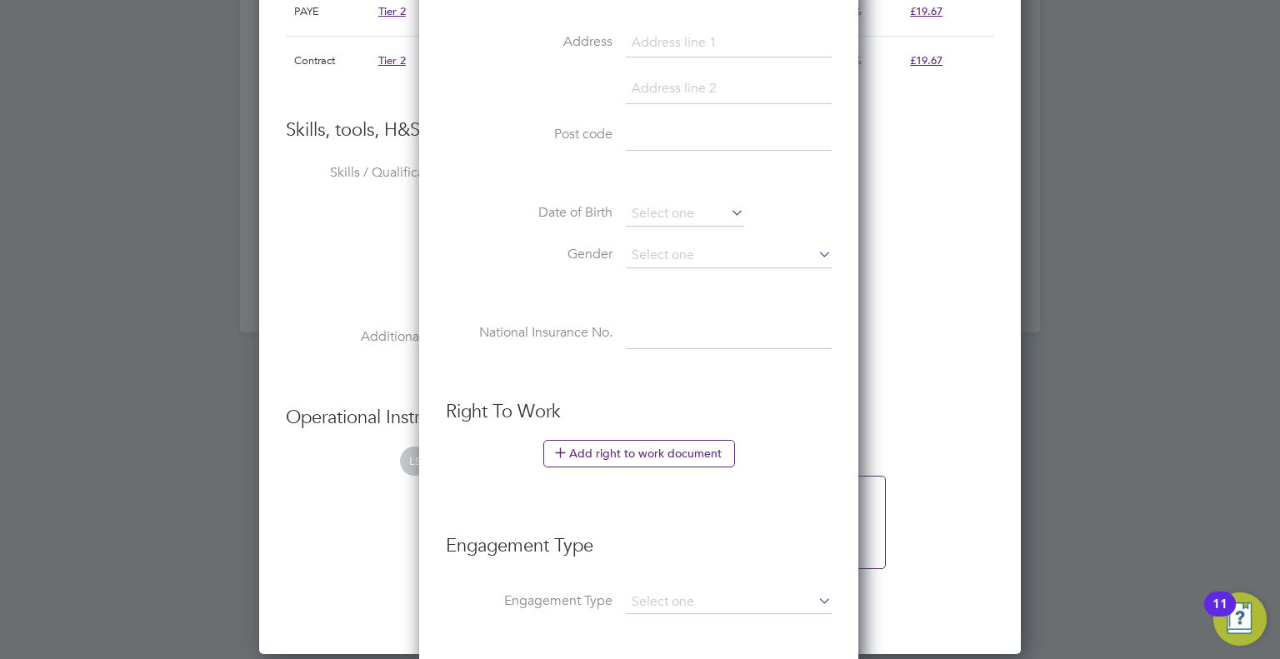
scroll to position [2320, 0]
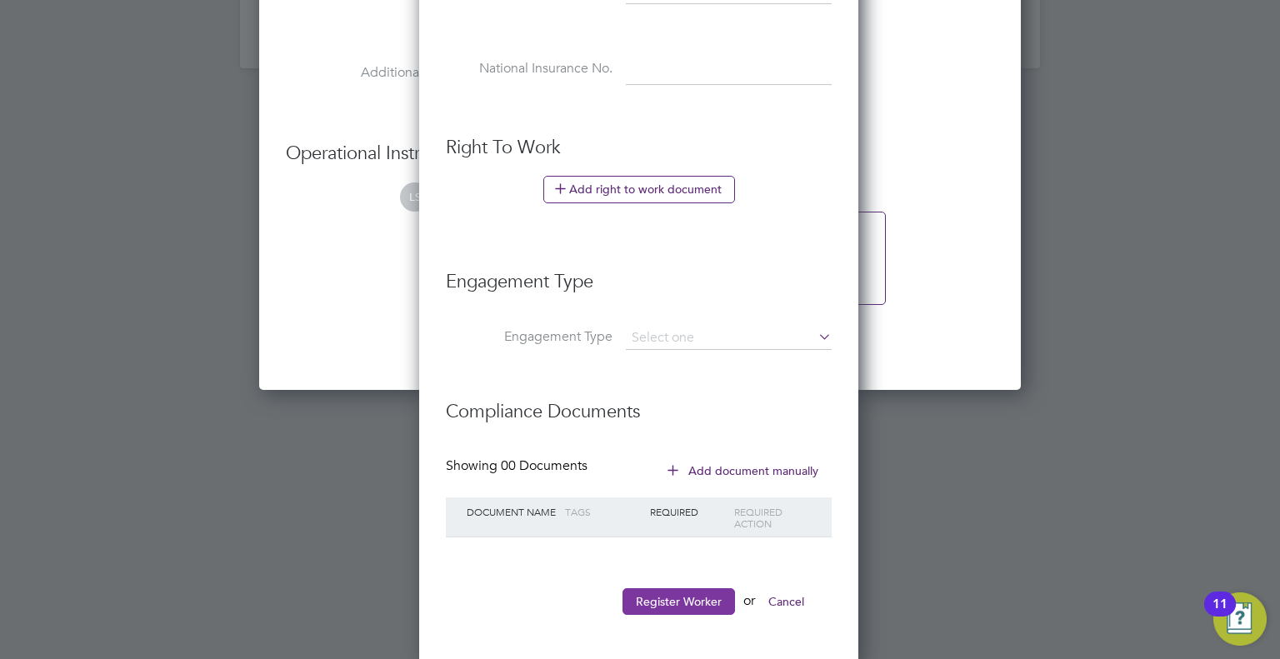
type input "310018"
click at [687, 588] on button "Register Worker" at bounding box center [678, 601] width 112 height 27
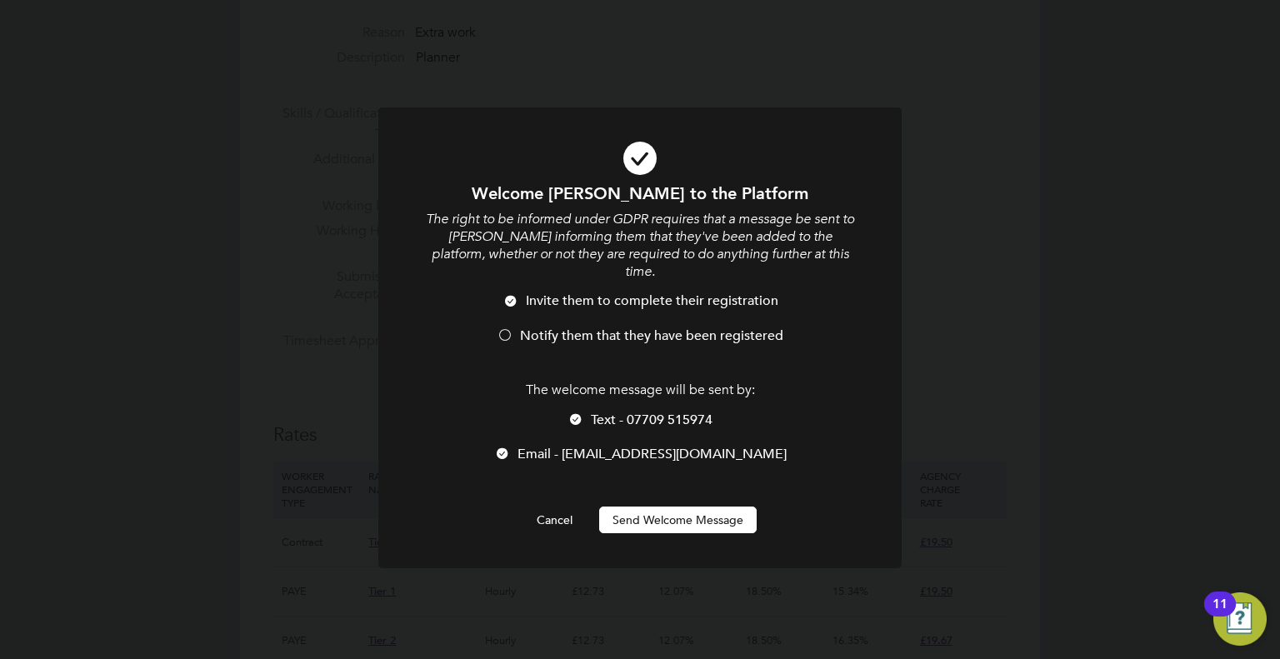
scroll to position [1412, 441]
drag, startPoint x: 680, startPoint y: 499, endPoint x: 855, endPoint y: 314, distance: 254.6
click at [906, 312] on div "Welcome [PERSON_NAME] to the Platform The right to be informed under GDPR requi…" at bounding box center [640, 329] width 1280 height 659
click at [754, 327] on span "Notify them that they have been registered" at bounding box center [651, 335] width 263 height 17
click at [662, 507] on button "Send Welcome Message" at bounding box center [677, 520] width 157 height 27
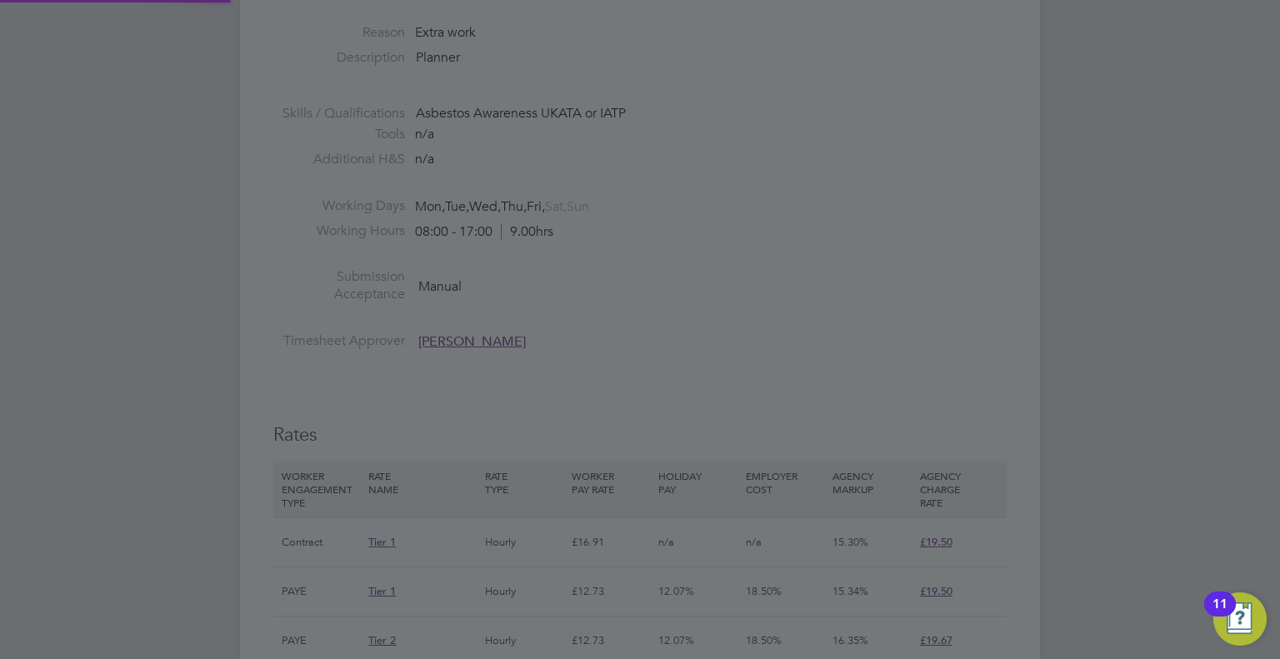
type input "[PERSON_NAME] (310018)"
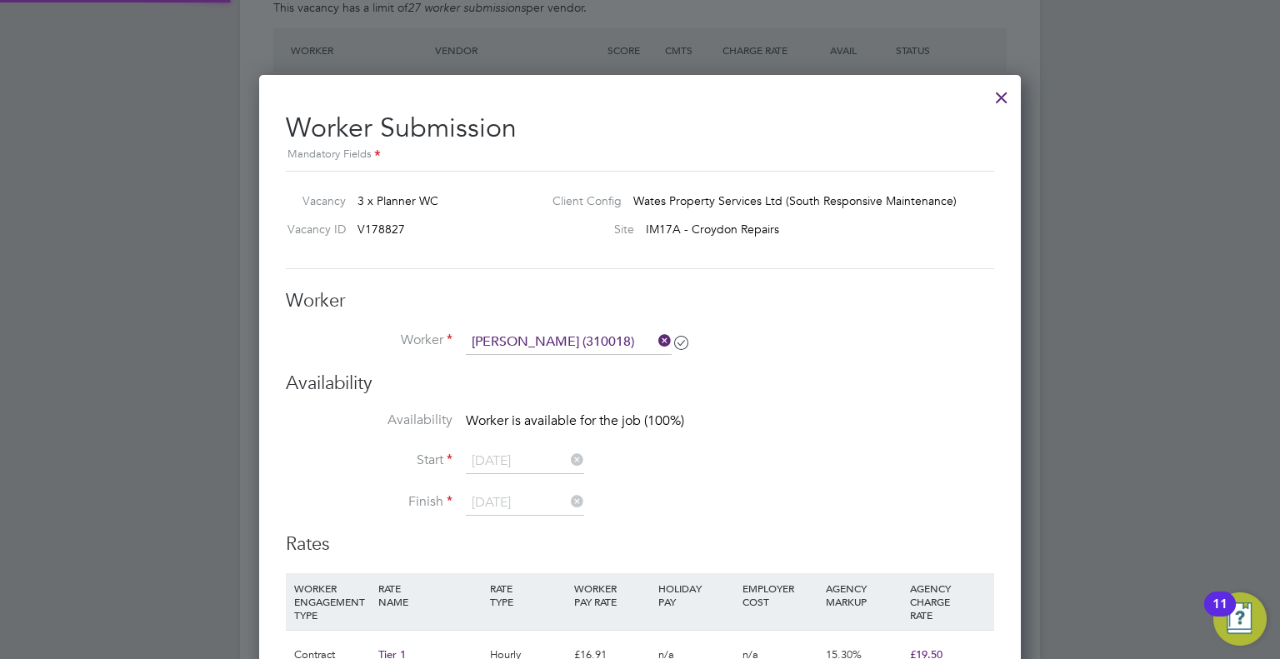
scroll to position [1488, 0]
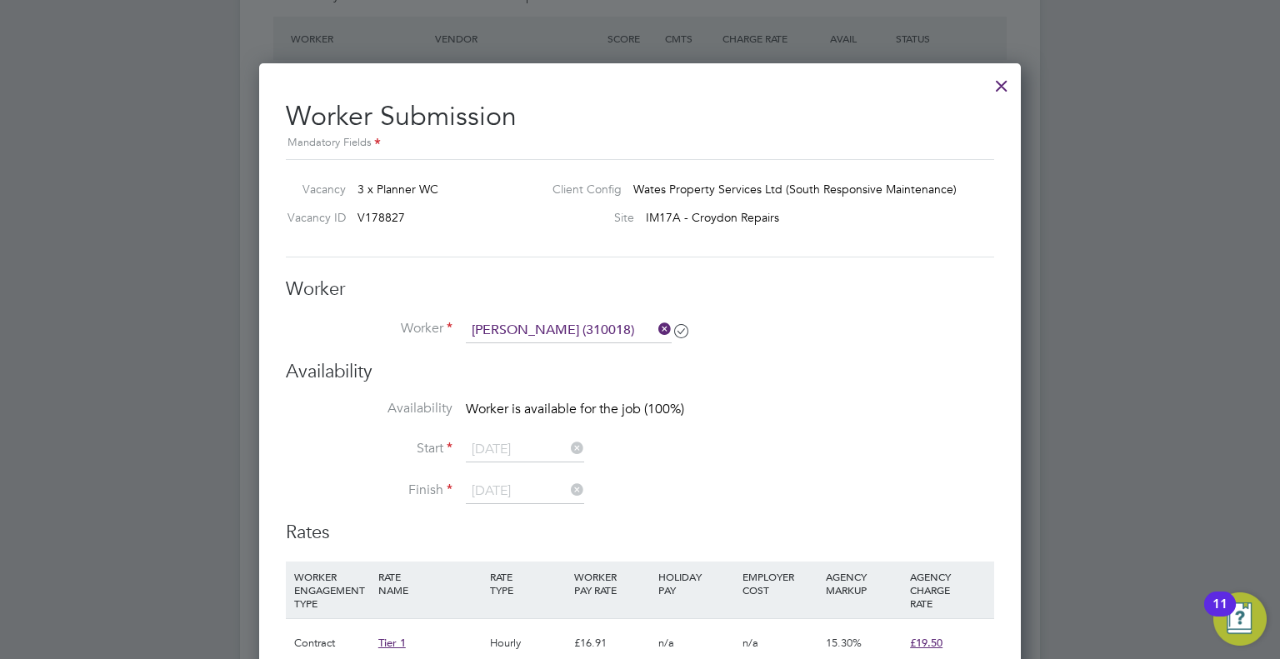
click at [1000, 82] on div at bounding box center [1001, 82] width 30 height 30
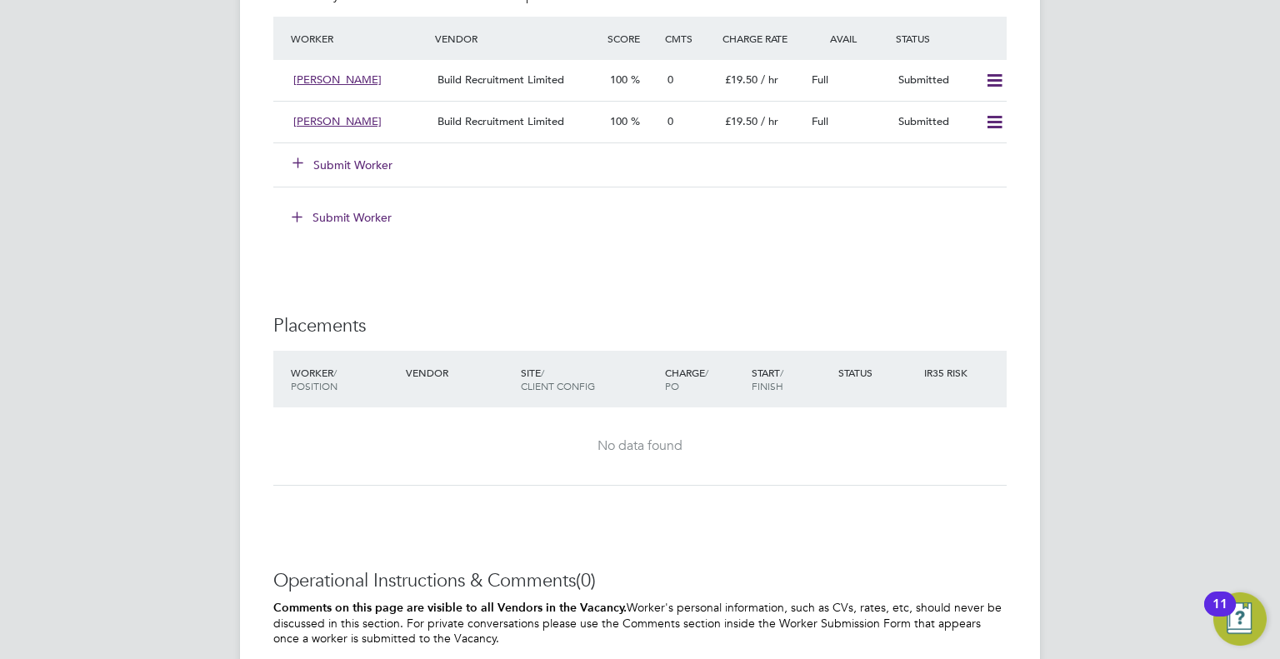
click at [371, 162] on button "Submit Worker" at bounding box center [343, 165] width 100 height 17
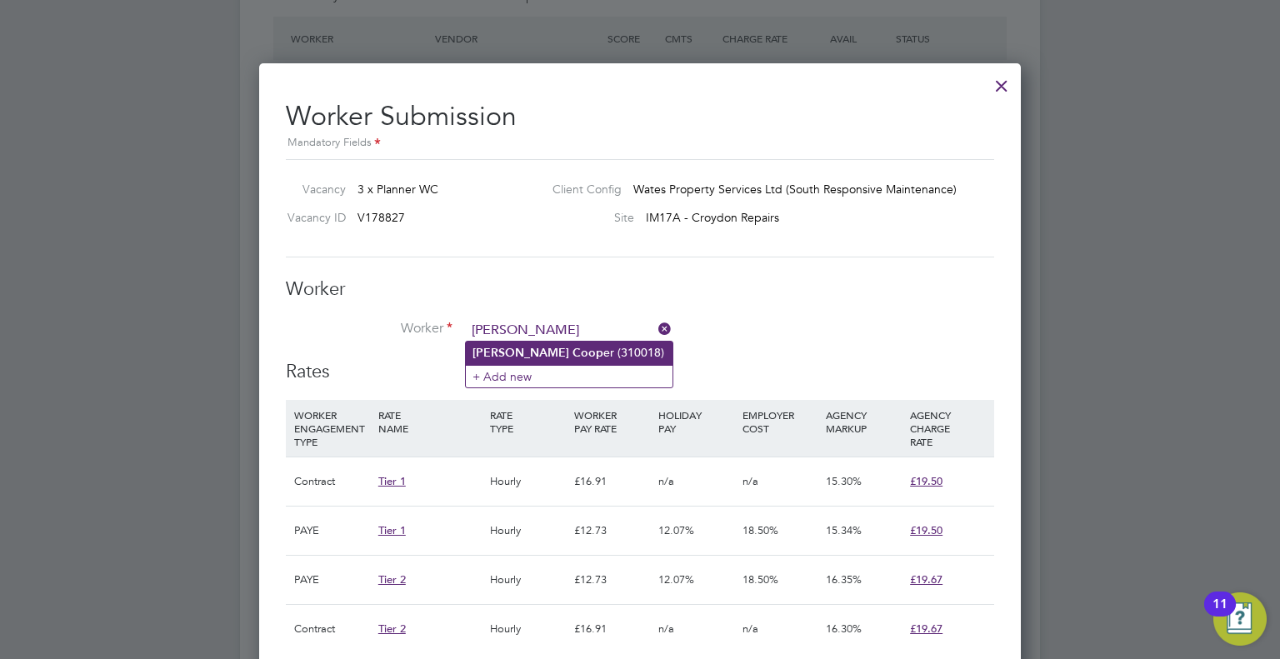
click at [529, 354] on li "[PERSON_NAME] er (310018)" at bounding box center [569, 353] width 207 height 22
type input "[PERSON_NAME] (310018)"
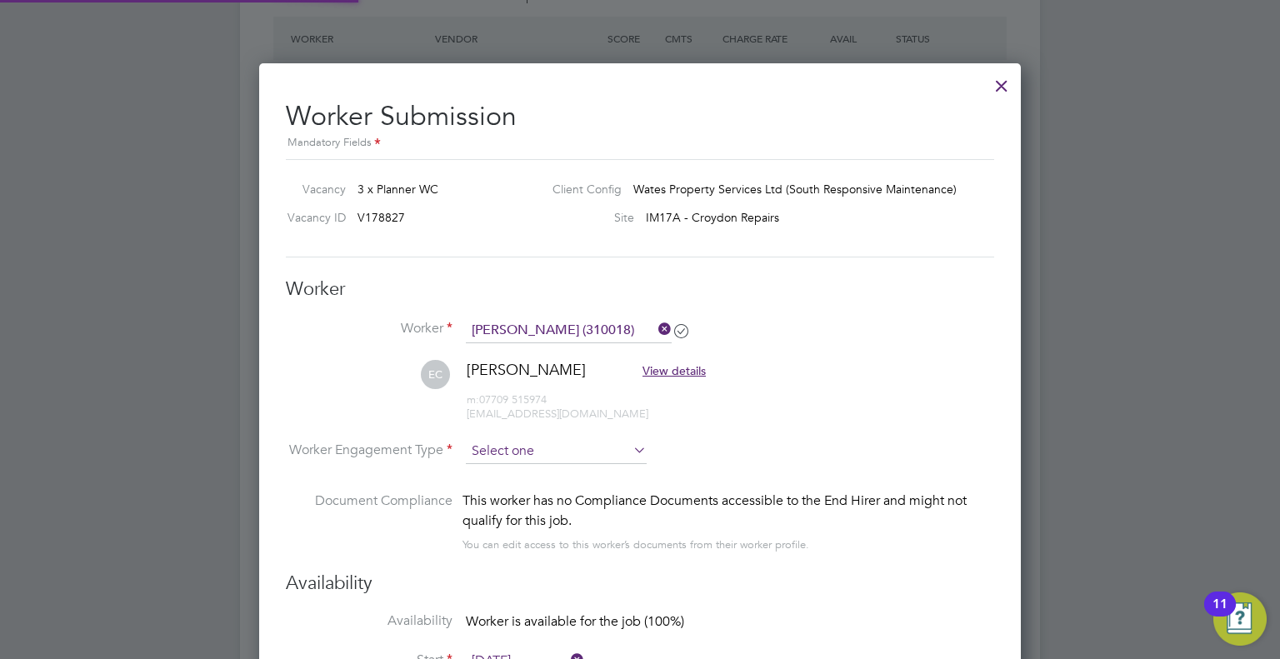
click at [514, 442] on input at bounding box center [556, 451] width 181 height 25
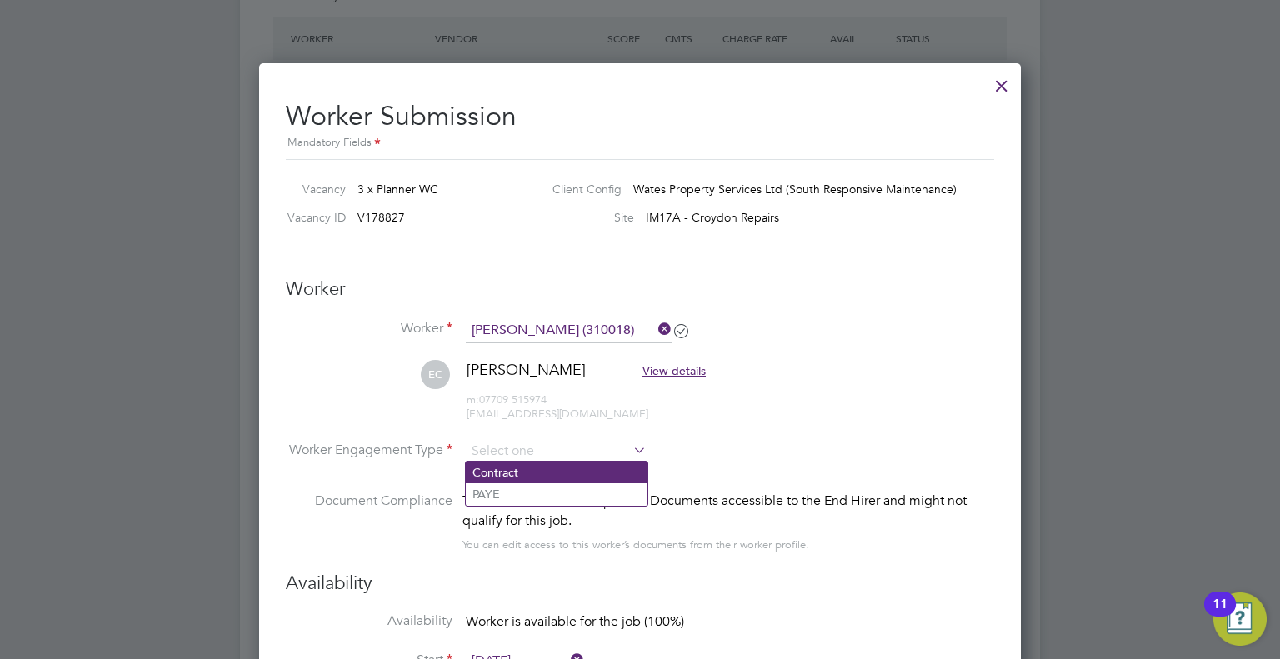
click at [523, 470] on li "Contract" at bounding box center [557, 473] width 182 height 22
type input "Contract"
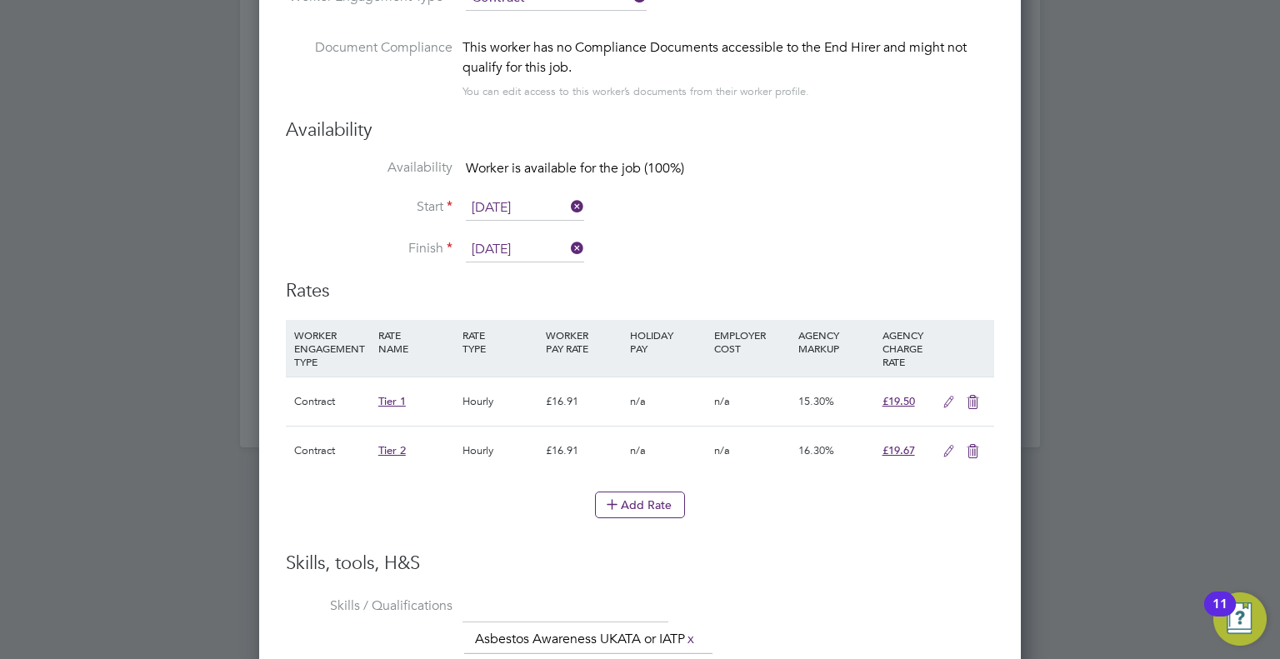
click at [978, 447] on icon at bounding box center [972, 451] width 21 height 13
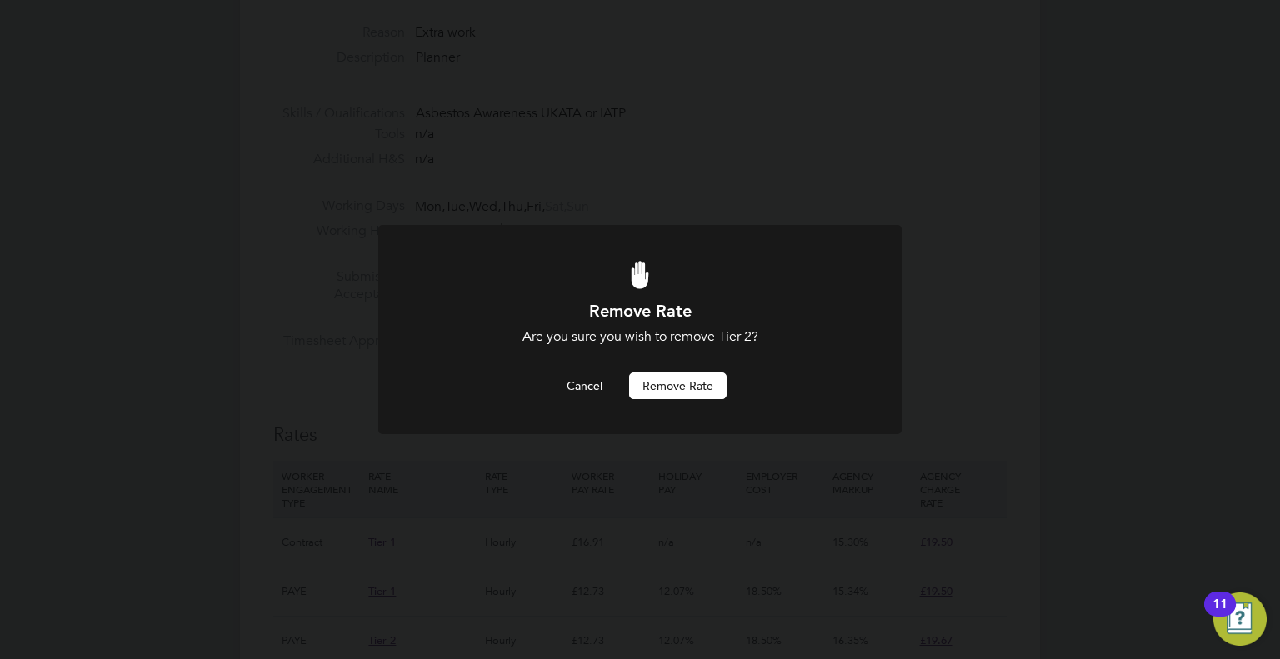
click at [682, 385] on button "Remove rate" at bounding box center [677, 385] width 97 height 27
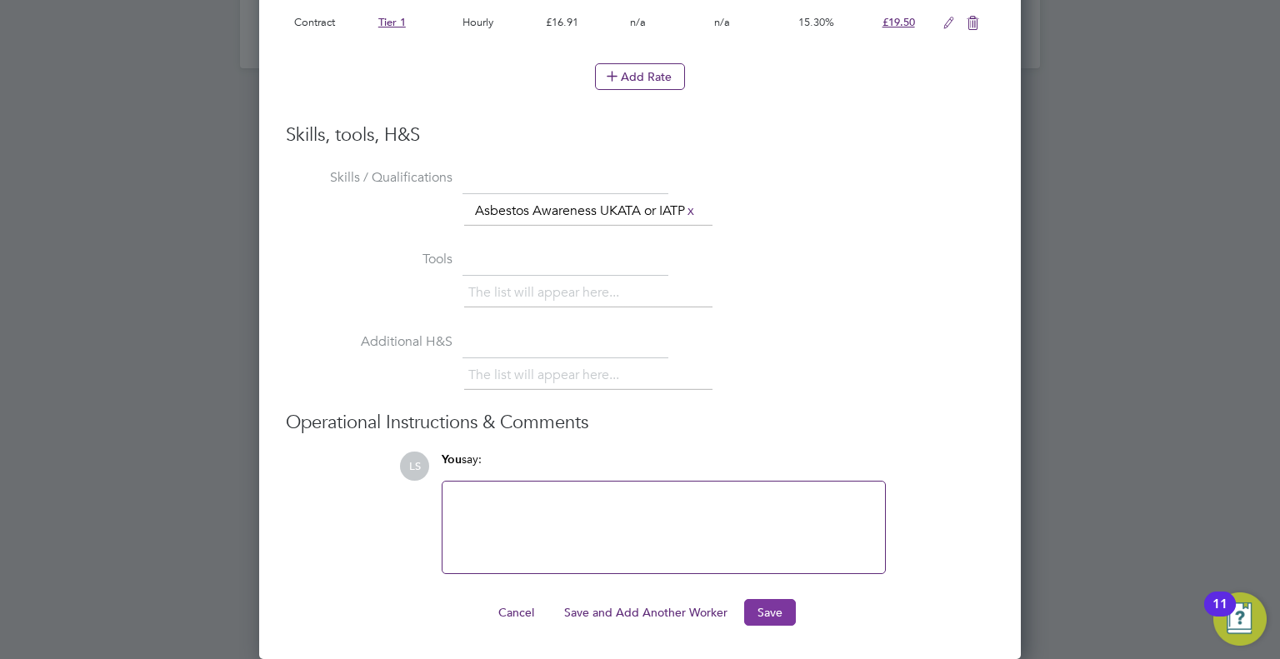
click at [777, 615] on button "Save" at bounding box center [770, 612] width 52 height 27
